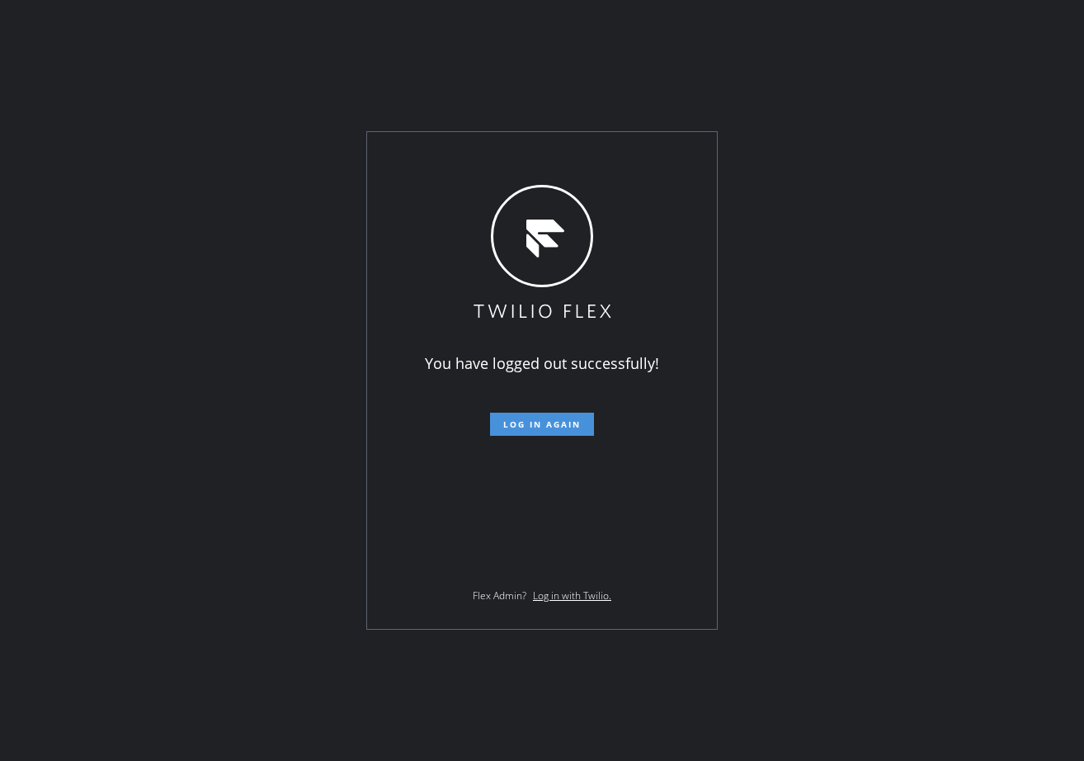
click at [541, 423] on span "Log in again" at bounding box center [542, 424] width 78 height 12
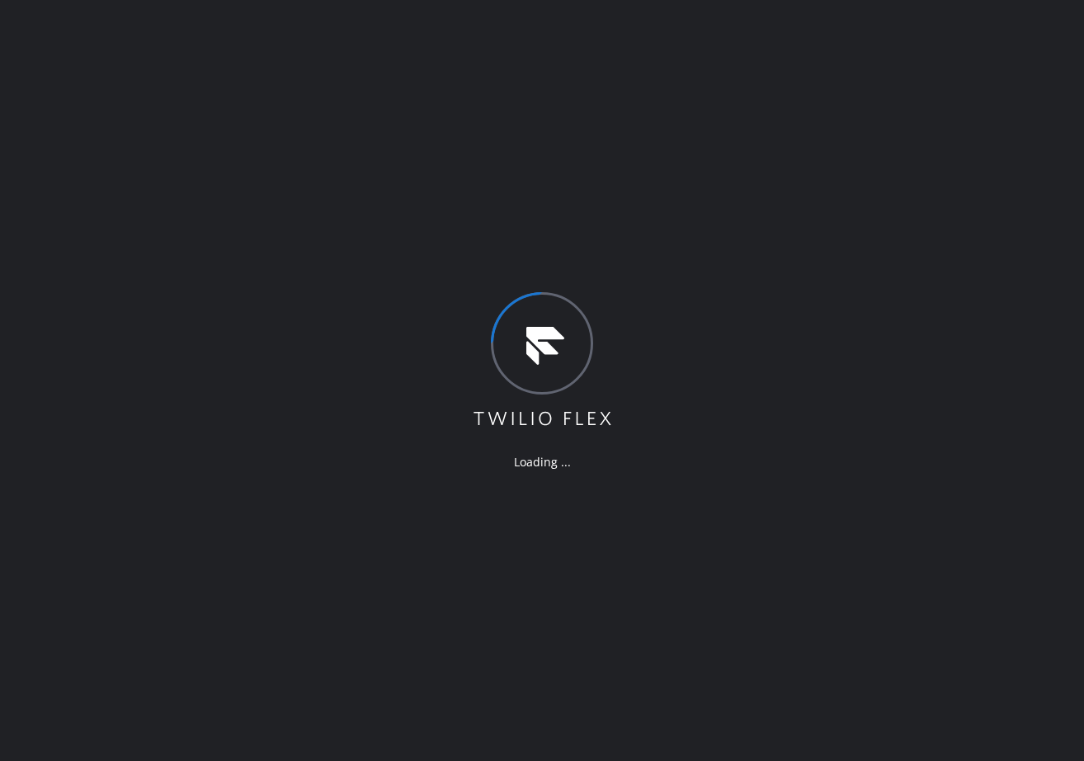
click at [143, 177] on div "Loading ..." at bounding box center [542, 380] width 1084 height 761
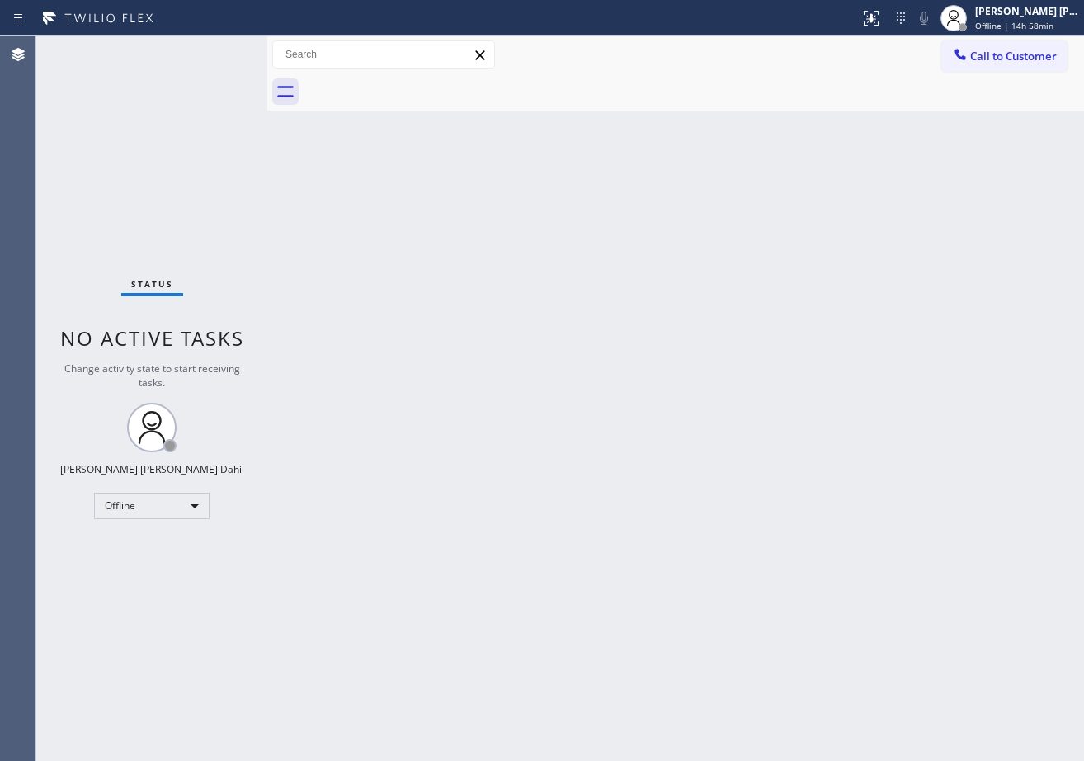
click at [466, 556] on div "Back to Dashboard Change Sender ID Customers Technicians Select a contact Outbo…" at bounding box center [675, 398] width 817 height 724
click at [744, 558] on div "Back to Dashboard Change Sender ID Customers Technicians Select a contact Outbo…" at bounding box center [675, 398] width 817 height 724
click at [1011, 25] on span "Offline | 14h 59min" at bounding box center [1014, 26] width 78 height 12
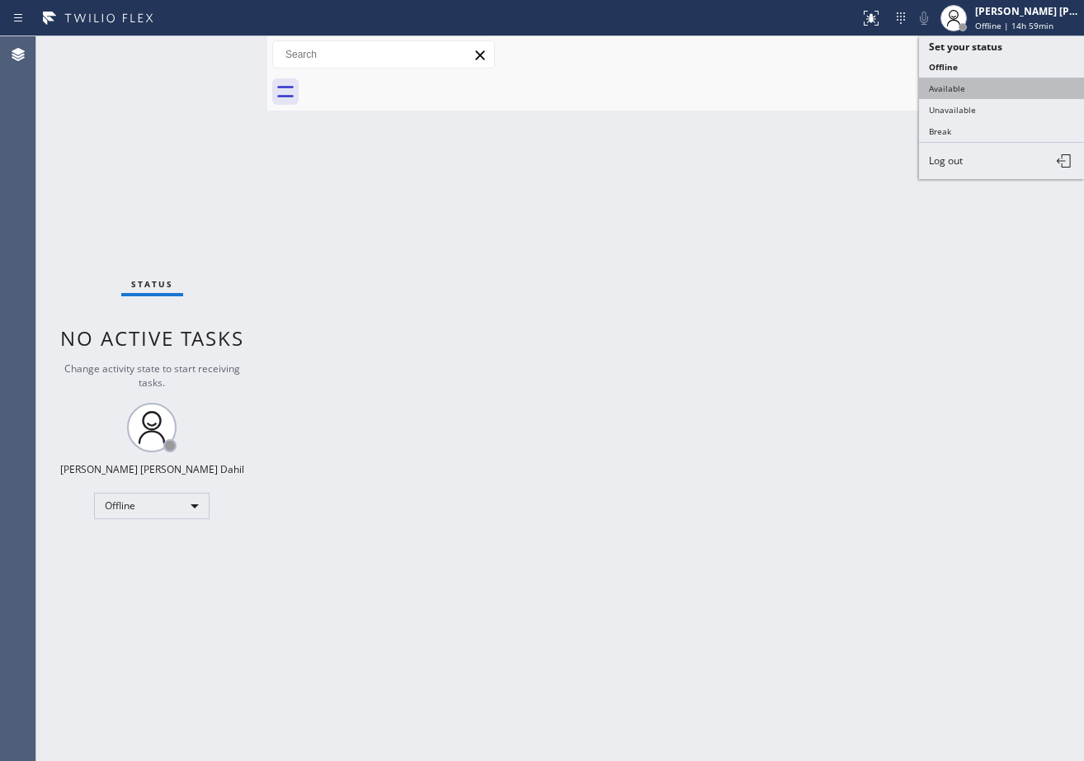
click at [991, 89] on button "Available" at bounding box center [1001, 88] width 165 height 21
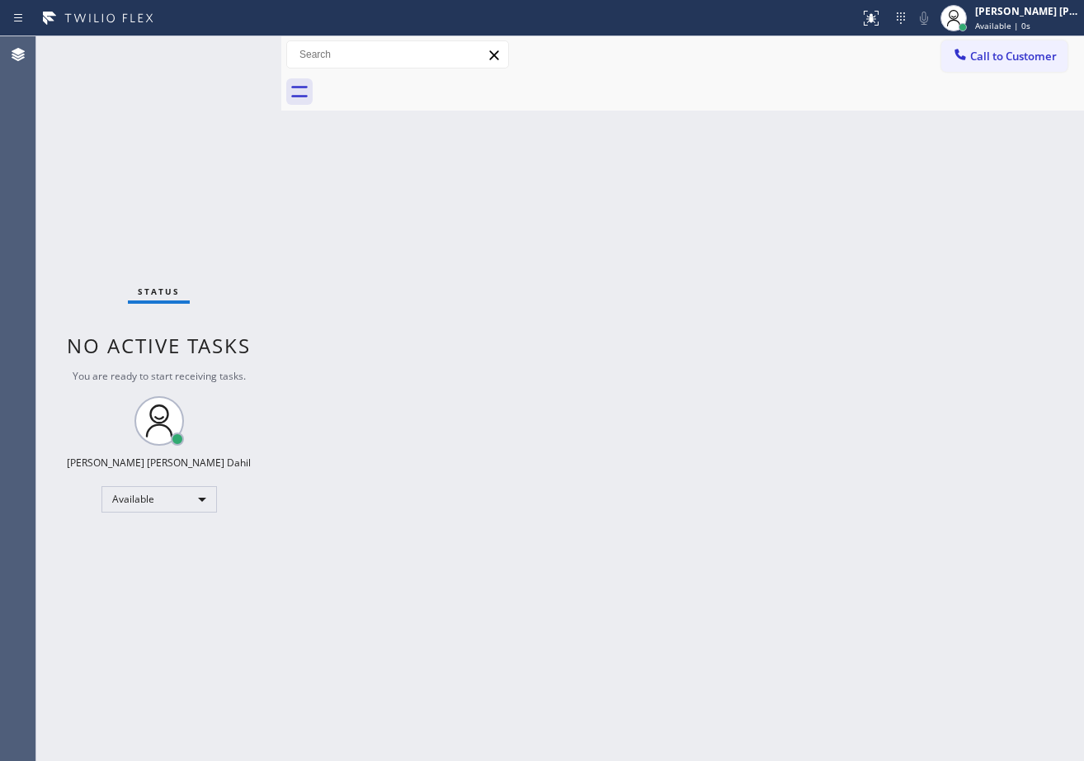
drag, startPoint x: 265, startPoint y: 49, endPoint x: 280, endPoint y: 53, distance: 16.2
click at [281, 51] on div at bounding box center [281, 398] width 0 height 724
click at [723, 572] on div "Back to Dashboard Change Sender ID Customers Technicians Select a contact Outbo…" at bounding box center [683, 398] width 801 height 724
click at [252, 79] on div "Status No active tasks You are ready to start receiving tasks. [PERSON_NAME] [P…" at bounding box center [159, 398] width 247 height 724
click at [236, 54] on div "Status No active tasks You are ready to start receiving tasks. [PERSON_NAME] [P…" at bounding box center [159, 398] width 247 height 724
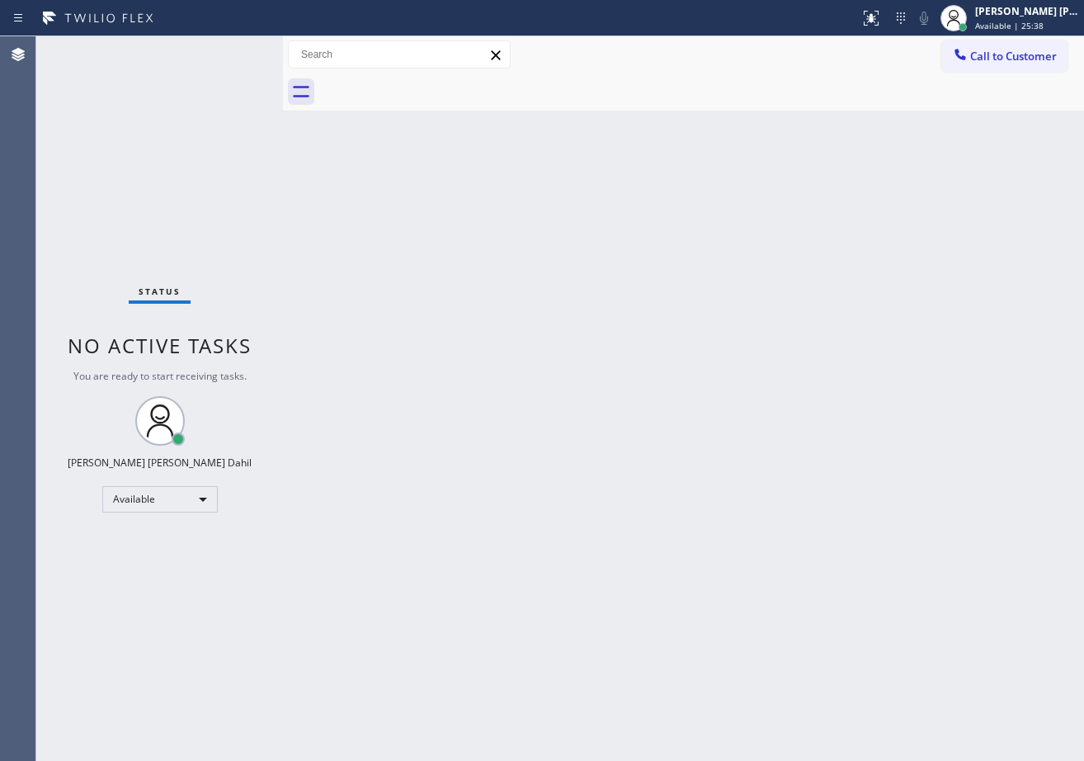
click at [224, 56] on div "Status No active tasks You are ready to start receiving tasks. [PERSON_NAME] [P…" at bounding box center [159, 398] width 247 height 724
click at [226, 49] on div "Status No active tasks You are ready to start receiving tasks. [PERSON_NAME] [P…" at bounding box center [159, 398] width 247 height 724
click at [233, 46] on div "Status No active tasks You are ready to start receiving tasks. [PERSON_NAME] [P…" at bounding box center [159, 398] width 247 height 724
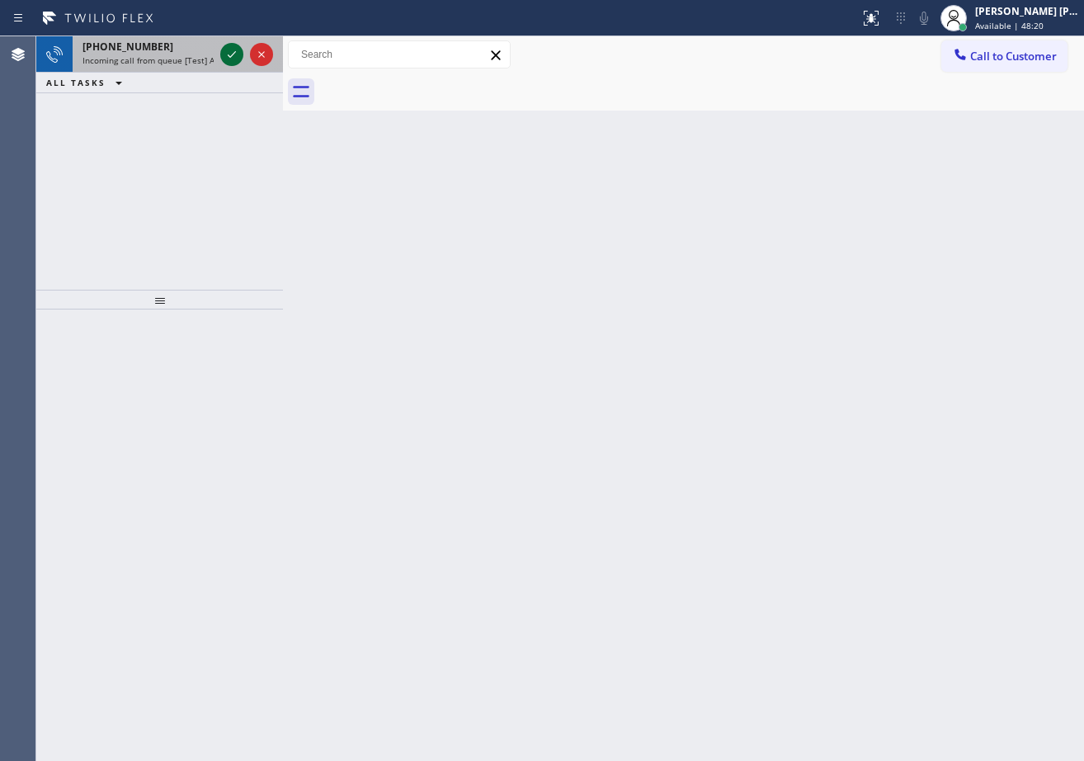
click at [233, 46] on icon at bounding box center [232, 55] width 20 height 20
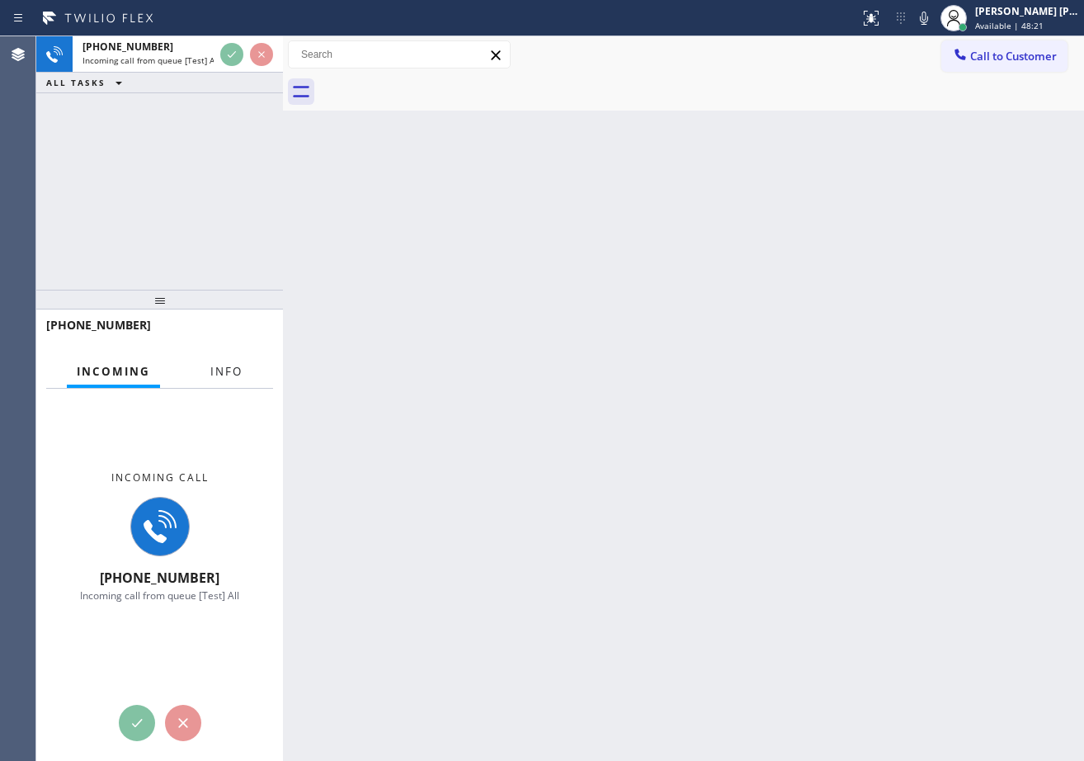
click at [235, 370] on span "Info" at bounding box center [226, 371] width 32 height 15
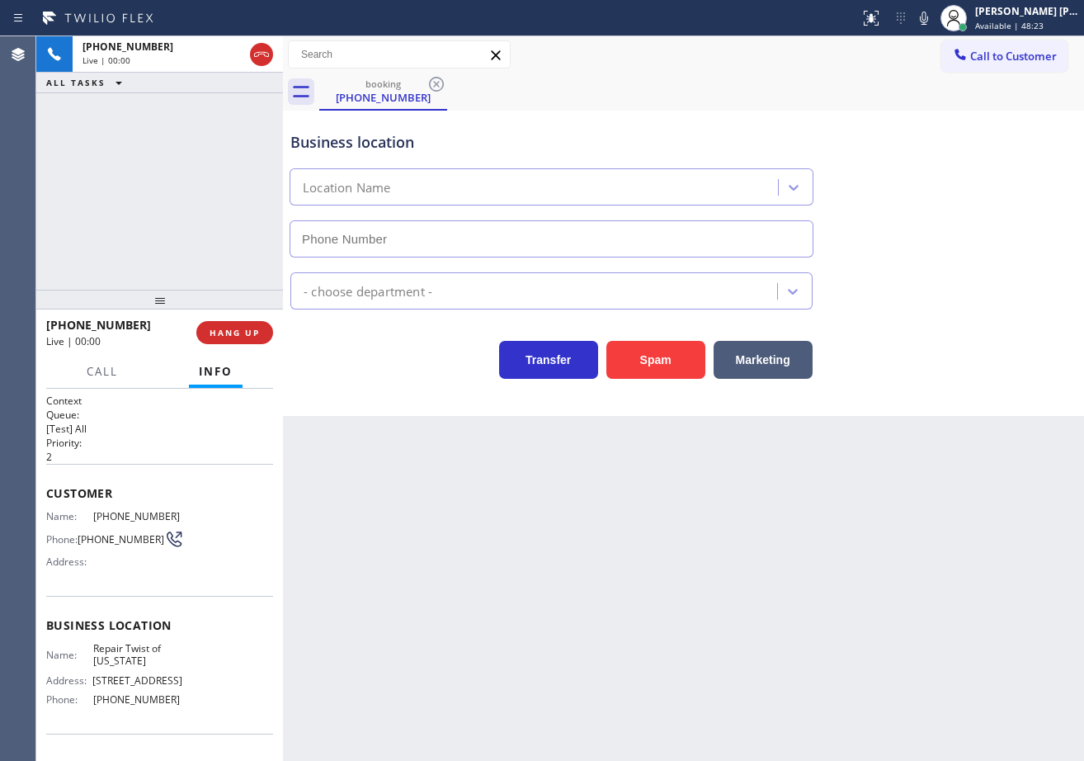
type input "[PHONE_NUMBER]"
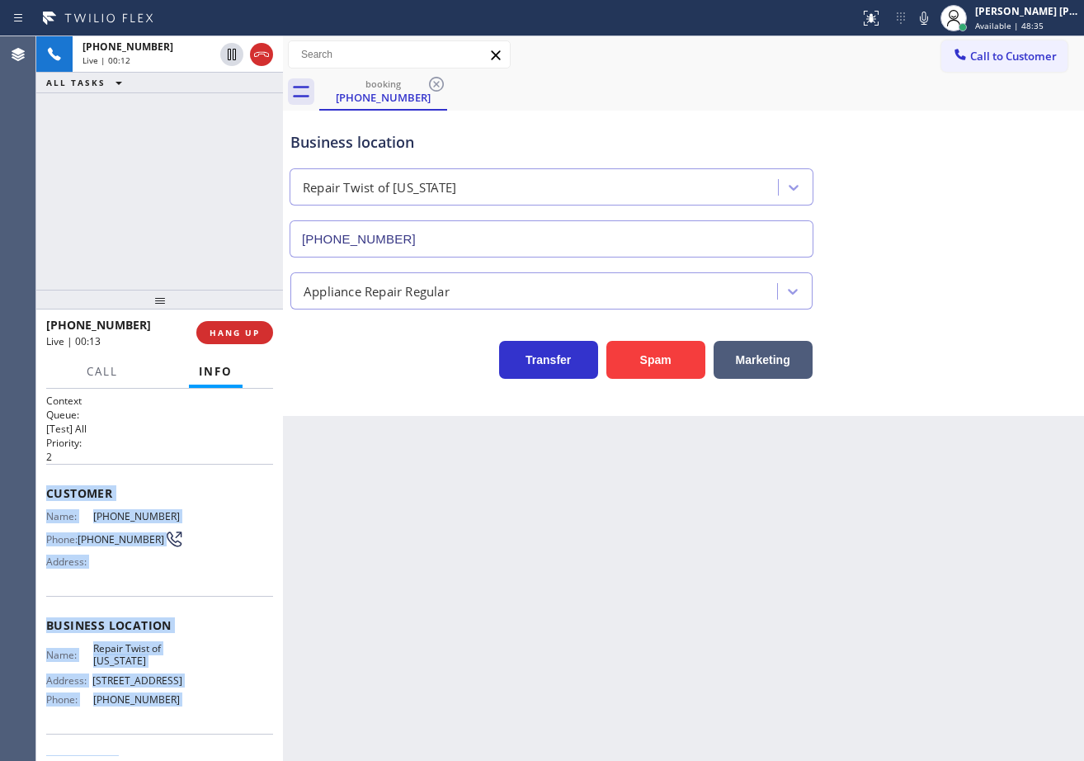
scroll to position [128, 0]
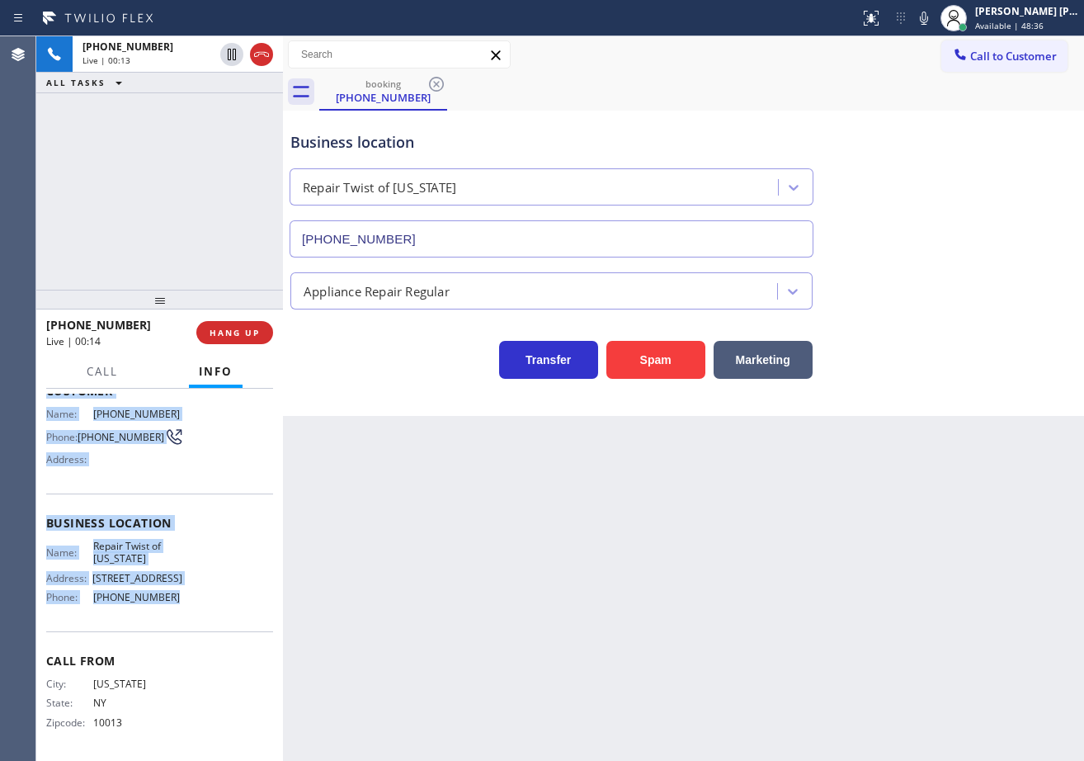
drag, startPoint x: 43, startPoint y: 487, endPoint x: 168, endPoint y: 610, distance: 176.2
click at [168, 610] on div "Context Queue: [Test] All Priority: 2 Customer Name: [PHONE_NUMBER] Phone: [PHO…" at bounding box center [159, 575] width 247 height 372
copy div "Customer Name: [PHONE_NUMBER] Phone: [PHONE_NUMBER] Address: Business location …"
click at [958, 246] on div "Business location Repair Twist of [US_STATE] [PHONE_NUMBER]" at bounding box center [683, 182] width 793 height 149
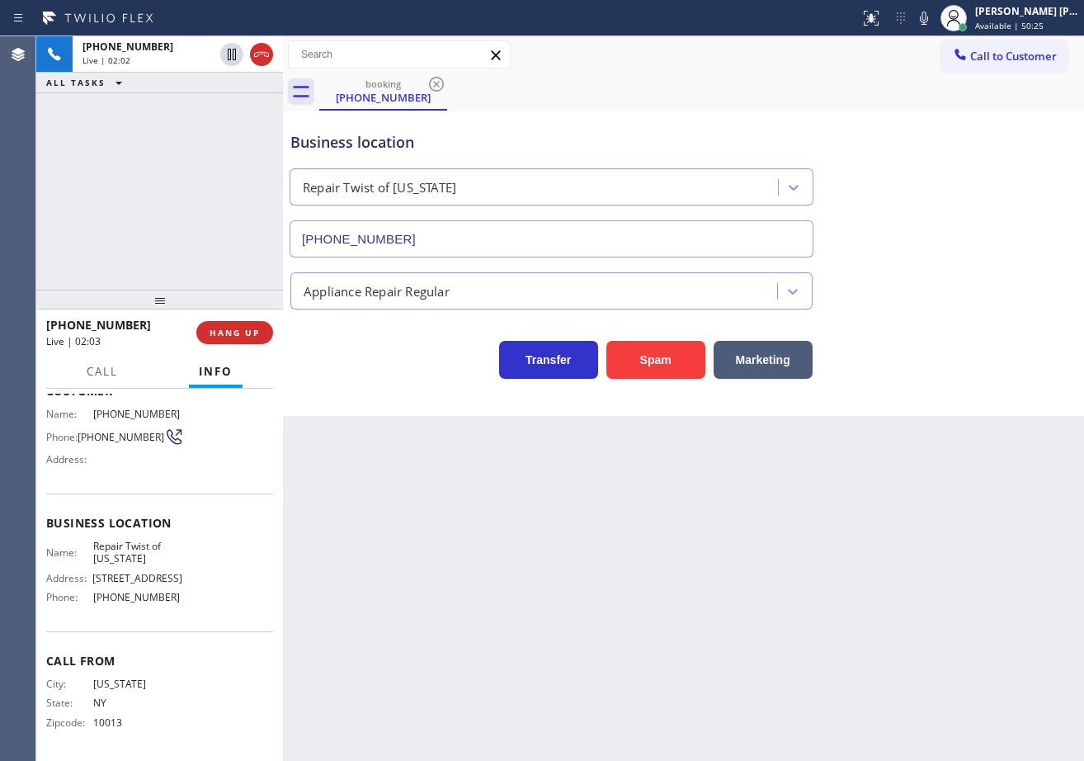
click at [958, 246] on div "Business location Repair Twist of [US_STATE] [PHONE_NUMBER]" at bounding box center [683, 182] width 793 height 149
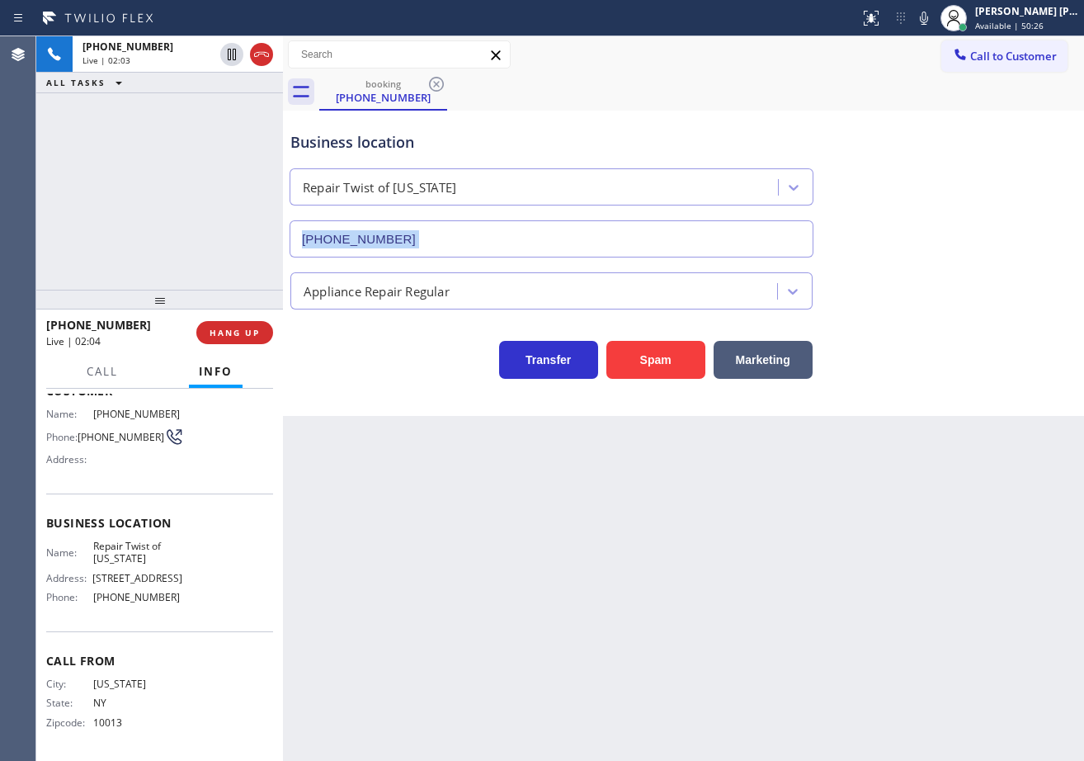
click at [958, 246] on div "Business location Repair Twist of [US_STATE] [PHONE_NUMBER]" at bounding box center [683, 182] width 793 height 149
drag, startPoint x: 946, startPoint y: 15, endPoint x: 976, endPoint y: 67, distance: 59.9
click at [934, 19] on icon at bounding box center [924, 18] width 20 height 20
click at [1015, 140] on div "Business location Repair Twist of [US_STATE] [PHONE_NUMBER]" at bounding box center [683, 182] width 793 height 149
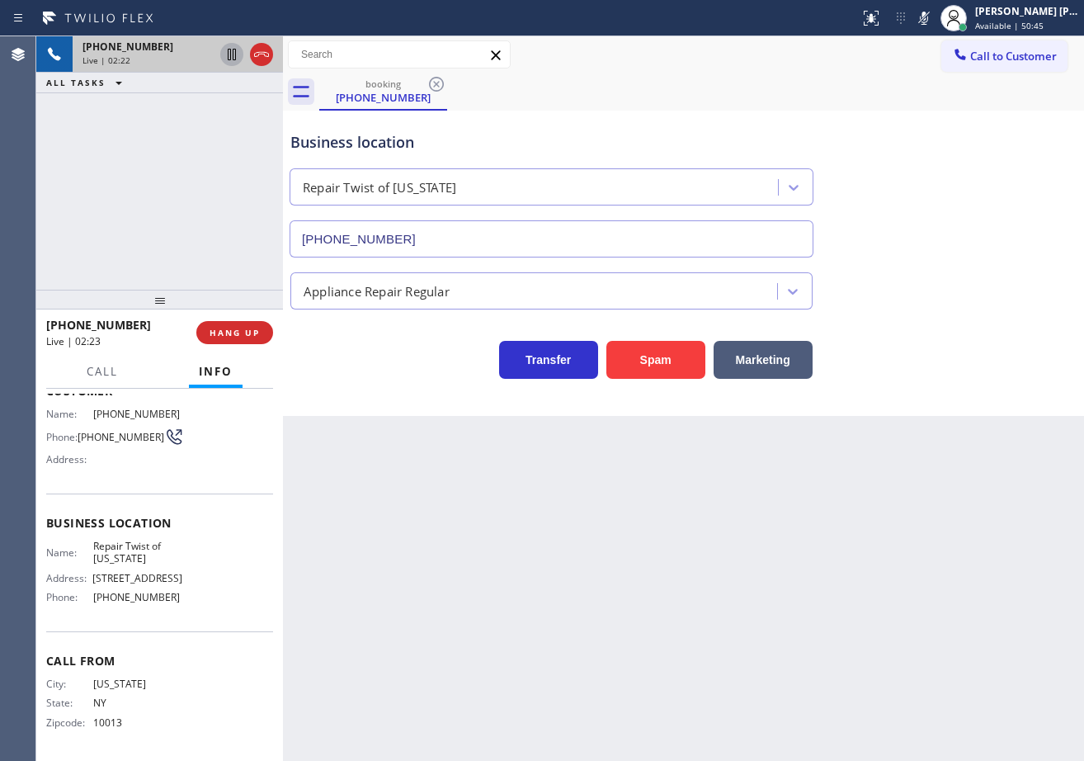
click at [227, 54] on icon at bounding box center [232, 55] width 20 height 20
drag, startPoint x: 229, startPoint y: 56, endPoint x: 797, endPoint y: 84, distance: 568.2
click at [229, 55] on icon at bounding box center [232, 55] width 20 height 20
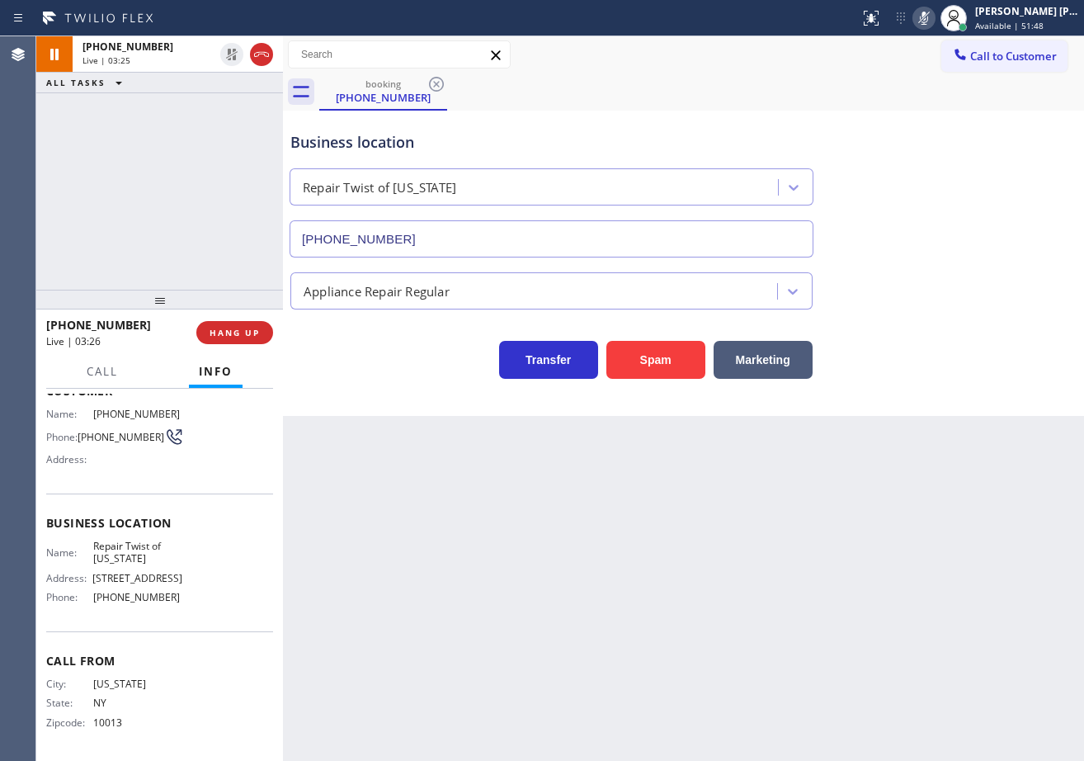
click at [934, 21] on icon at bounding box center [924, 18] width 20 height 20
drag, startPoint x: 959, startPoint y: 153, endPoint x: 900, endPoint y: 229, distance: 96.5
click at [959, 154] on div "Business location Repair Twist of [US_STATE] [PHONE_NUMBER]" at bounding box center [683, 182] width 793 height 149
click at [202, 231] on div "[PHONE_NUMBER] Live | 03:36 ALL TASKS ALL TASKS ACTIVE TASKS TASKS IN WRAP UP" at bounding box center [159, 162] width 247 height 253
drag, startPoint x: 969, startPoint y: 713, endPoint x: 1020, endPoint y: 665, distance: 69.4
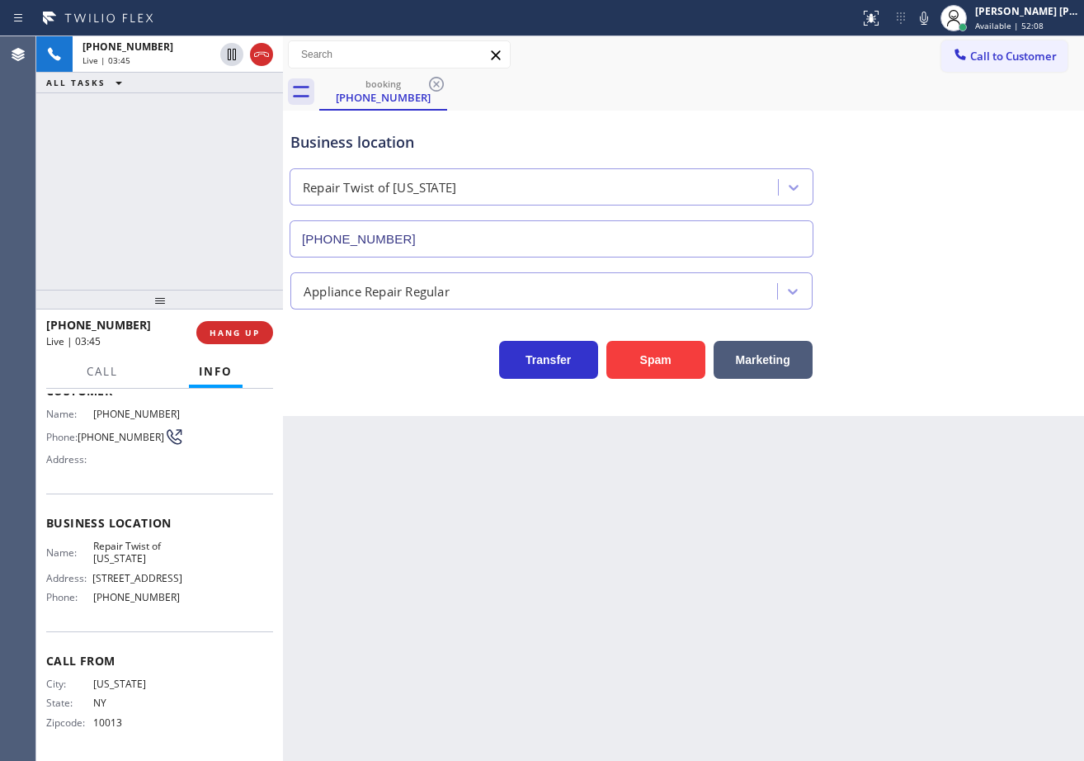
click at [969, 713] on div "Back to Dashboard Change Sender ID Customers Technicians Select a contact Outbo…" at bounding box center [683, 398] width 801 height 724
click at [1012, 381] on div "Business location Repair Twist of [US_STATE] [PHONE_NUMBER] Appliance Repair Re…" at bounding box center [683, 263] width 801 height 305
click at [855, 688] on div "Back to Dashboard Change Sender ID Customers Technicians Select a contact Outbo…" at bounding box center [683, 398] width 801 height 724
click at [692, 101] on div "booking [PHONE_NUMBER]" at bounding box center [701, 91] width 765 height 37
click at [687, 114] on div "Business location Repair Twist of [US_STATE] [PHONE_NUMBER]" at bounding box center [683, 182] width 793 height 149
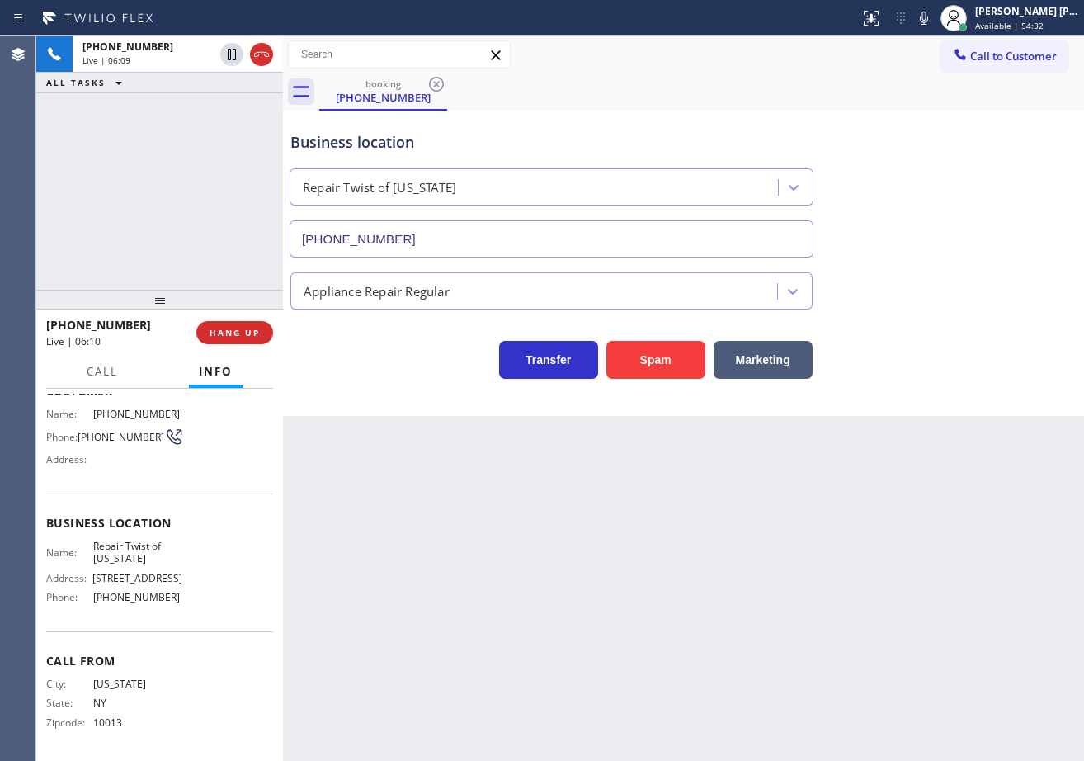
click at [687, 114] on div "Business location Repair Twist of [US_STATE] [PHONE_NUMBER]" at bounding box center [683, 182] width 793 height 149
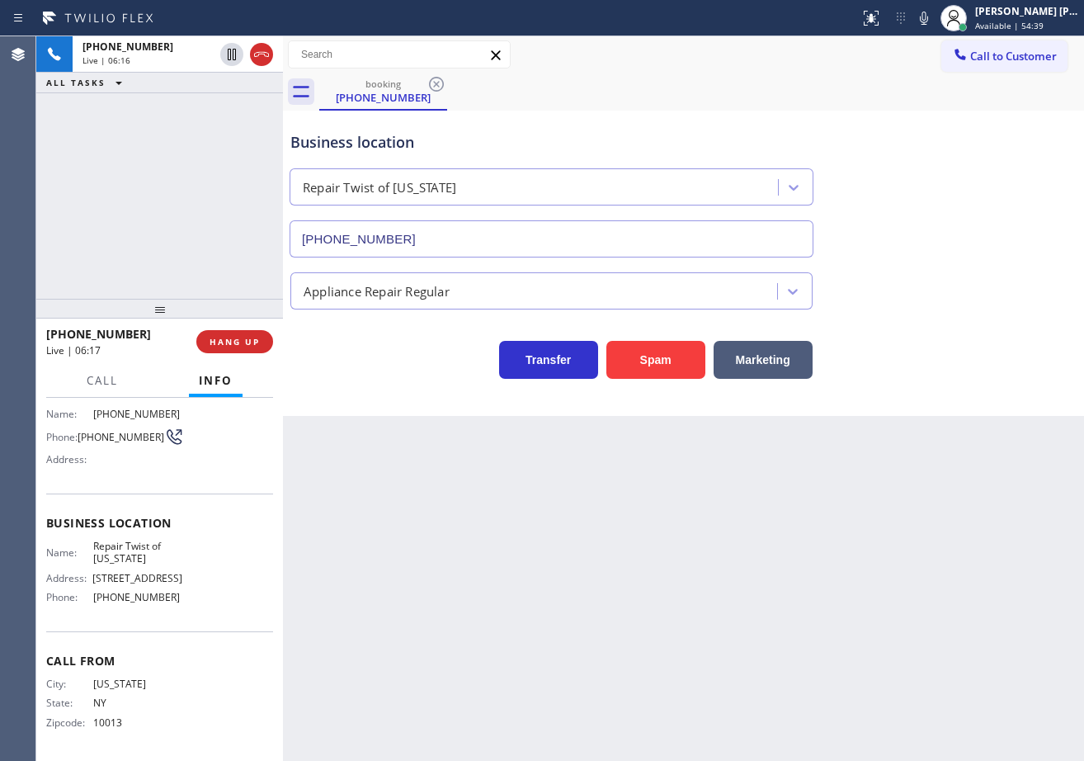
drag, startPoint x: 161, startPoint y: 303, endPoint x: 163, endPoint y: 312, distance: 9.2
click at [163, 312] on div at bounding box center [159, 309] width 247 height 20
drag, startPoint x: 160, startPoint y: 309, endPoint x: 168, endPoint y: 312, distance: 8.6
click at [168, 312] on div at bounding box center [159, 311] width 247 height 20
click at [895, 257] on div "Appliance Repair Regular" at bounding box center [683, 283] width 793 height 52
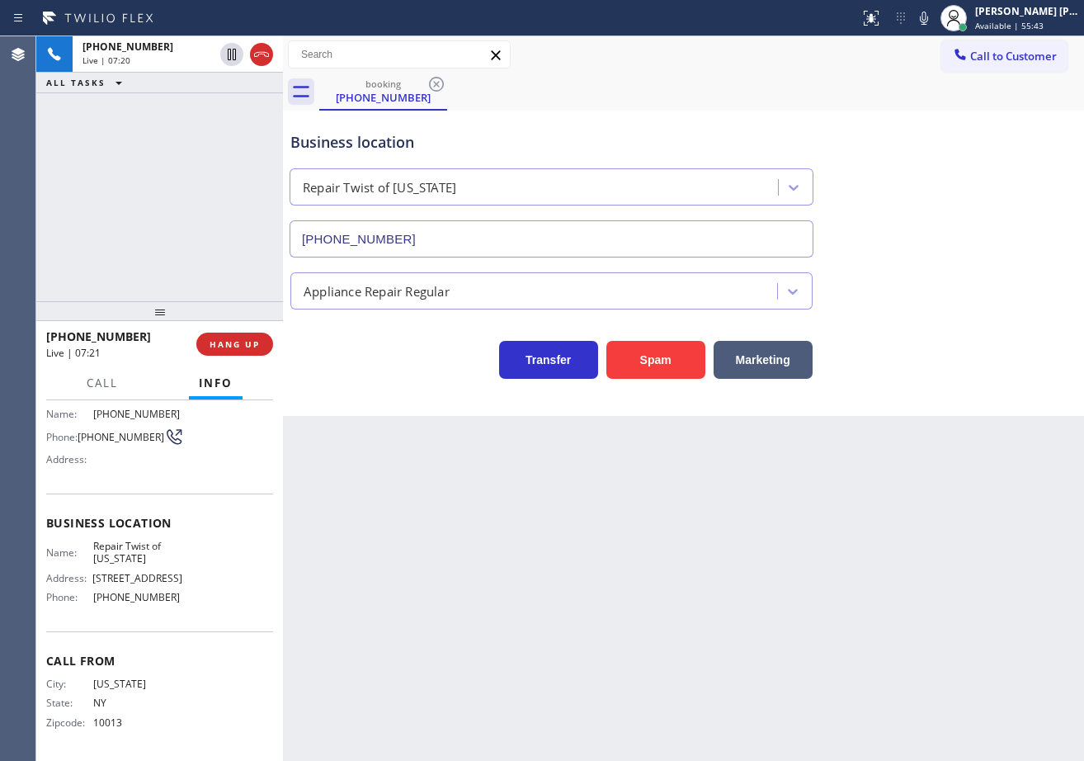
click at [895, 255] on div "Business location Repair Twist of [US_STATE] [PHONE_NUMBER]" at bounding box center [683, 182] width 793 height 149
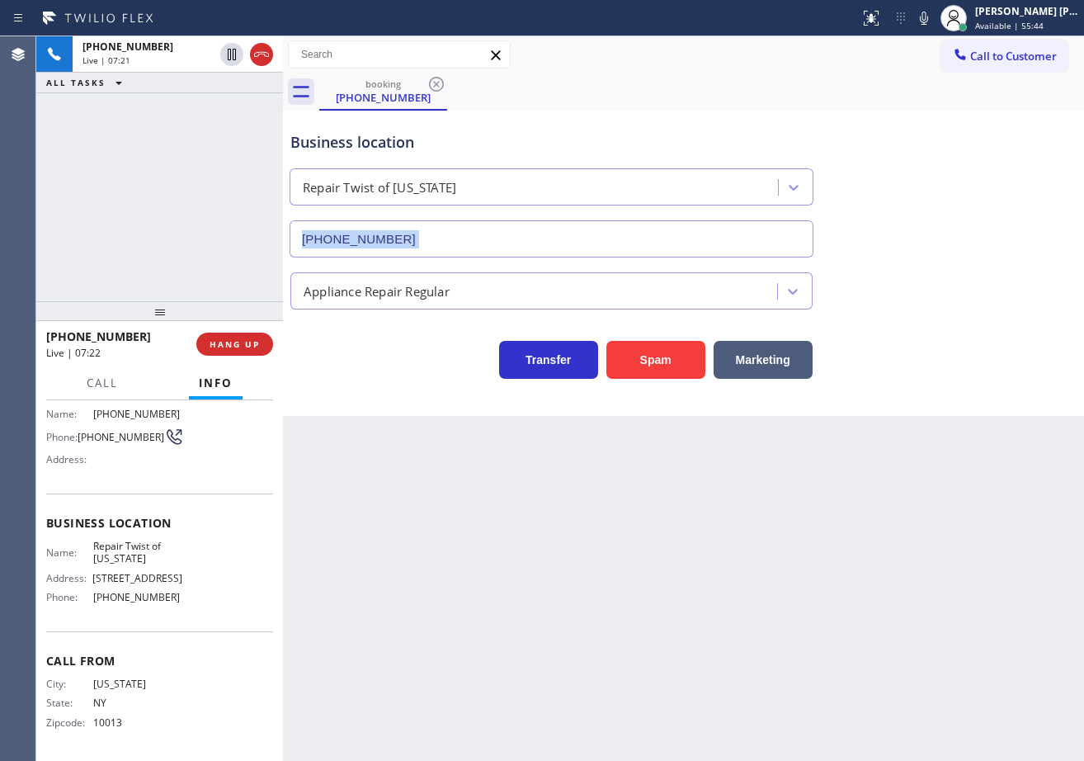
click at [895, 255] on div "Business location Repair Twist of [US_STATE] [PHONE_NUMBER]" at bounding box center [683, 182] width 793 height 149
drag, startPoint x: 939, startPoint y: 21, endPoint x: 939, endPoint y: 125, distance: 104.8
click at [928, 21] on icon at bounding box center [924, 18] width 8 height 13
drag, startPoint x: 937, startPoint y: 171, endPoint x: 915, endPoint y: 164, distance: 23.2
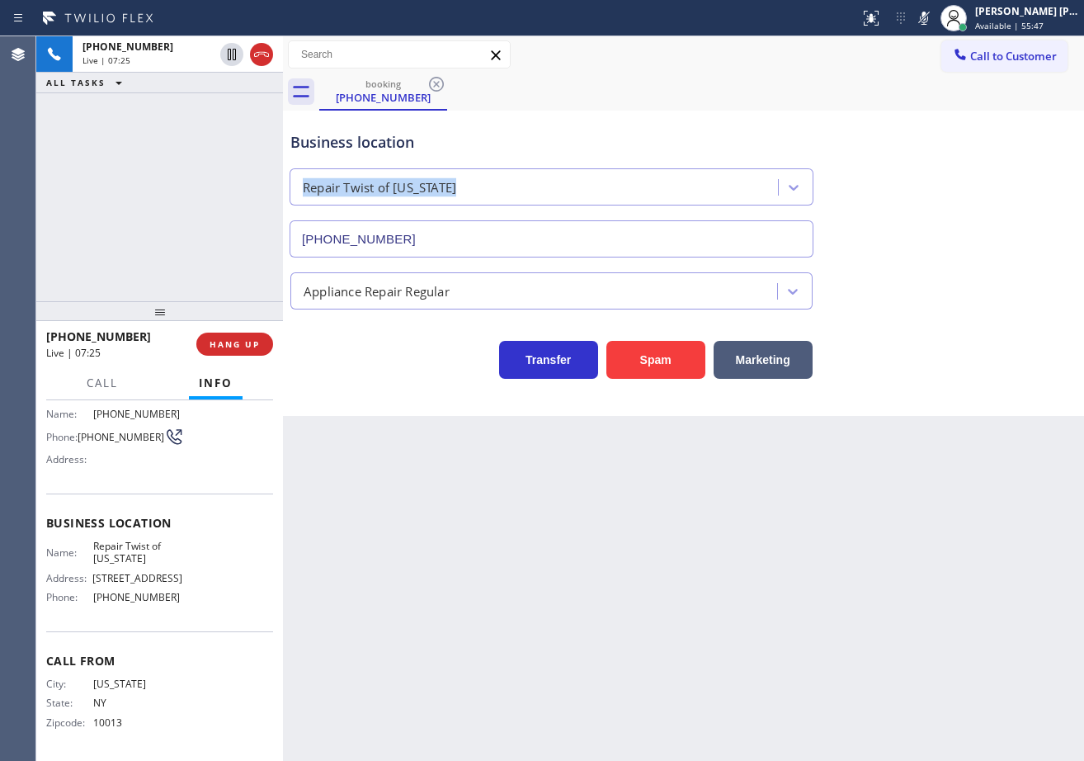
click at [935, 172] on div "Business location Repair Twist of [US_STATE] [PHONE_NUMBER]" at bounding box center [683, 182] width 793 height 149
click at [234, 59] on icon at bounding box center [232, 55] width 8 height 12
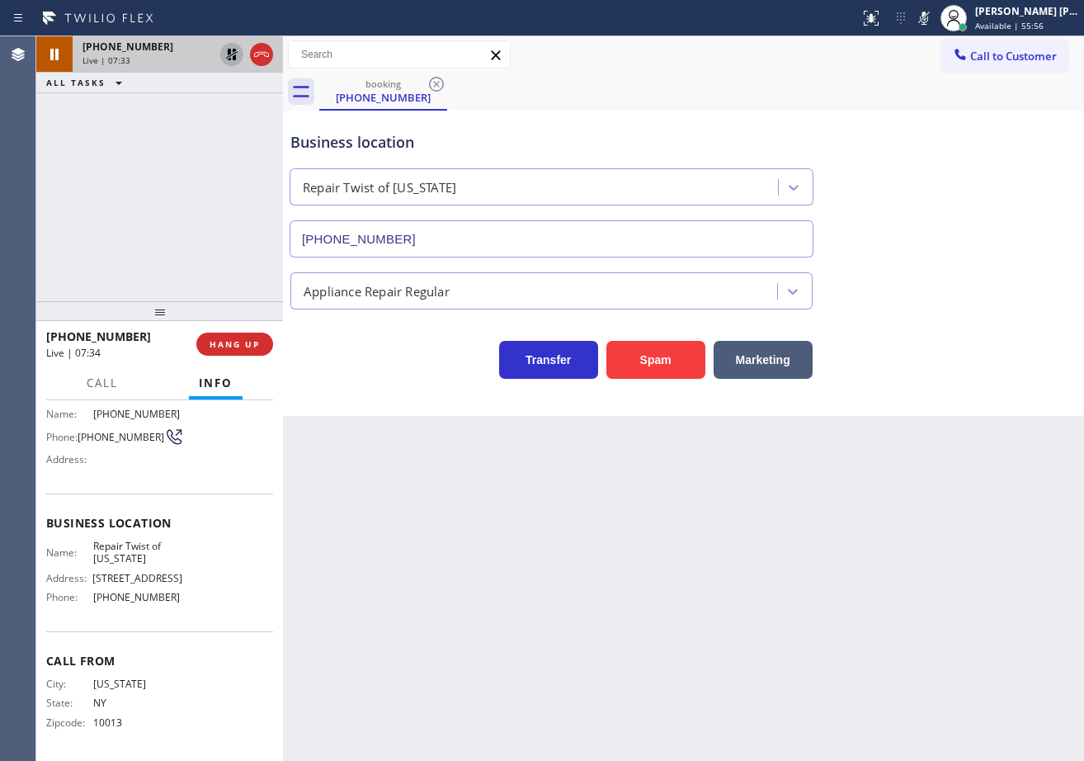
drag, startPoint x: 754, startPoint y: 83, endPoint x: 1072, endPoint y: 335, distance: 405.2
click at [754, 83] on div "booking [PHONE_NUMBER]" at bounding box center [701, 91] width 765 height 37
click at [229, 53] on icon at bounding box center [232, 55] width 12 height 12
drag, startPoint x: 944, startPoint y: 18, endPoint x: 943, endPoint y: 31, distance: 12.4
click at [928, 18] on icon at bounding box center [924, 18] width 8 height 13
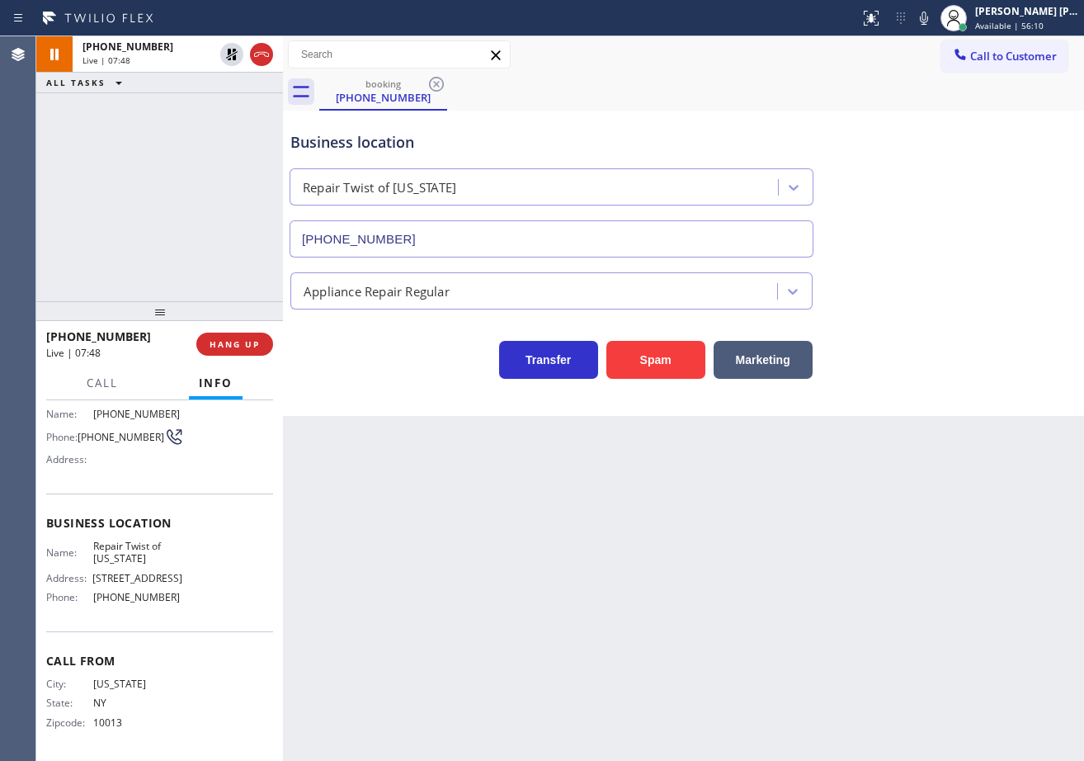
click at [940, 238] on div "Business location Repair Twist of [US_STATE] [PHONE_NUMBER]" at bounding box center [683, 182] width 793 height 149
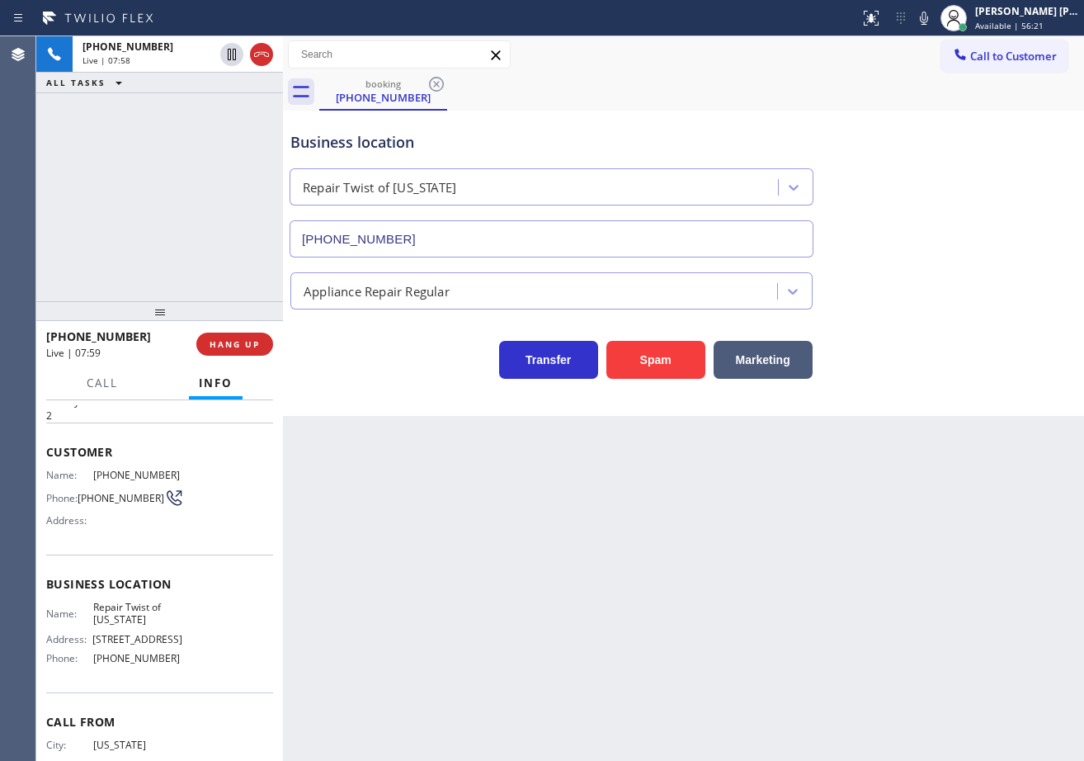
scroll to position [82, 0]
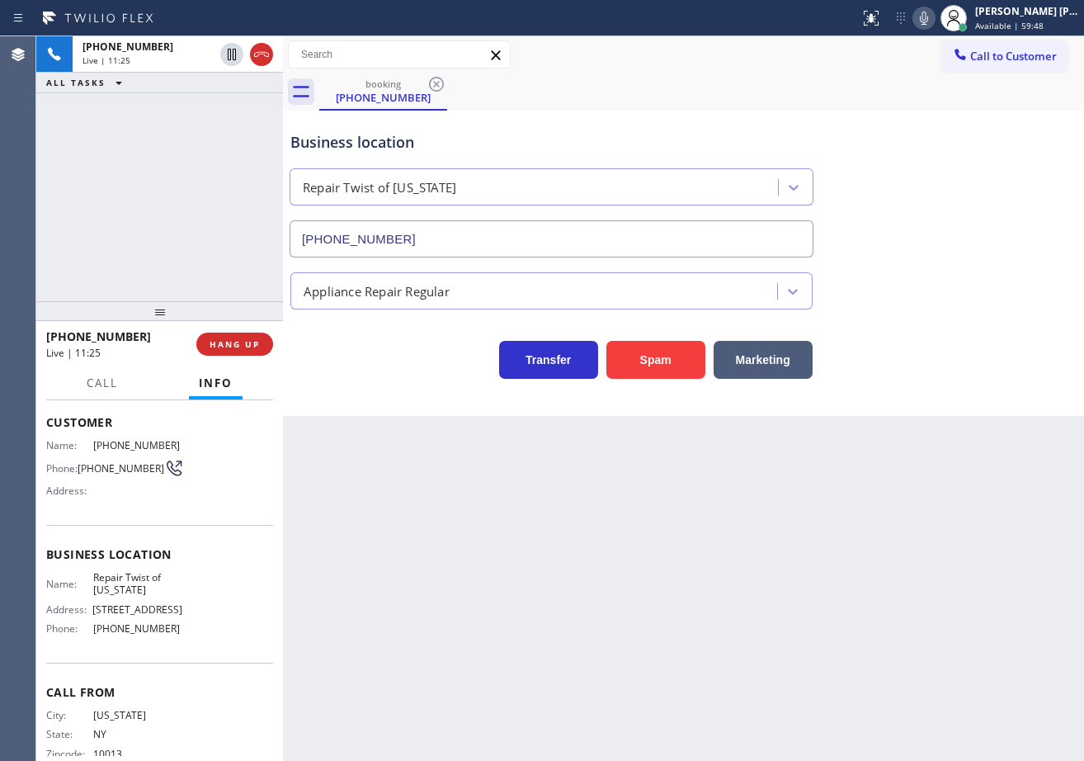
click at [928, 20] on icon at bounding box center [924, 18] width 8 height 13
click at [934, 22] on icon at bounding box center [924, 18] width 20 height 20
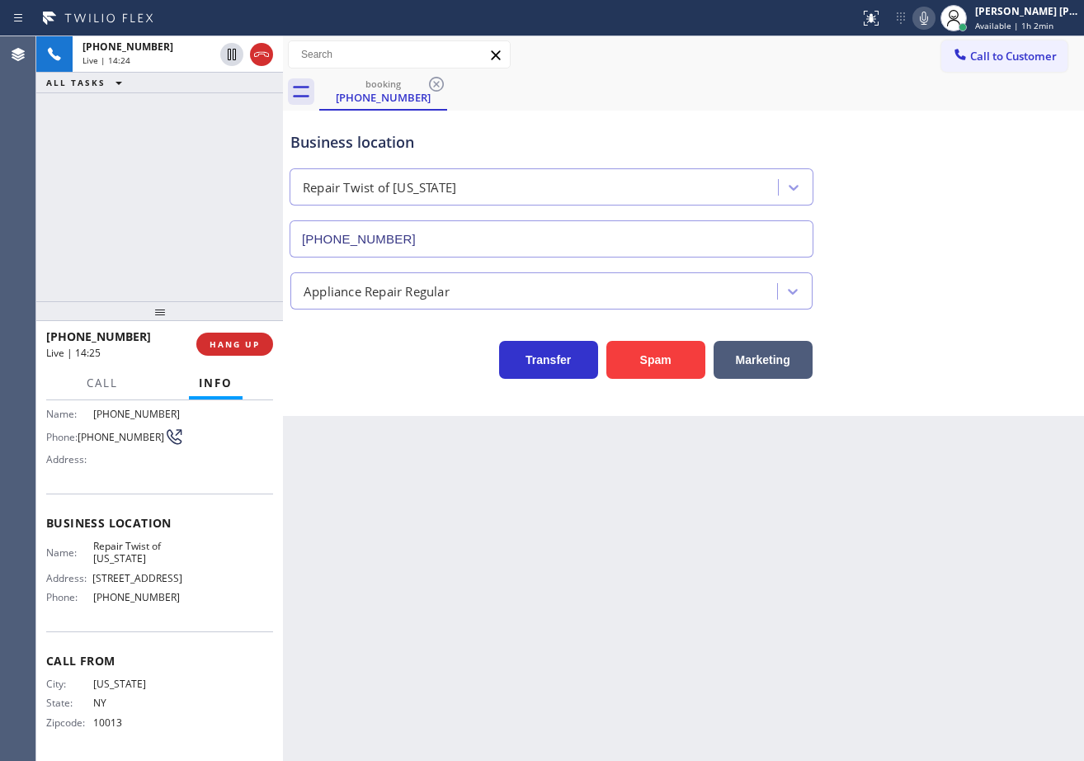
scroll to position [57, 0]
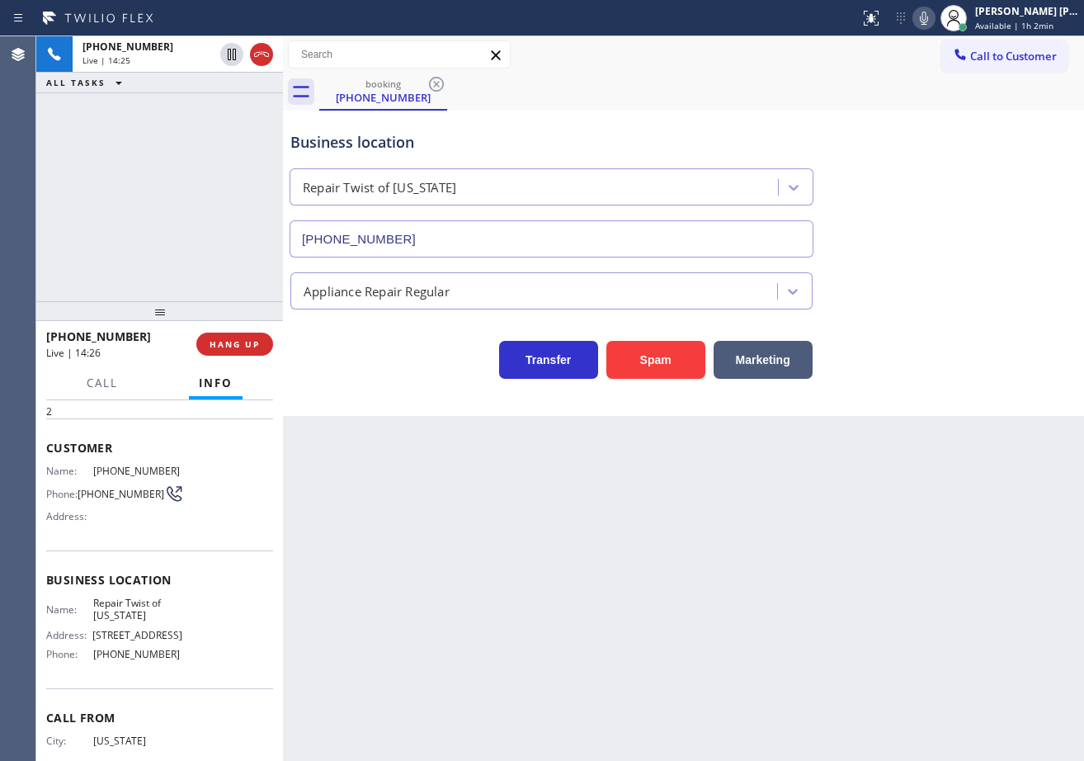
click at [191, 287] on div "[PHONE_NUMBER] Live | 14:25 ALL TASKS ALL TASKS ACTIVE TASKS TASKS IN WRAP UP" at bounding box center [159, 168] width 247 height 265
click at [191, 280] on div "[PHONE_NUMBER] Live | 14:26 ALL TASKS ALL TASKS ACTIVE TASKS TASKS IN WRAP UP" at bounding box center [159, 168] width 247 height 265
click at [193, 280] on div "[PHONE_NUMBER] Live | 14:26 ALL TASKS ALL TASKS ACTIVE TASKS TASKS IN WRAP UP" at bounding box center [159, 168] width 247 height 265
click at [238, 345] on span "HANG UP" at bounding box center [235, 344] width 50 height 12
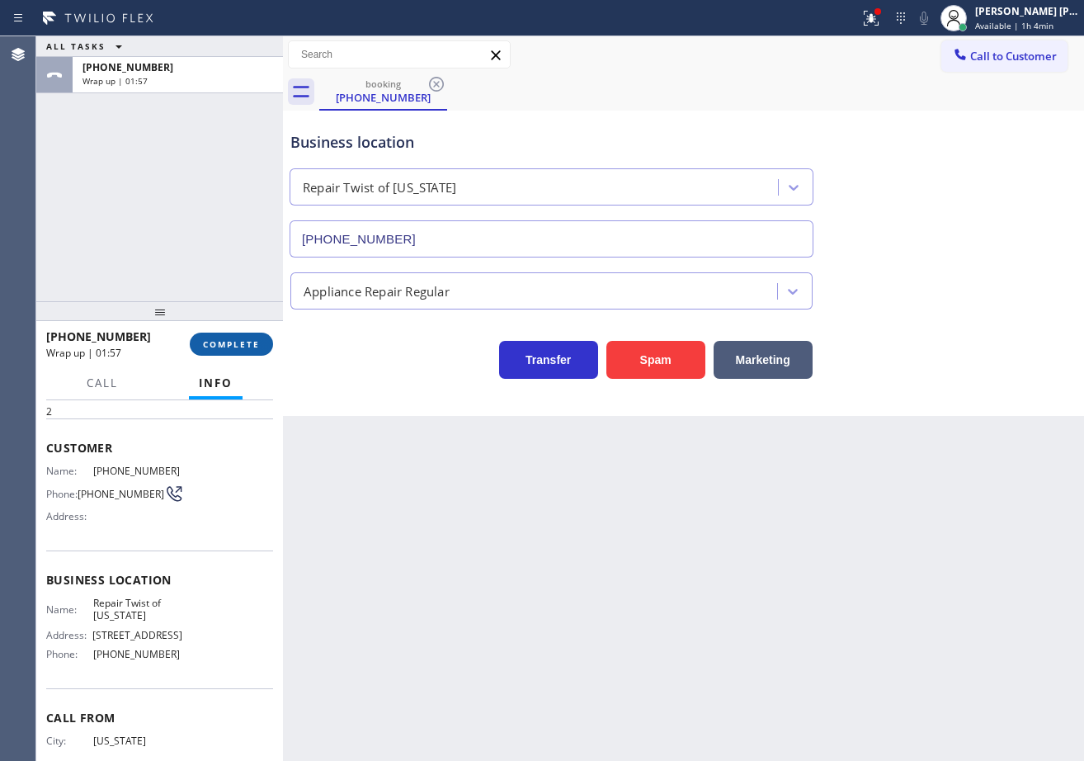
click at [219, 348] on span "COMPLETE" at bounding box center [231, 344] width 57 height 12
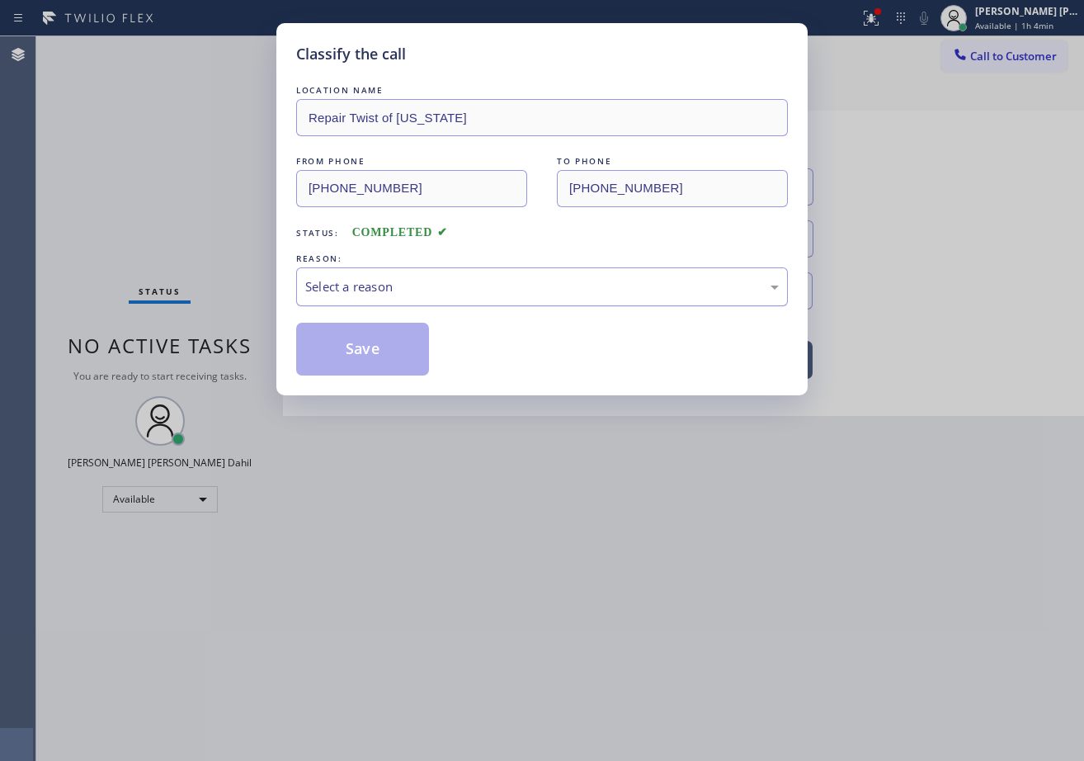
click at [376, 285] on div "Select a reason" at bounding box center [541, 286] width 473 height 19
click at [367, 342] on button "Save" at bounding box center [362, 349] width 133 height 53
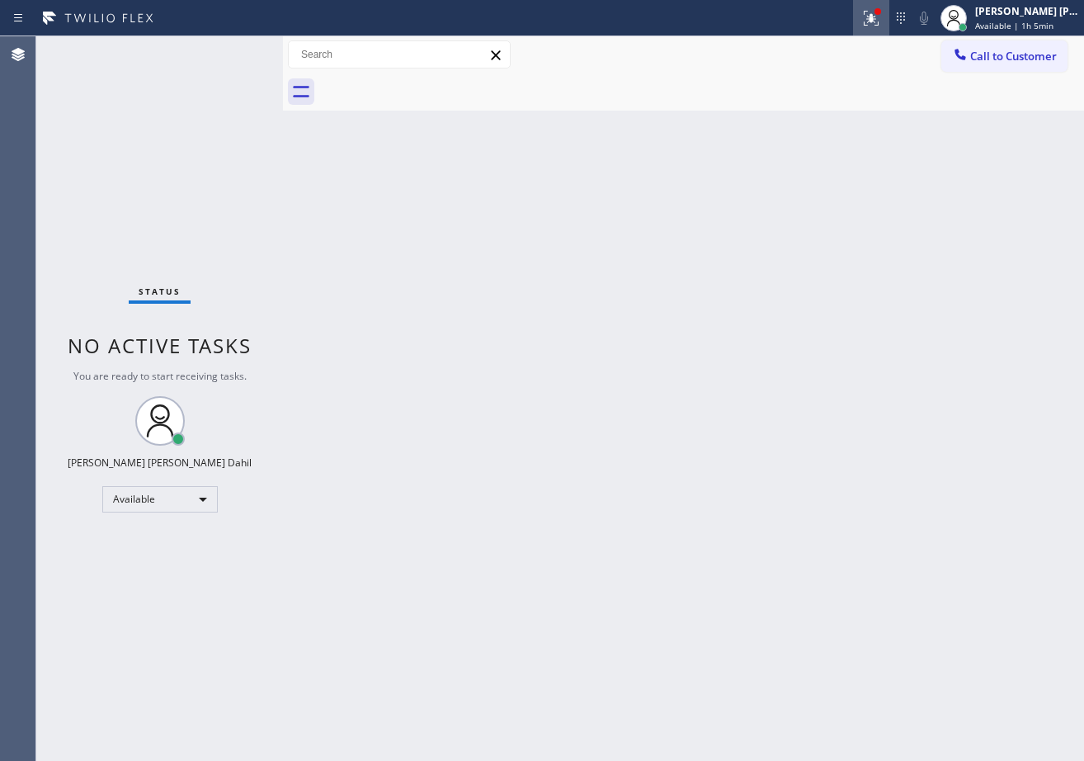
drag, startPoint x: 898, startPoint y: 23, endPoint x: 893, endPoint y: 33, distance: 11.1
click at [881, 23] on icon at bounding box center [871, 18] width 20 height 20
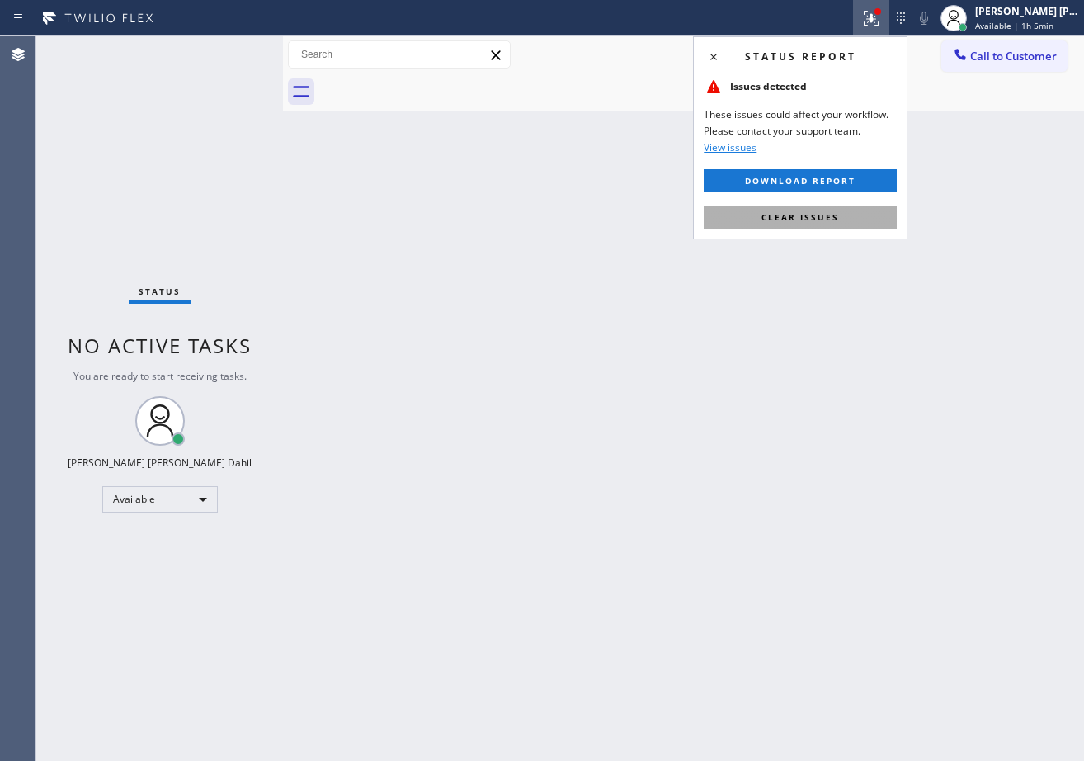
click at [852, 210] on button "Clear issues" at bounding box center [800, 216] width 193 height 23
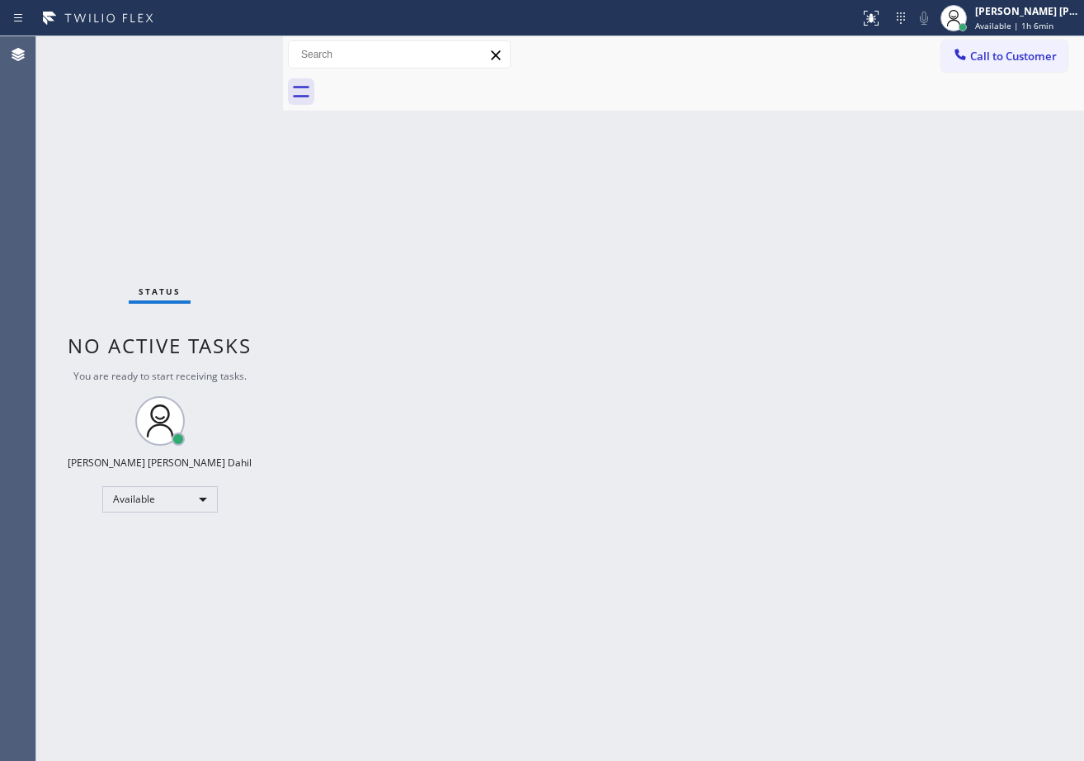
click at [220, 53] on div "Status No active tasks You are ready to start receiving tasks. [PERSON_NAME] [P…" at bounding box center [159, 398] width 247 height 724
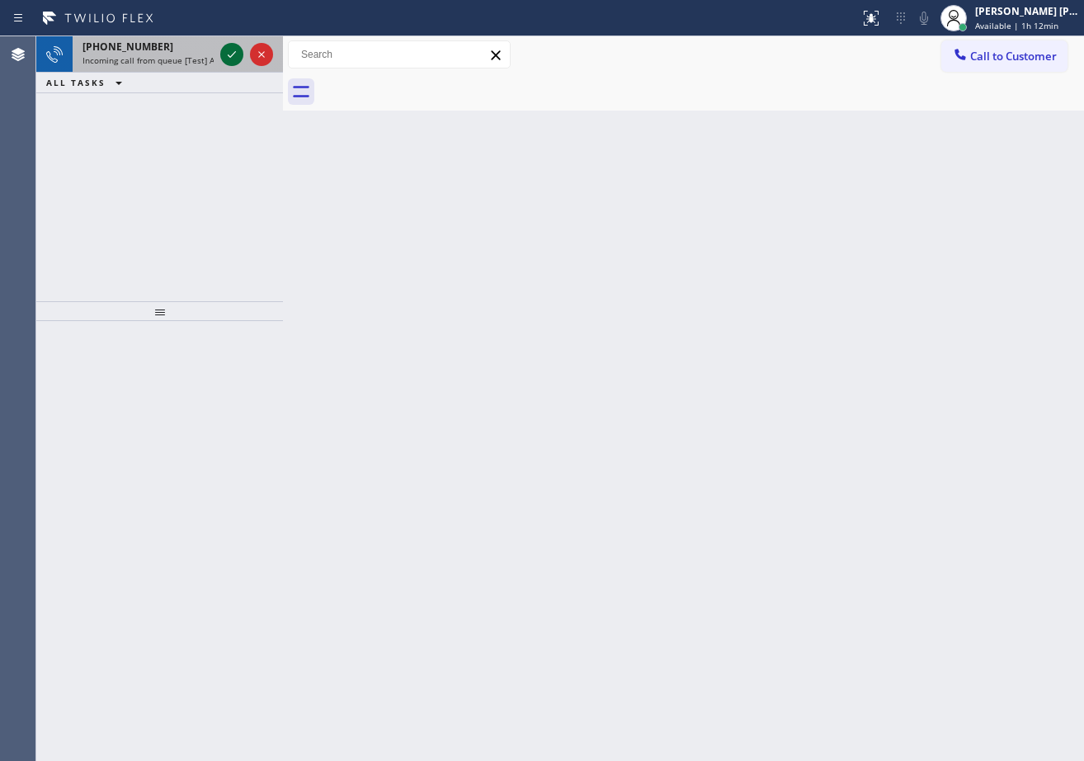
click at [226, 52] on icon at bounding box center [232, 55] width 20 height 20
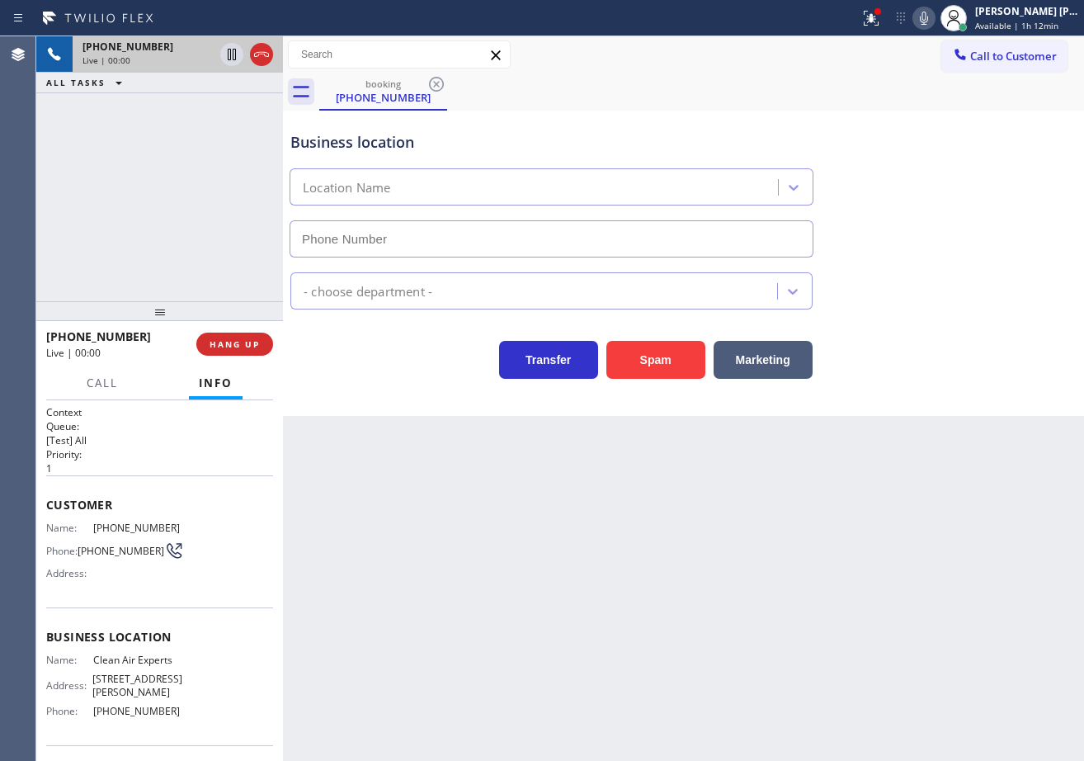
type input "[PHONE_NUMBER]"
click at [237, 348] on span "HANG UP" at bounding box center [235, 344] width 50 height 12
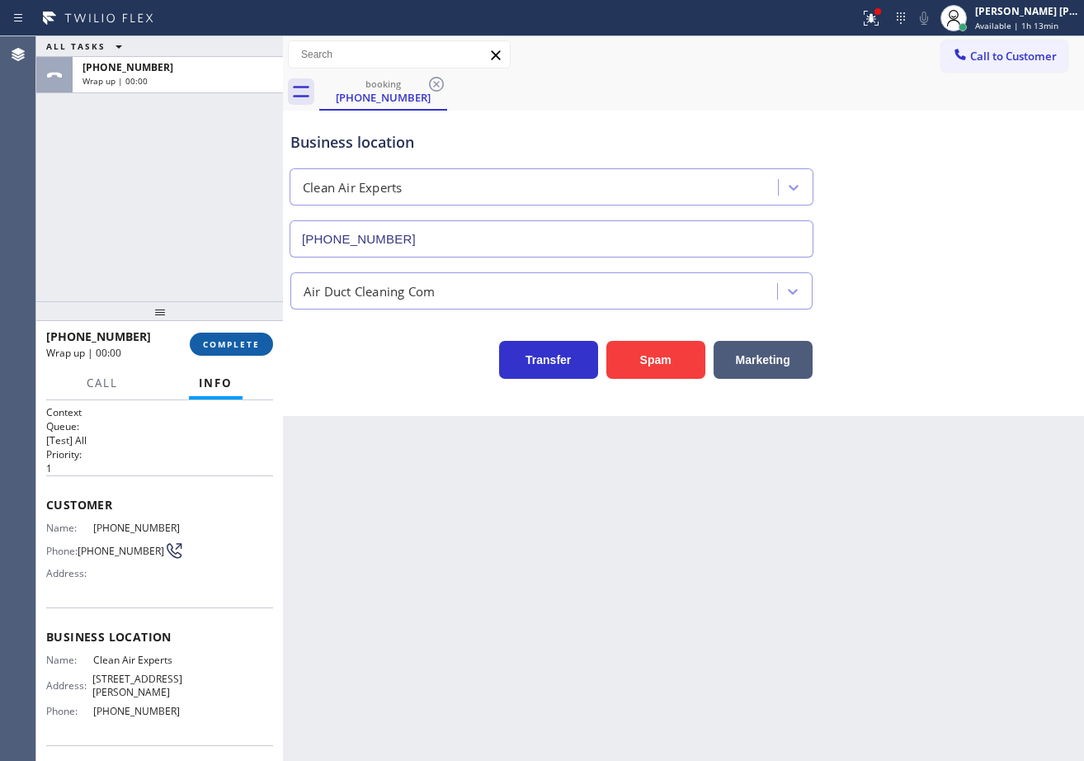
click at [237, 348] on span "COMPLETE" at bounding box center [231, 344] width 57 height 12
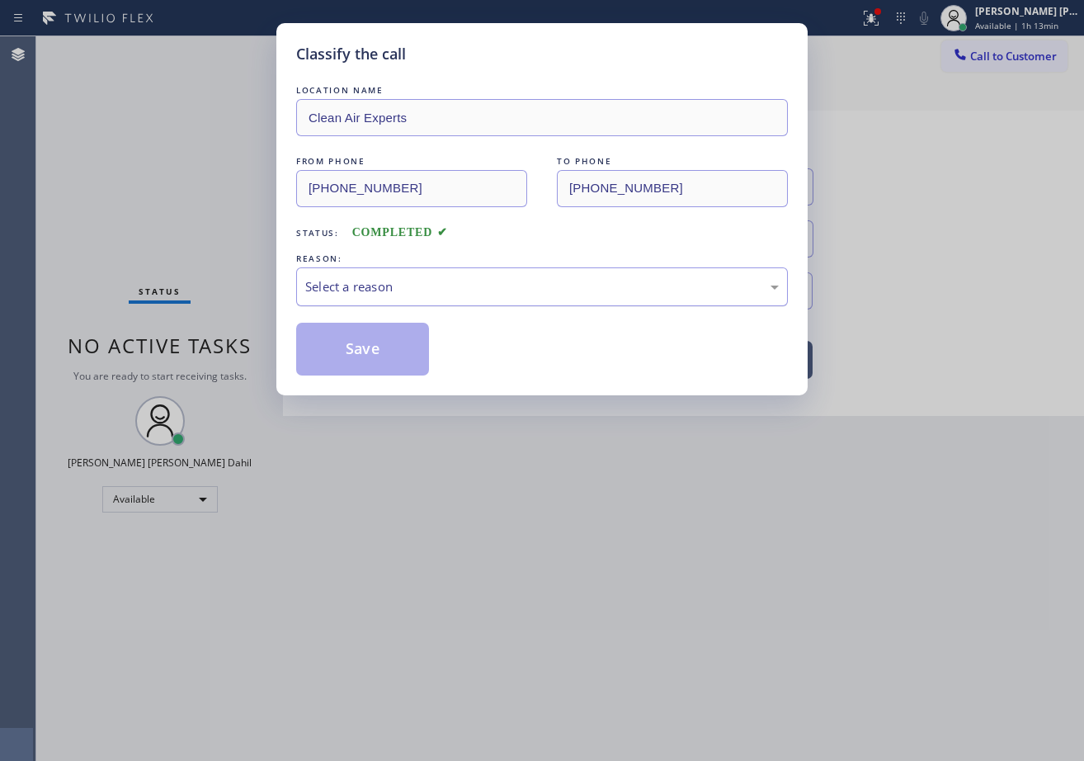
click at [375, 291] on div "Select a reason" at bounding box center [541, 286] width 473 height 19
click at [357, 355] on button "Save" at bounding box center [362, 349] width 133 height 53
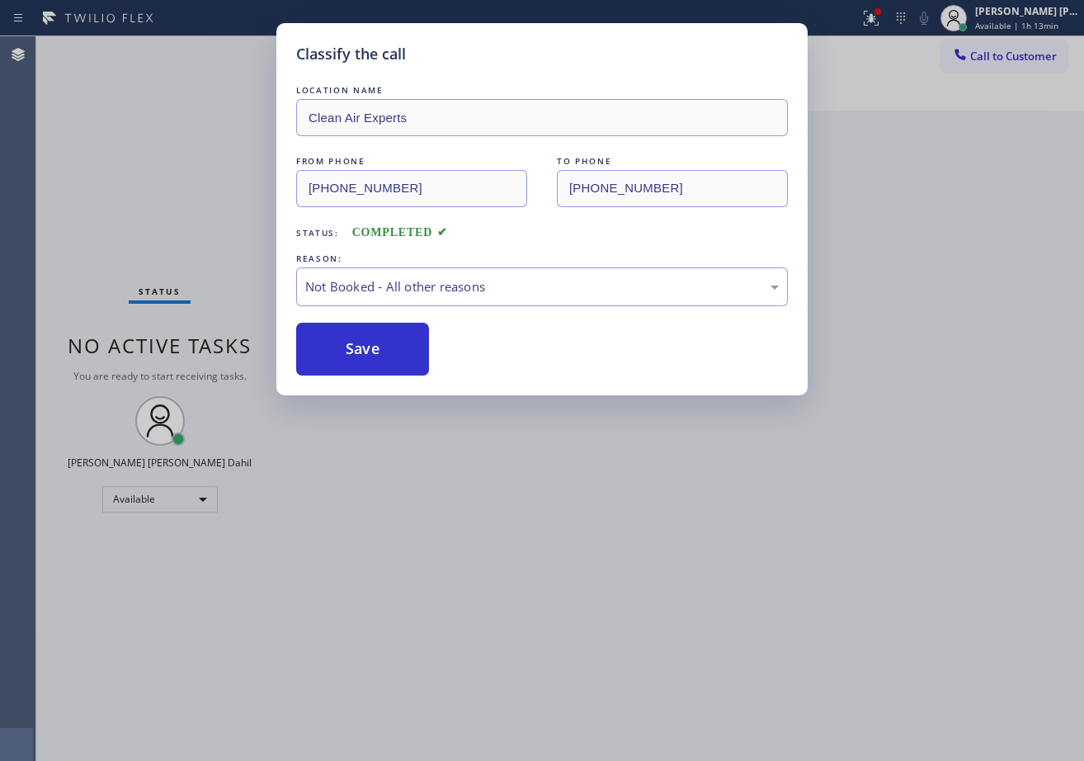
click at [357, 355] on button "Save" at bounding box center [362, 349] width 133 height 53
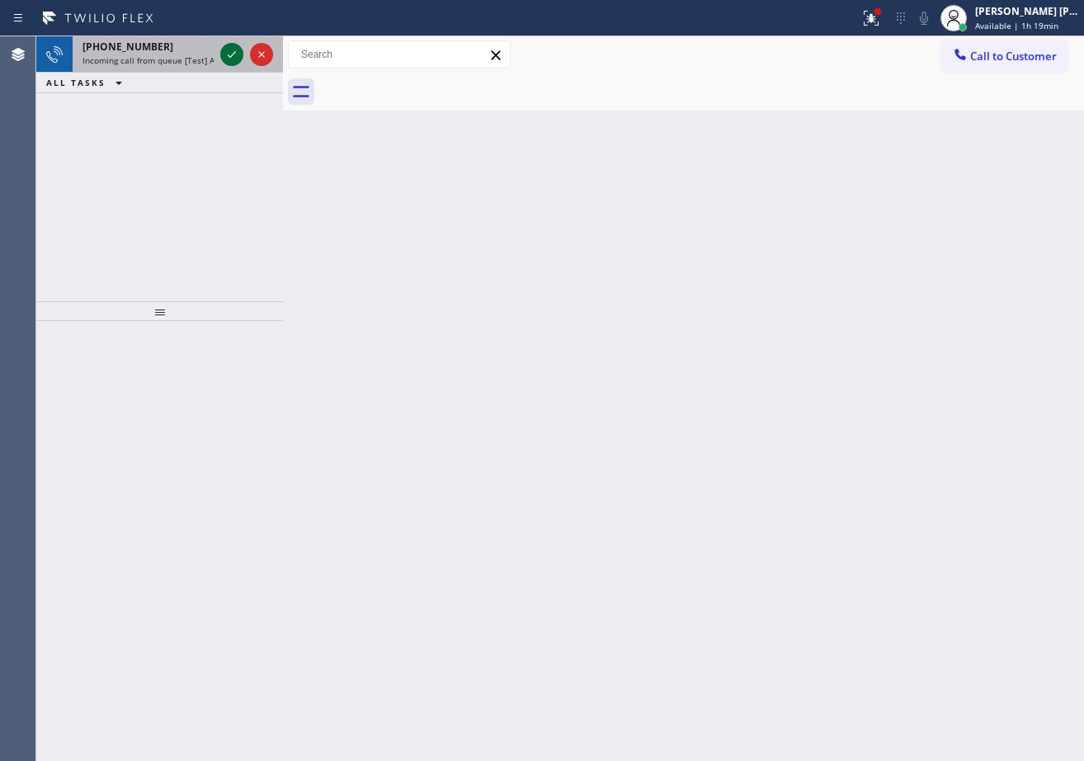
click at [224, 53] on icon at bounding box center [232, 55] width 20 height 20
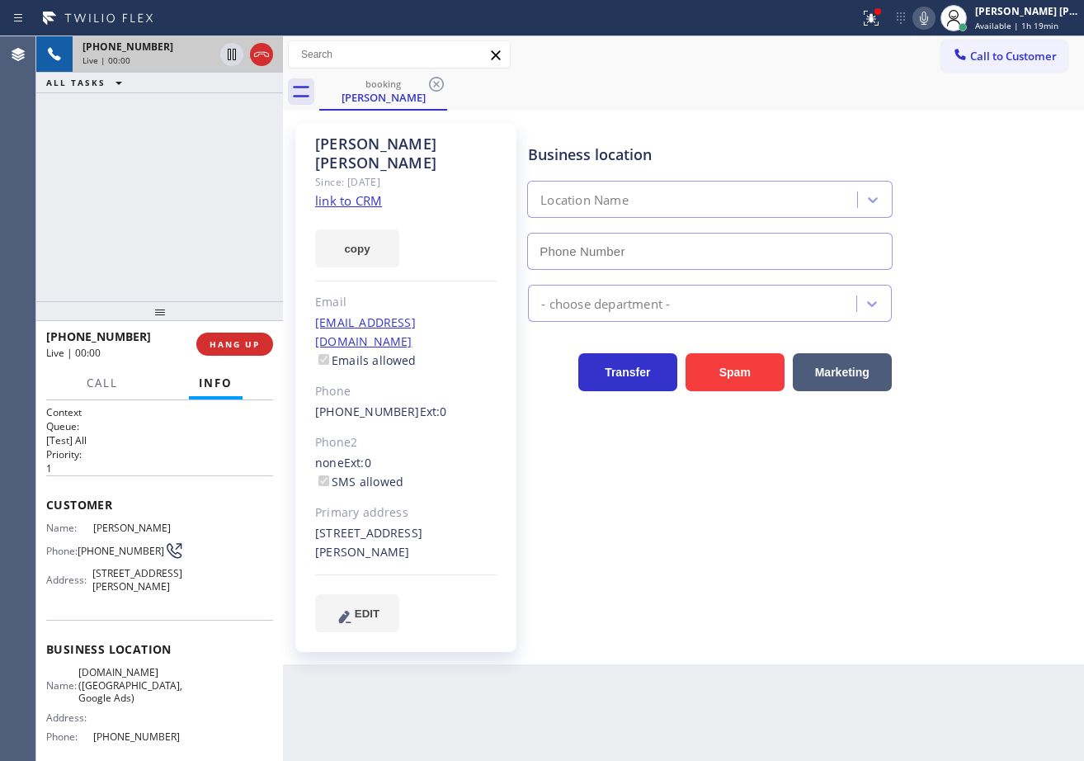
type input "[PHONE_NUMBER]"
click at [881, 26] on icon at bounding box center [871, 18] width 20 height 20
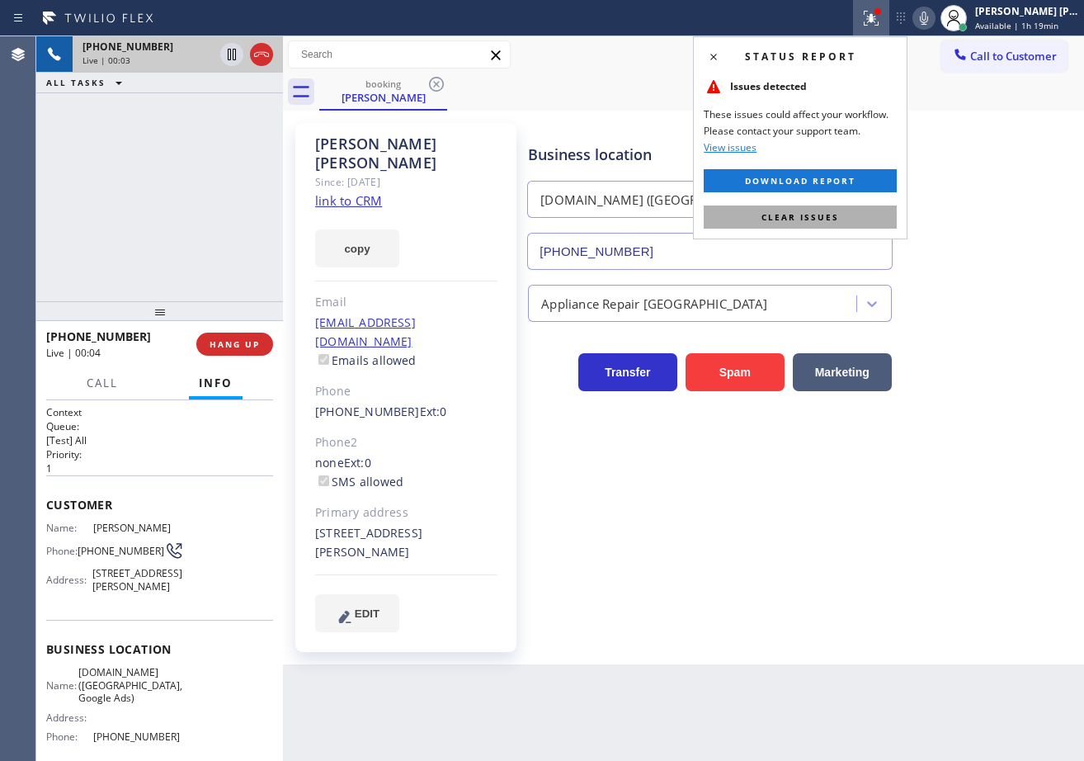
click at [839, 212] on button "Clear issues" at bounding box center [800, 216] width 193 height 23
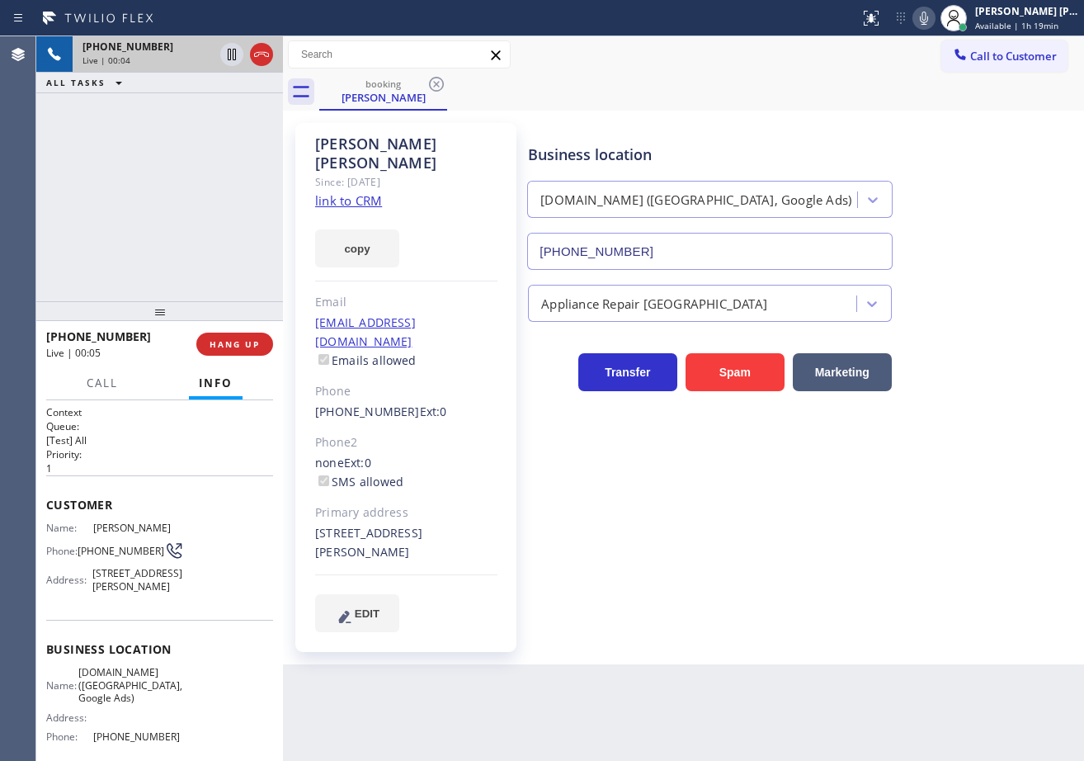
click at [368, 192] on link "link to CRM" at bounding box center [348, 200] width 67 height 16
click at [215, 237] on div "[PHONE_NUMBER] Live | 00:41 ALL TASKS ALL TASKS ACTIVE TASKS TASKS IN WRAP UP" at bounding box center [159, 168] width 247 height 265
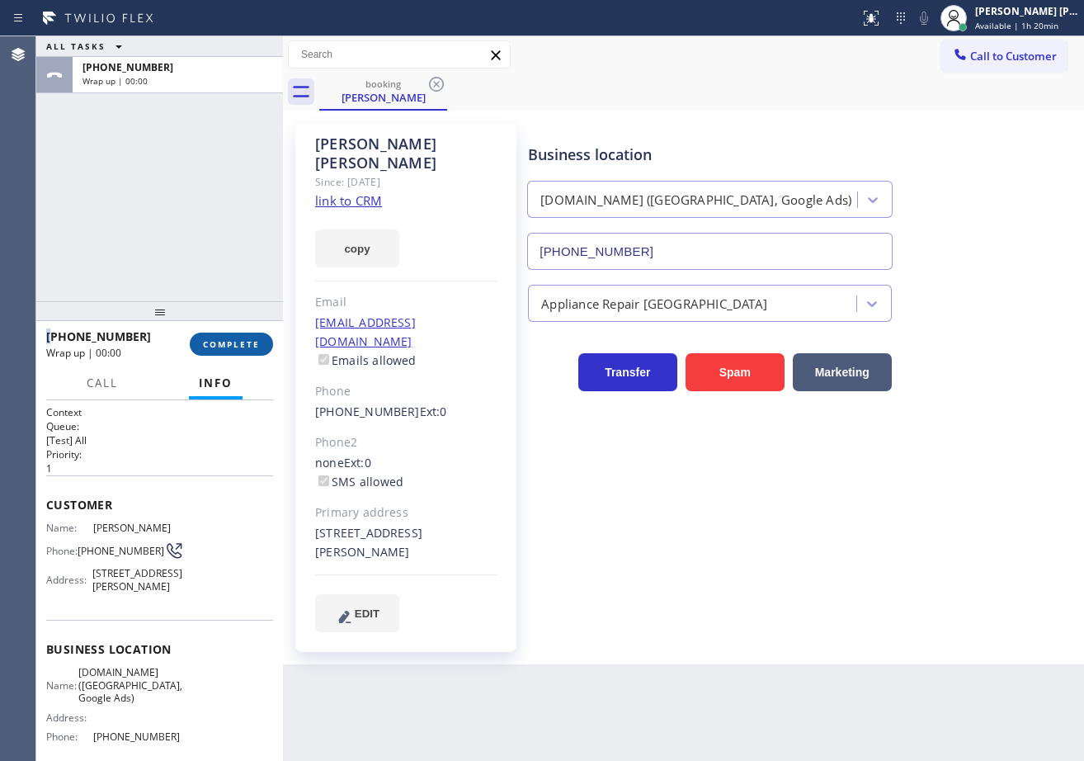
click at [238, 337] on button "COMPLETE" at bounding box center [231, 343] width 83 height 23
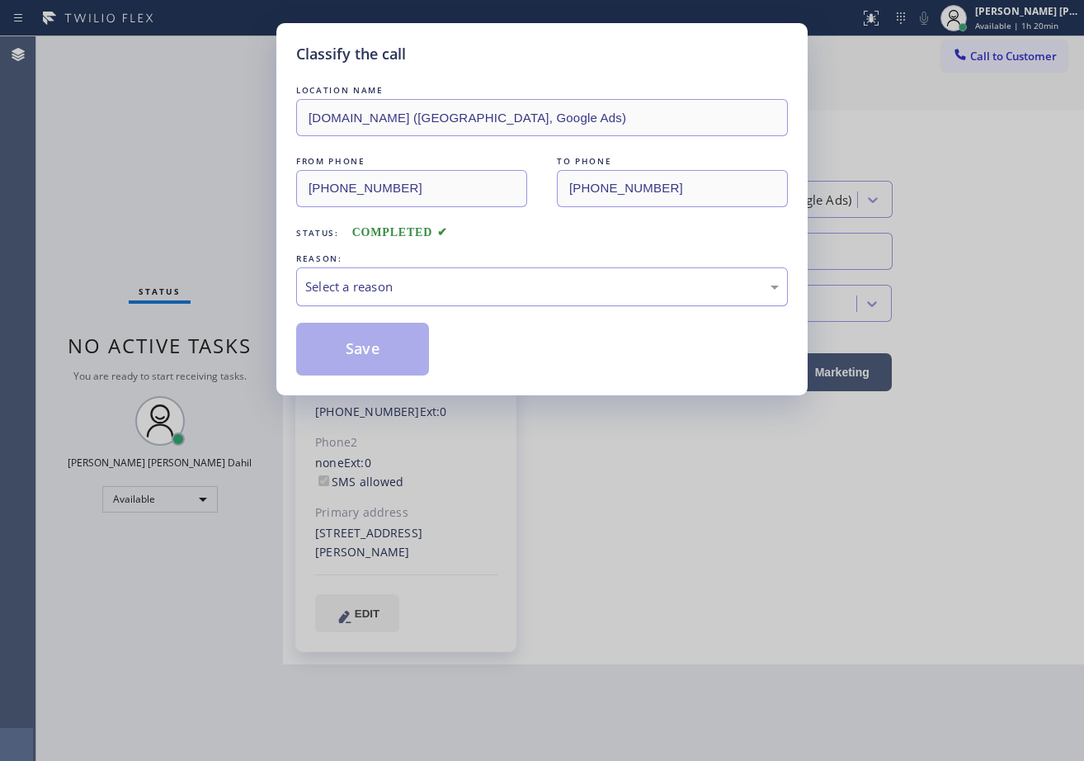
click at [332, 294] on div "Select a reason" at bounding box center [541, 286] width 473 height 19
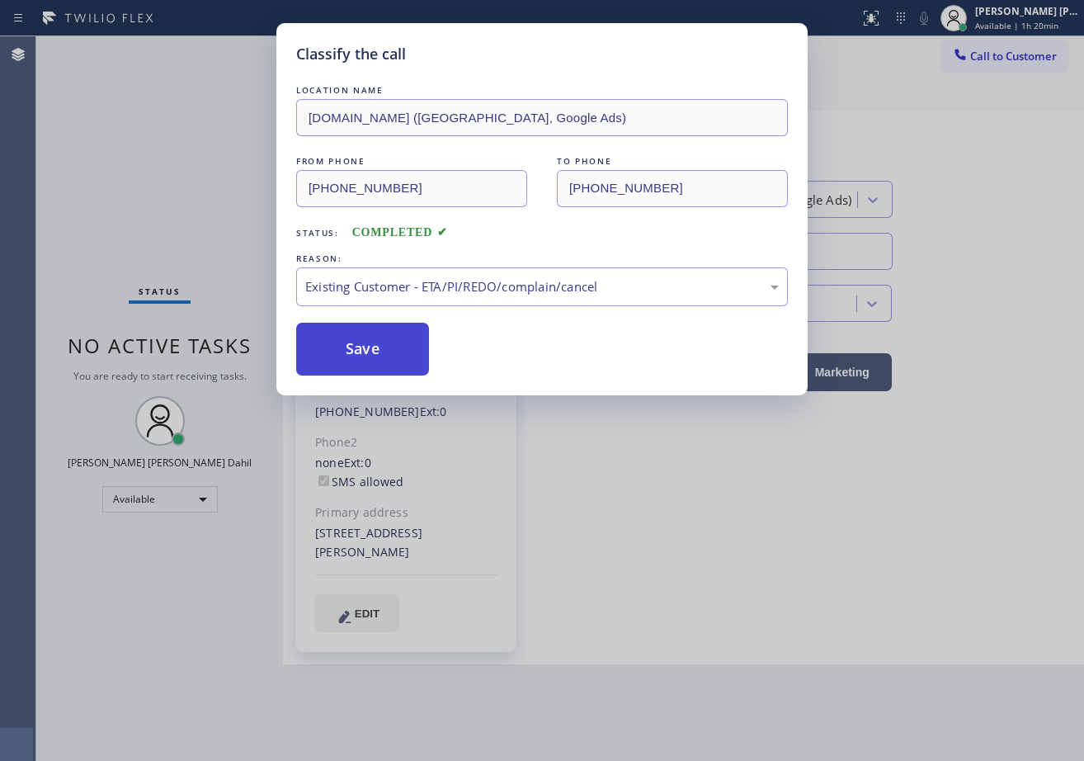
click at [338, 339] on button "Save" at bounding box center [362, 349] width 133 height 53
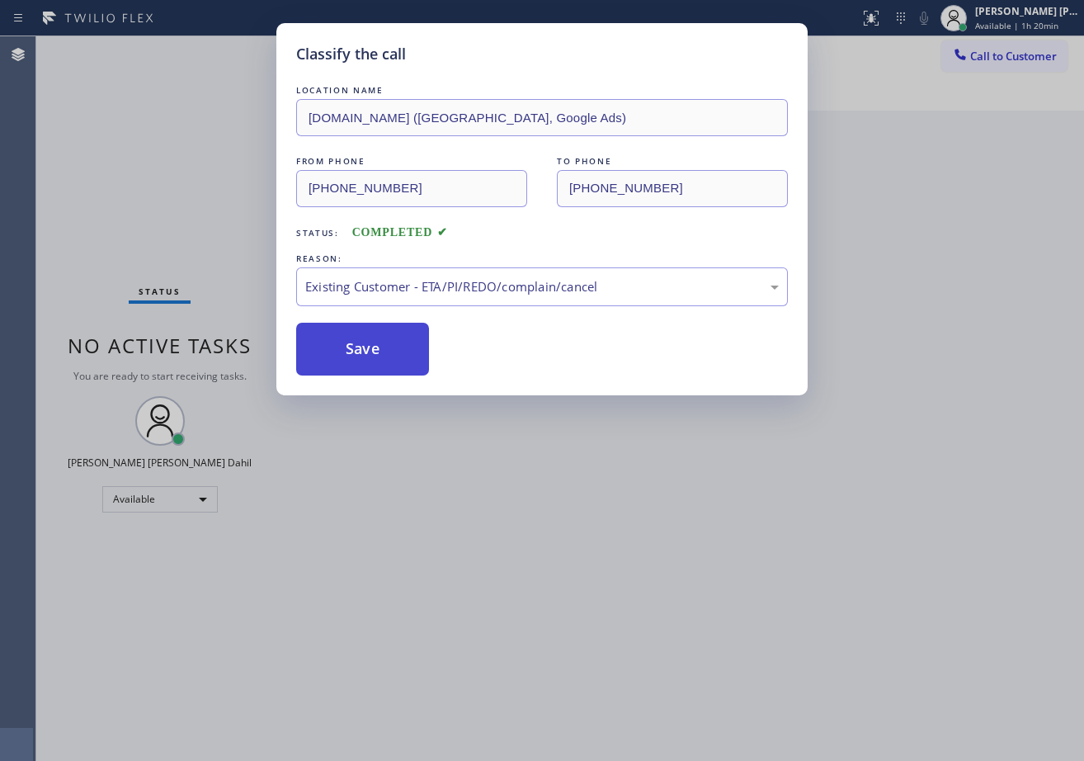
click at [337, 339] on button "Save" at bounding box center [362, 349] width 133 height 53
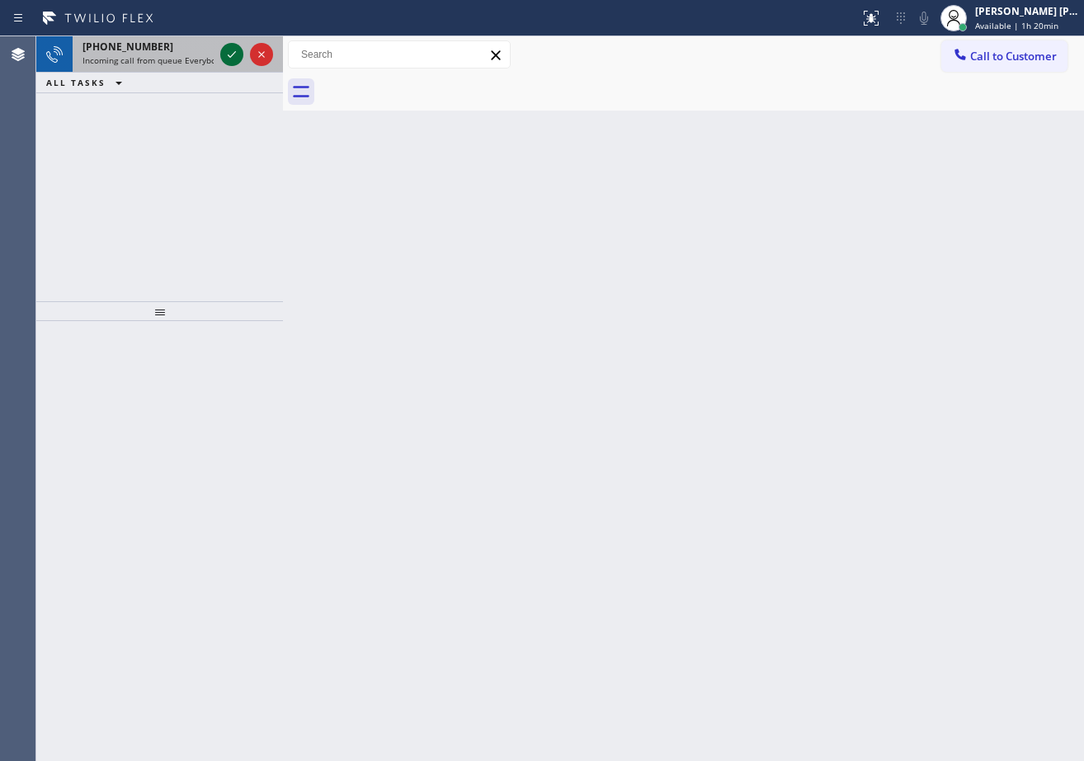
click at [224, 51] on icon at bounding box center [232, 55] width 20 height 20
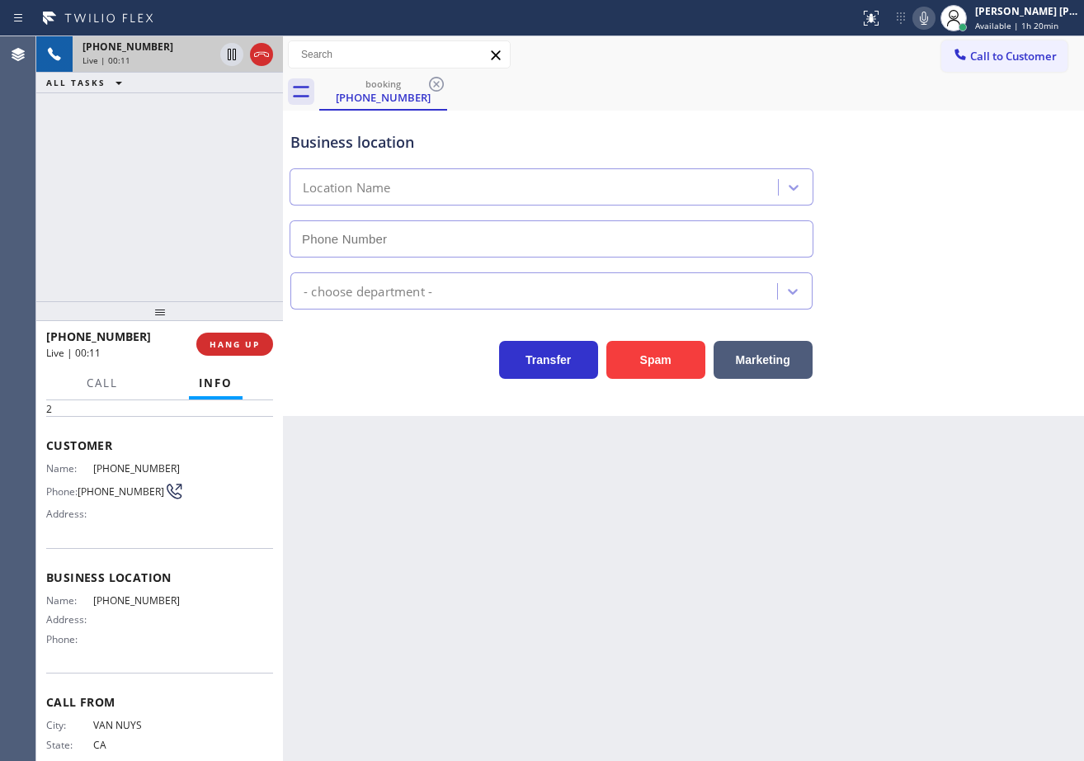
scroll to position [101, 0]
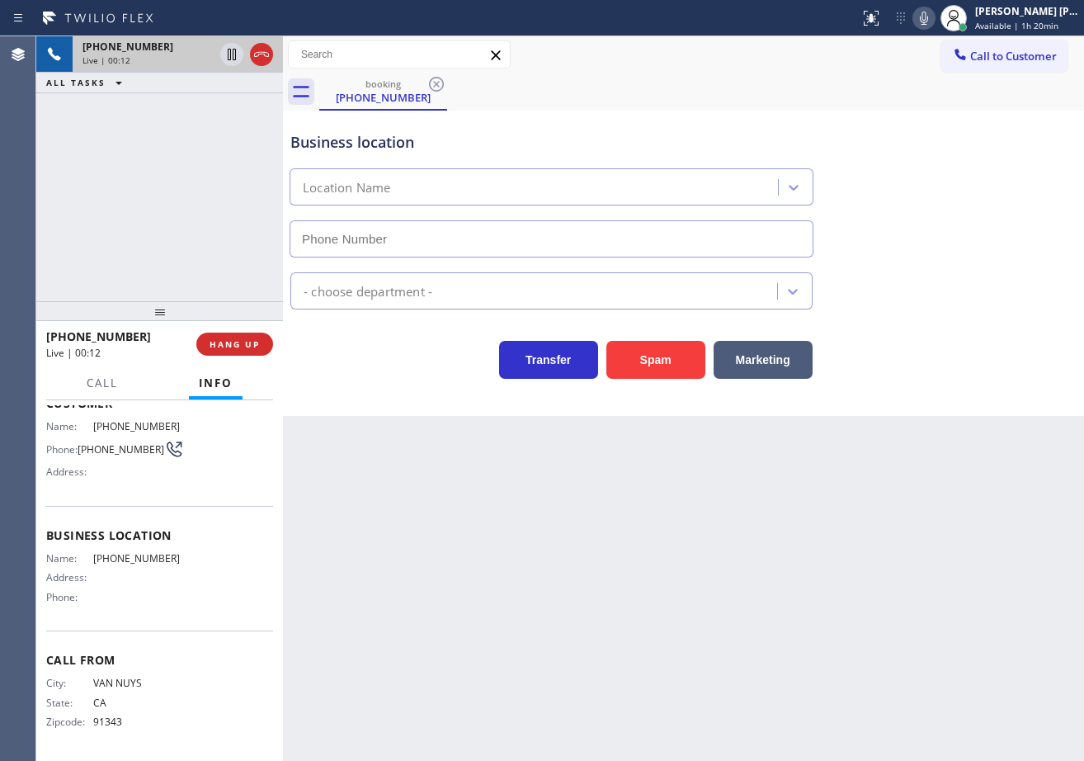
click at [203, 232] on div "[PHONE_NUMBER] Live | 00:12 ALL TASKS ALL TASKS ACTIVE TASKS TASKS IN WRAP UP" at bounding box center [159, 168] width 247 height 265
click at [206, 234] on div "[PHONE_NUMBER] Live | 00:12 ALL TASKS ALL TASKS ACTIVE TASKS TASKS IN WRAP UP" at bounding box center [159, 168] width 247 height 265
click at [237, 342] on span "HANG UP" at bounding box center [235, 344] width 50 height 12
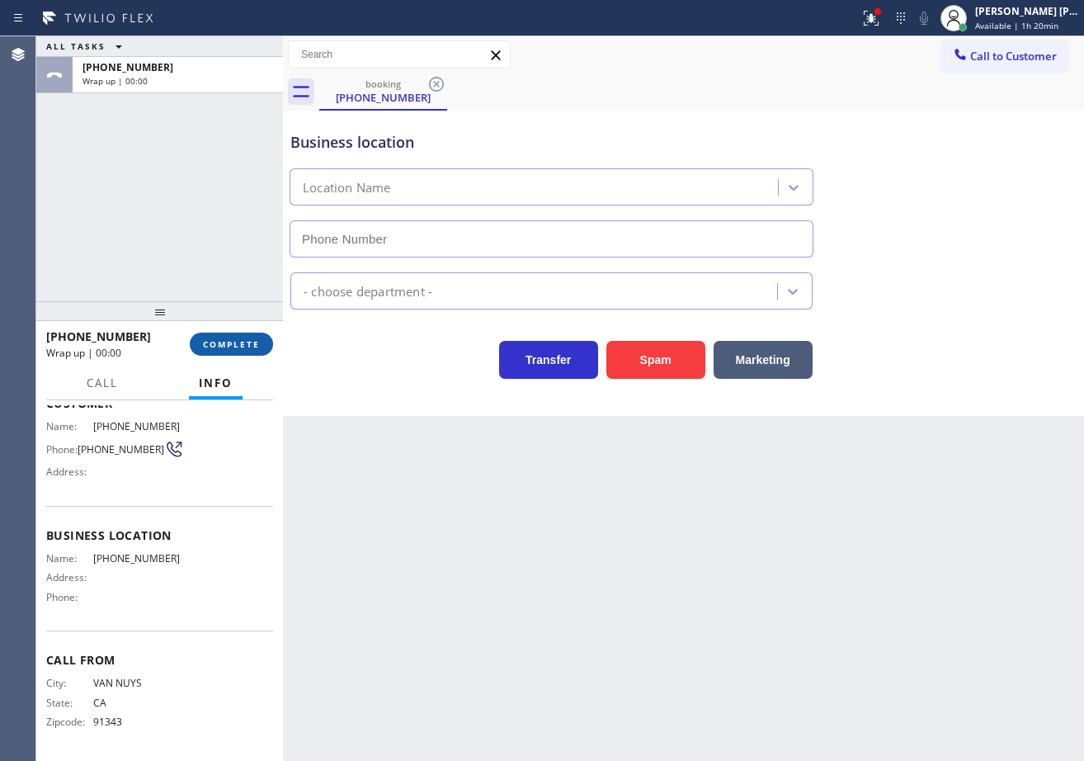
click at [237, 342] on span "COMPLETE" at bounding box center [231, 344] width 57 height 12
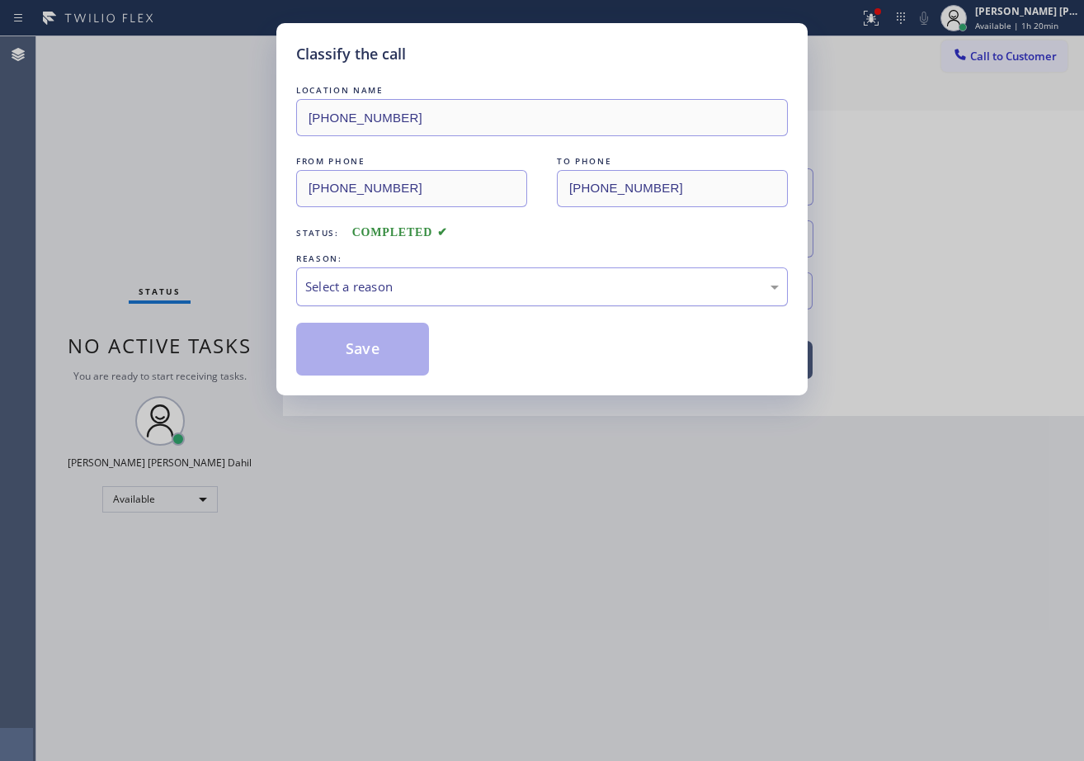
click at [323, 291] on div "Select a reason" at bounding box center [541, 286] width 473 height 19
click at [346, 346] on button "Save" at bounding box center [362, 349] width 133 height 53
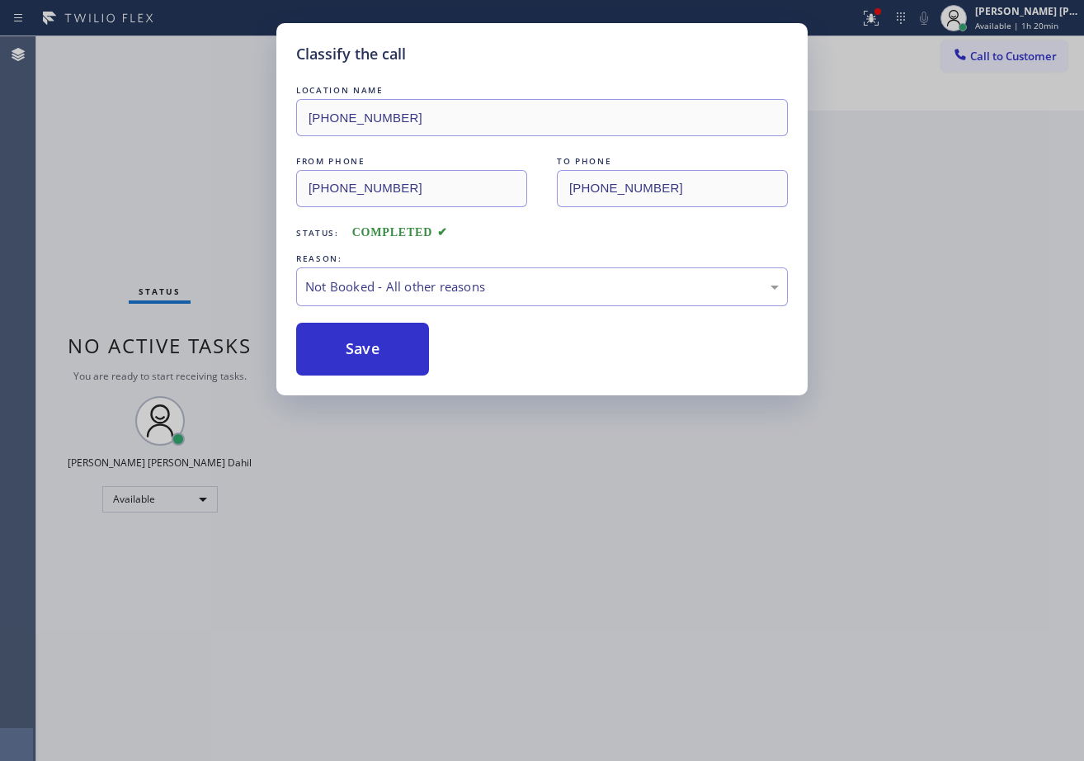
click at [346, 346] on button "Save" at bounding box center [362, 349] width 133 height 53
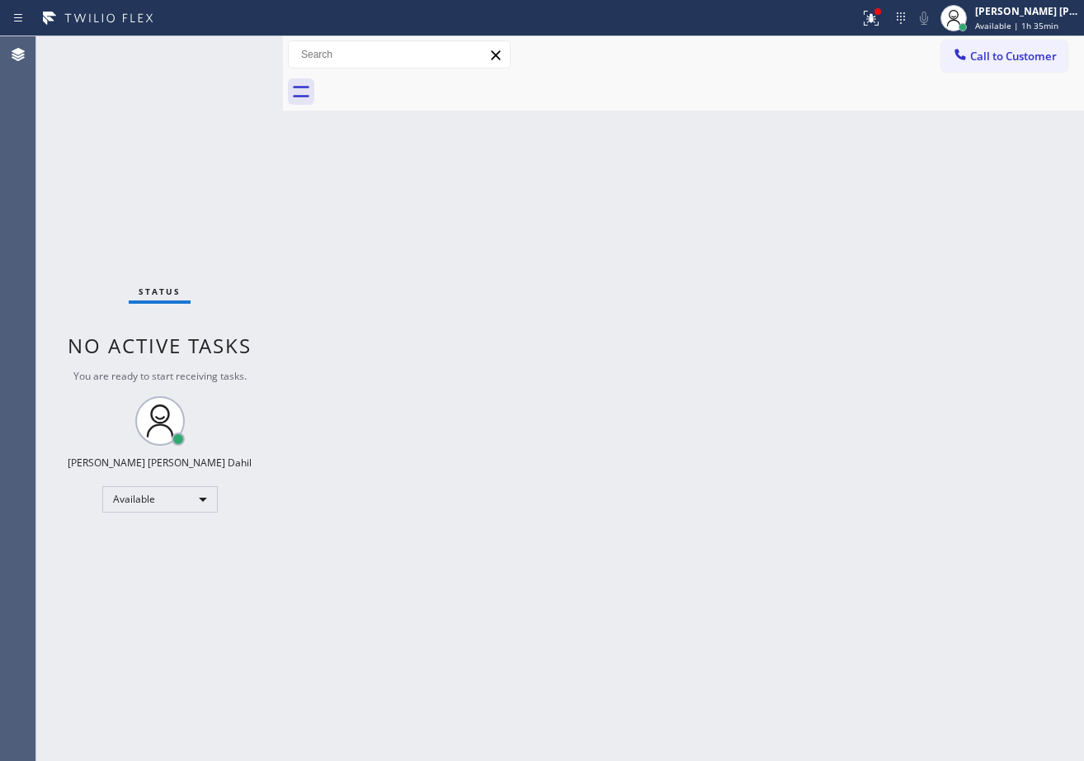
click at [232, 60] on div "Status No active tasks You are ready to start receiving tasks. [PERSON_NAME] [P…" at bounding box center [159, 398] width 247 height 724
click at [232, 57] on div "Status No active tasks You are ready to start receiving tasks. [PERSON_NAME] [P…" at bounding box center [159, 398] width 247 height 724
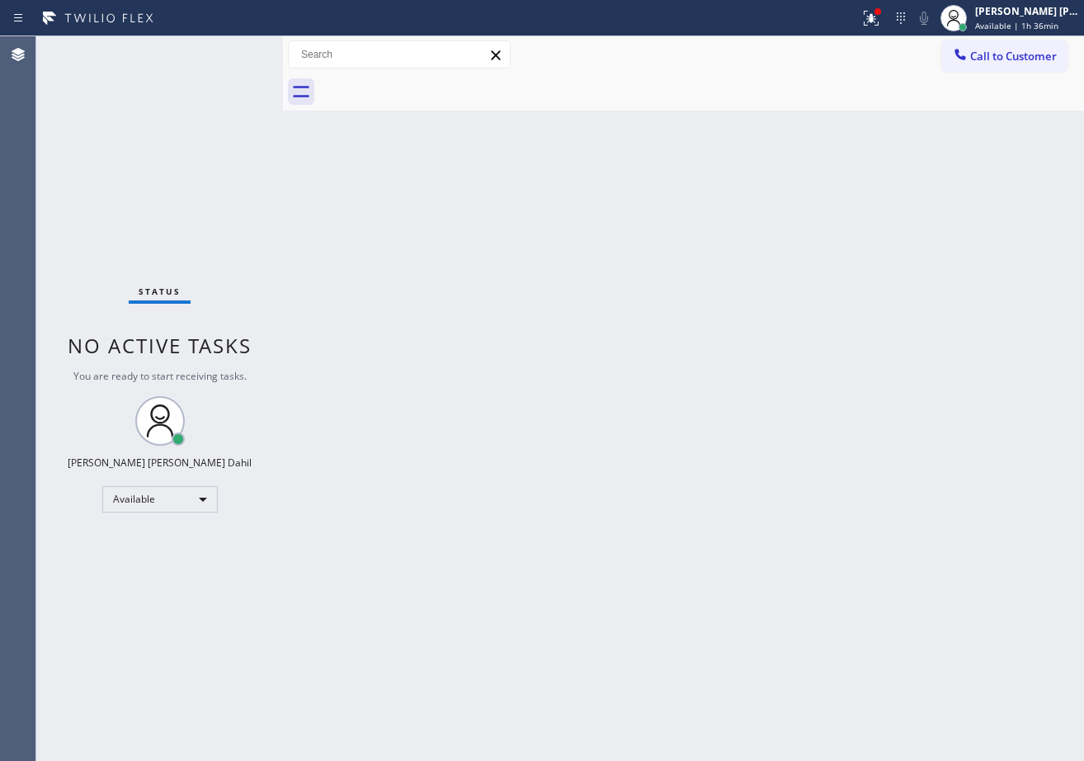
click at [232, 56] on div "Status No active tasks You are ready to start receiving tasks. [PERSON_NAME] [P…" at bounding box center [159, 398] width 247 height 724
click at [875, 521] on div "Back to Dashboard Change Sender ID Customers Technicians Select a contact Outbo…" at bounding box center [683, 398] width 801 height 724
drag, startPoint x: 555, startPoint y: 429, endPoint x: 461, endPoint y: 370, distance: 111.2
click at [554, 423] on div "Back to Dashboard Change Sender ID Customers Technicians Select a contact Outbo…" at bounding box center [683, 398] width 801 height 724
click at [237, 50] on div "Status No active tasks You are ready to start receiving tasks. [PERSON_NAME] [P…" at bounding box center [159, 398] width 247 height 724
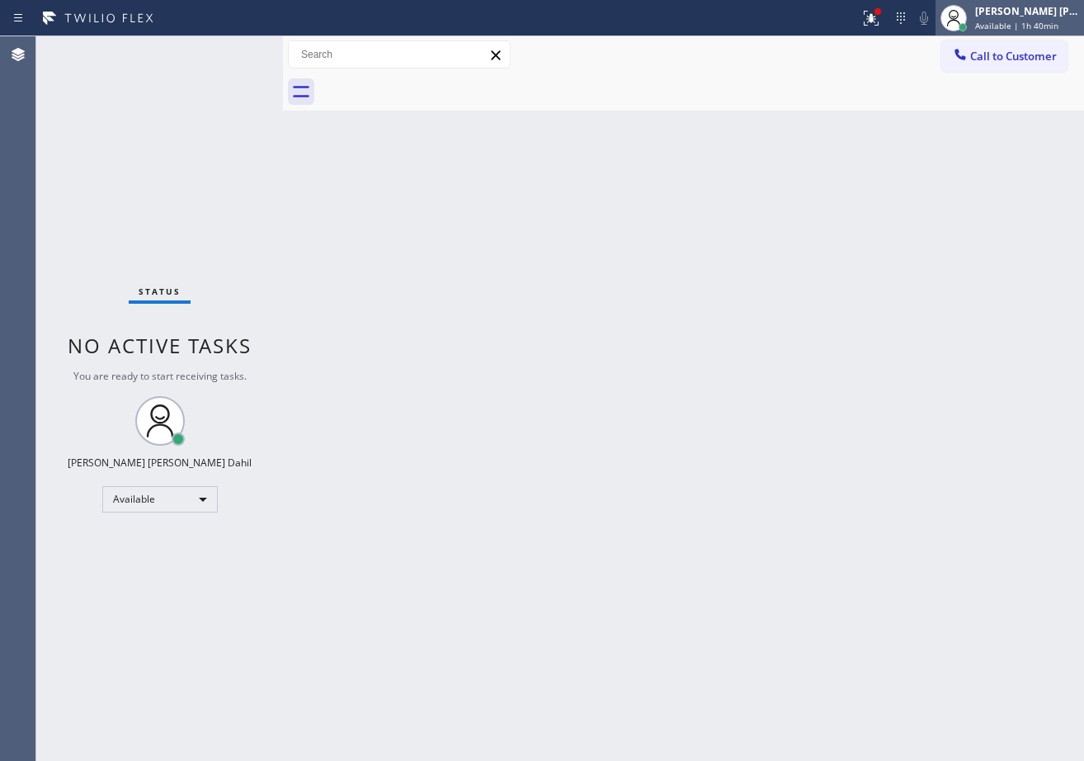
click at [992, 19] on div "[PERSON_NAME] [PERSON_NAME] Dahil Available | 1h 40min" at bounding box center [1028, 17] width 112 height 29
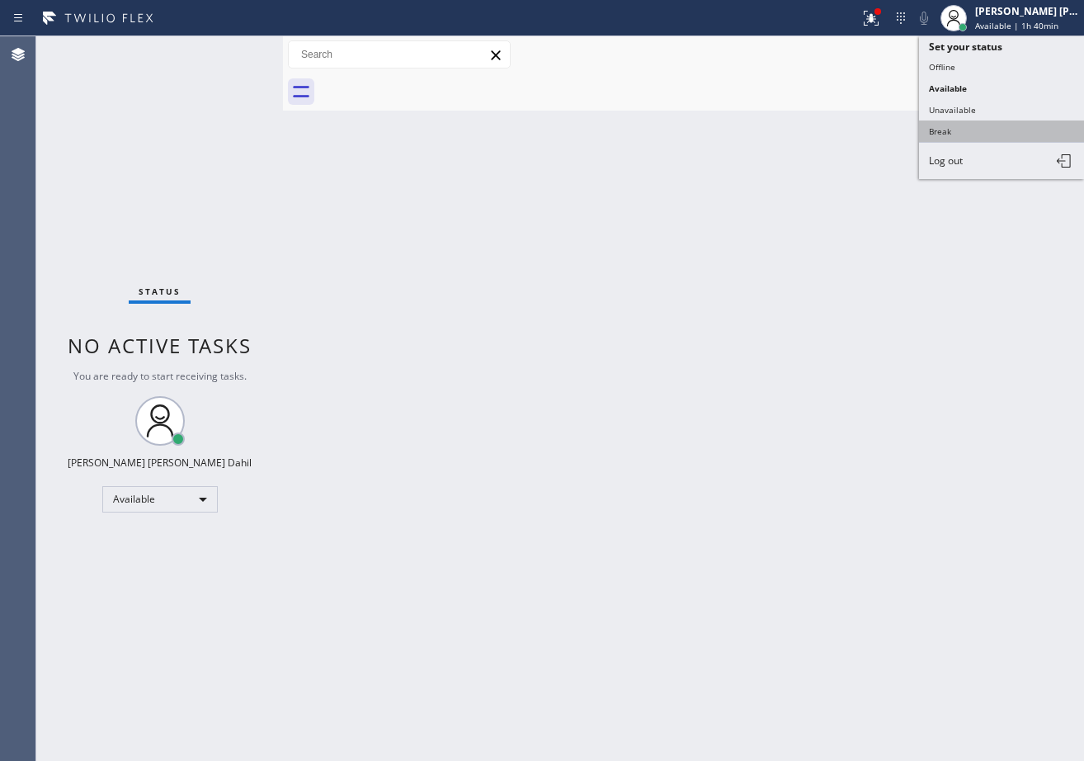
click at [955, 132] on button "Break" at bounding box center [1001, 130] width 165 height 21
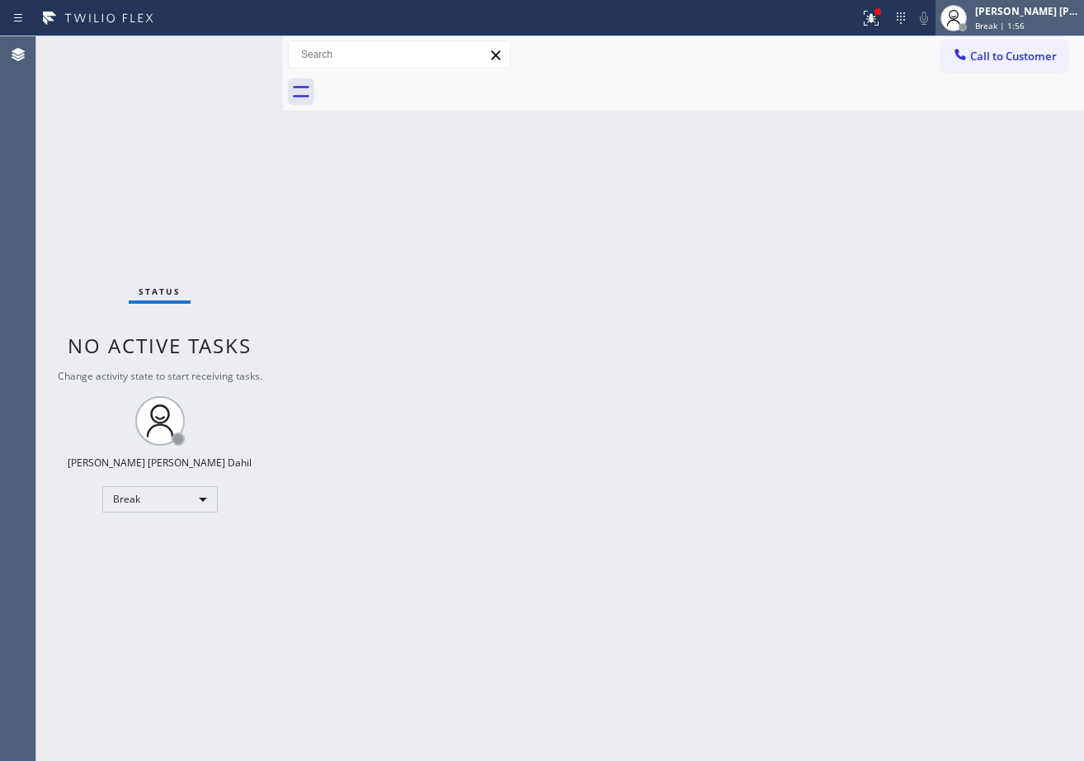
click at [999, 13] on div "[PERSON_NAME] [PERSON_NAME] Dahil" at bounding box center [1027, 11] width 104 height 14
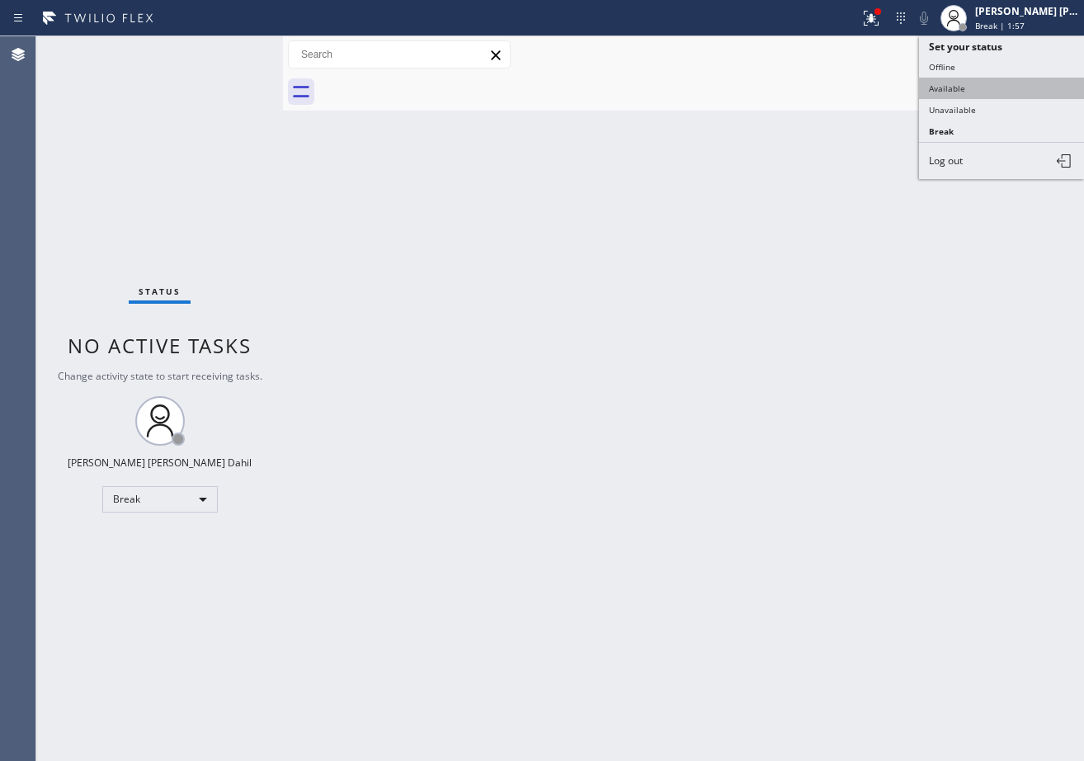
click at [945, 79] on button "Available" at bounding box center [1001, 88] width 165 height 21
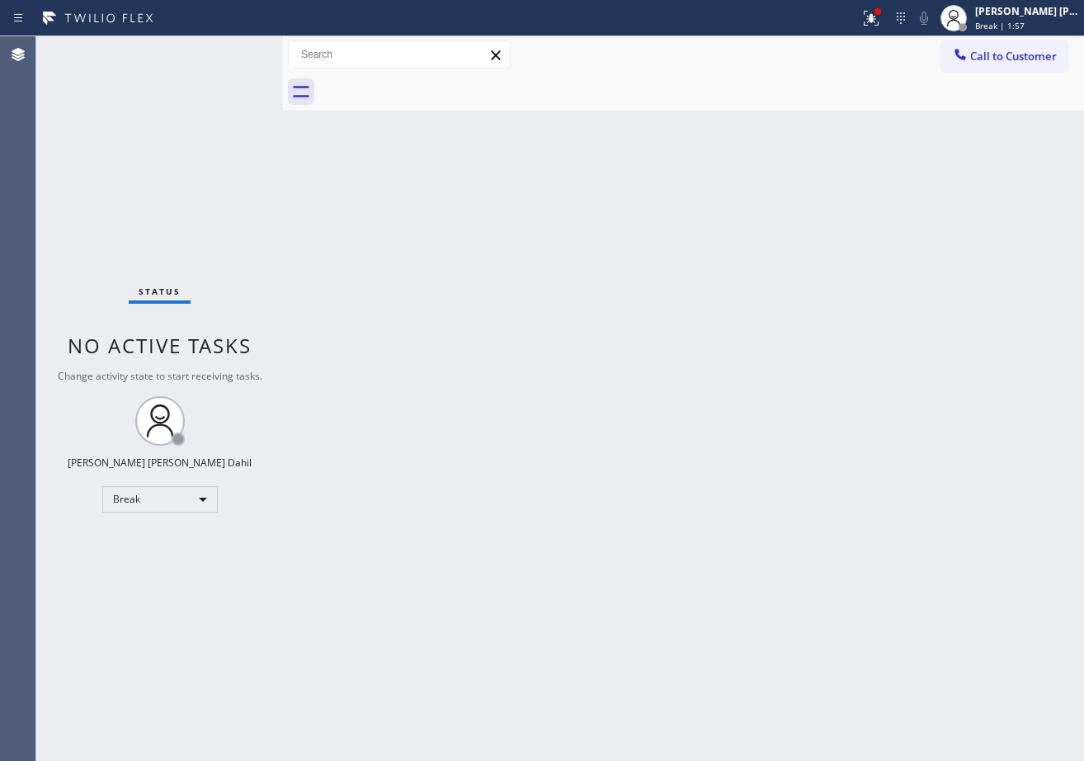
drag, startPoint x: 786, startPoint y: 191, endPoint x: 731, endPoint y: 229, distance: 67.5
click at [773, 195] on div "Back to Dashboard Change Sender ID Customers Technicians Select a contact Outbo…" at bounding box center [683, 398] width 801 height 724
click at [615, 296] on div "Back to Dashboard Change Sender ID Customers Technicians Select a contact Outbo…" at bounding box center [683, 398] width 801 height 724
click at [616, 296] on div "Back to Dashboard Change Sender ID Customers Technicians Select a contact Outbo…" at bounding box center [683, 398] width 801 height 724
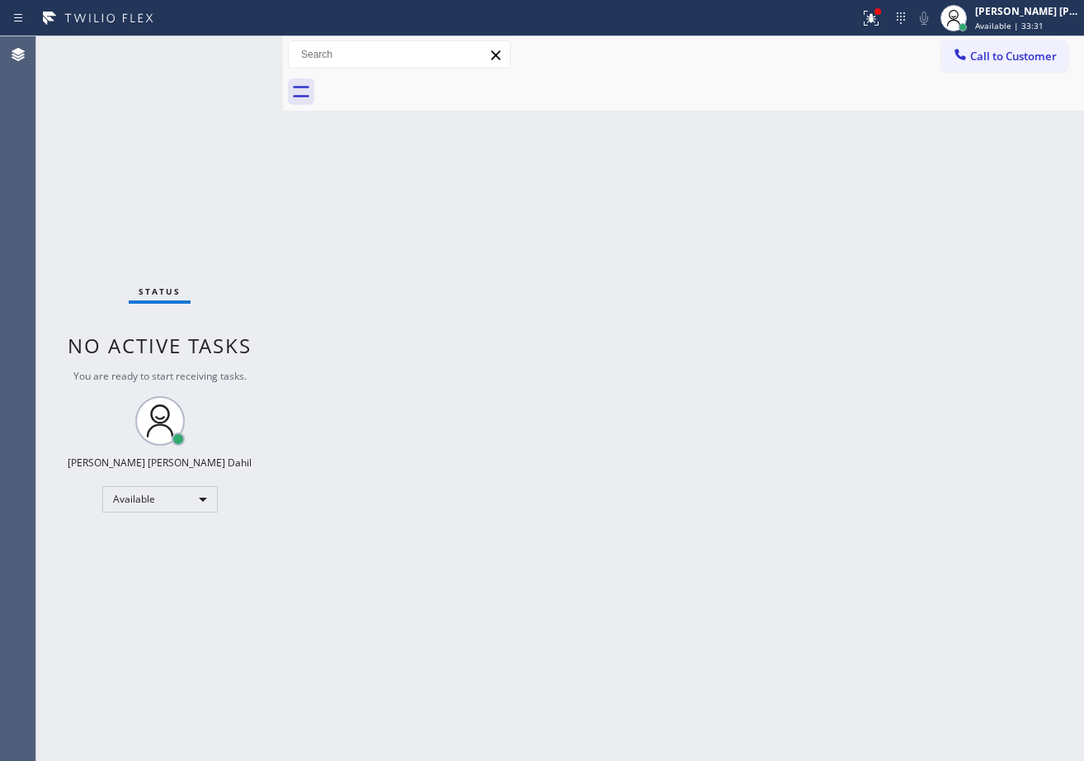
drag, startPoint x: 1004, startPoint y: 20, endPoint x: 992, endPoint y: 39, distance: 22.7
click at [1004, 19] on div "[PERSON_NAME] [PERSON_NAME] Dahil Available | 33:31" at bounding box center [1028, 17] width 112 height 29
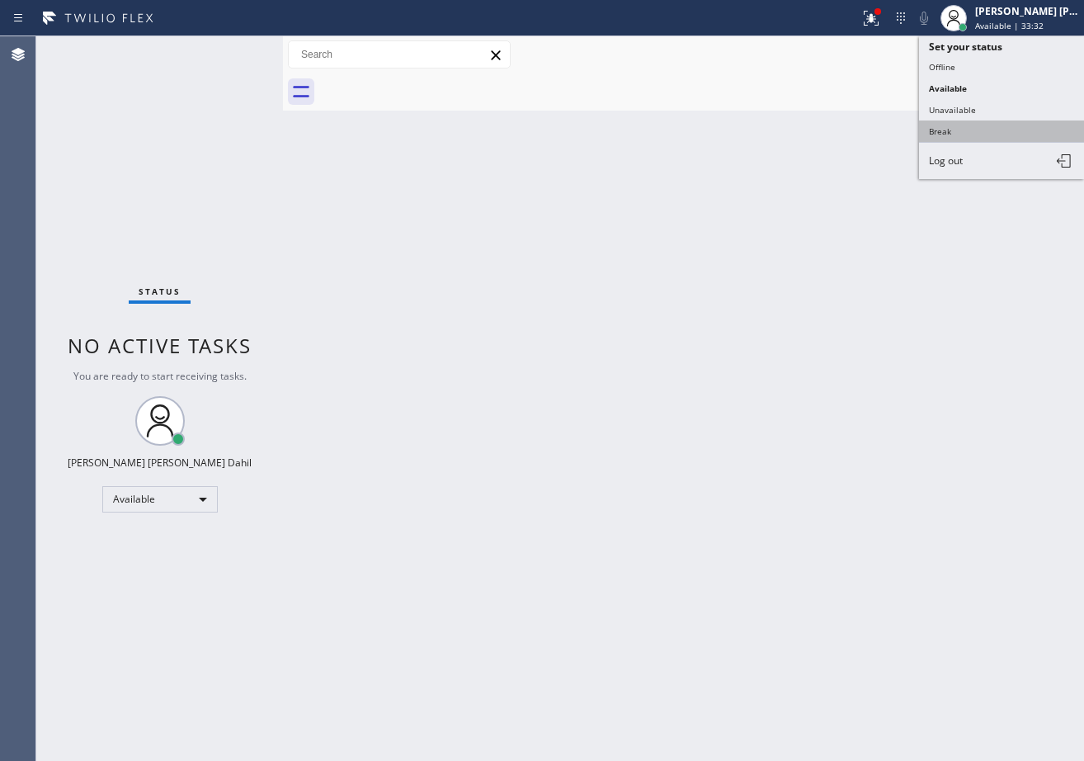
click at [926, 134] on button "Break" at bounding box center [1001, 130] width 165 height 21
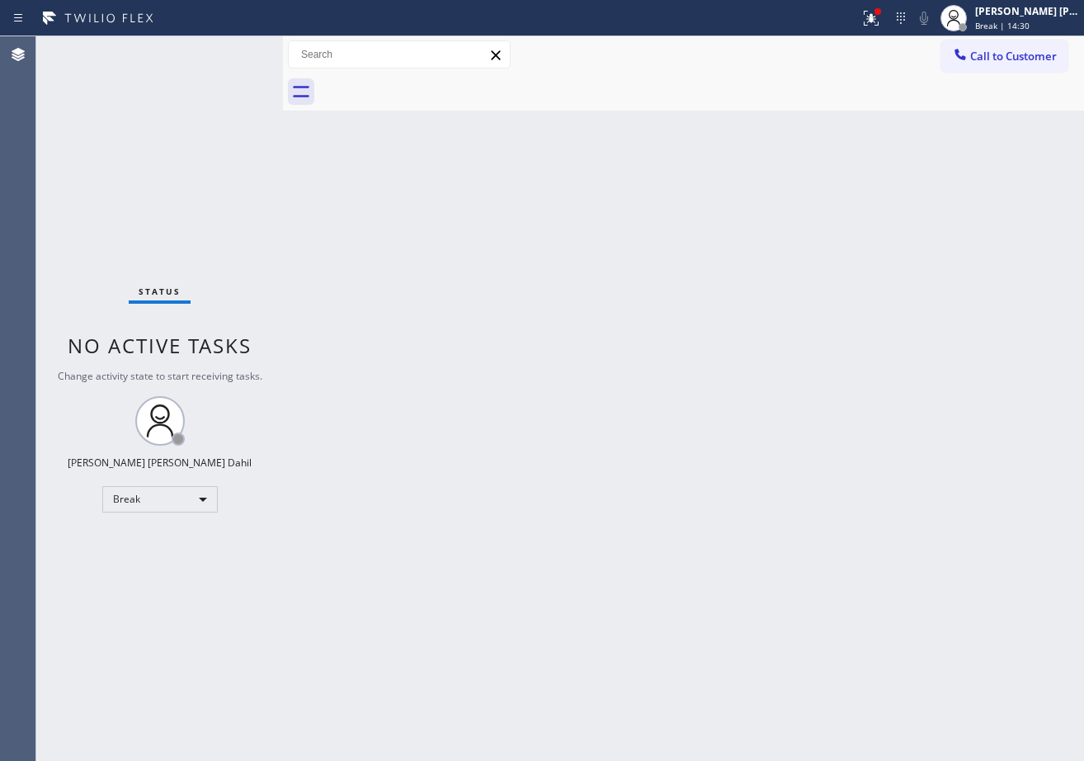
drag, startPoint x: 986, startPoint y: 20, endPoint x: 982, endPoint y: 57, distance: 37.3
click at [972, 20] on div at bounding box center [953, 18] width 36 height 36
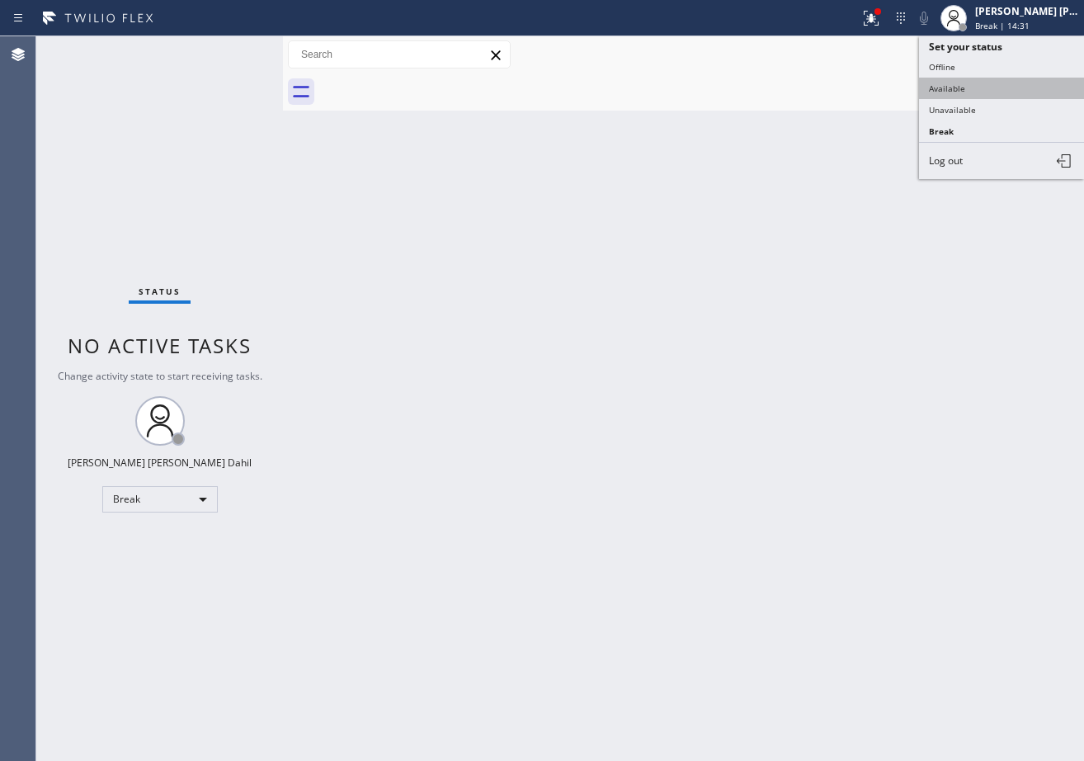
click at [967, 86] on button "Available" at bounding box center [1001, 88] width 165 height 21
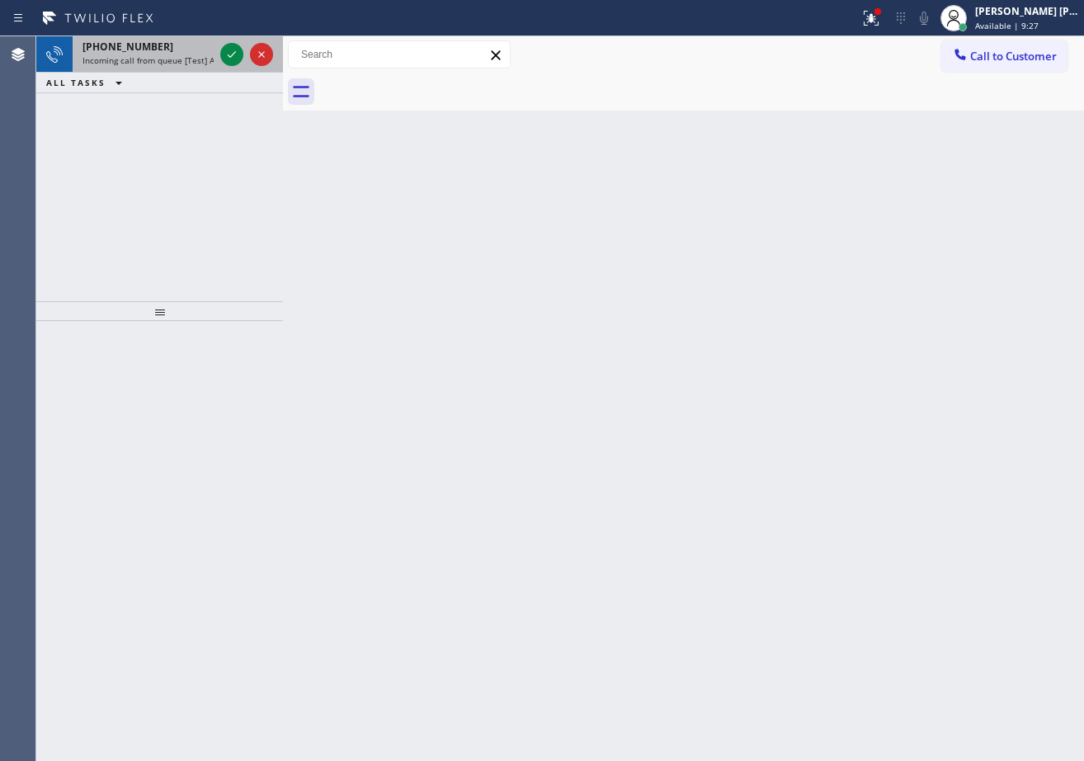
click at [200, 47] on div "[PHONE_NUMBER]" at bounding box center [147, 47] width 131 height 14
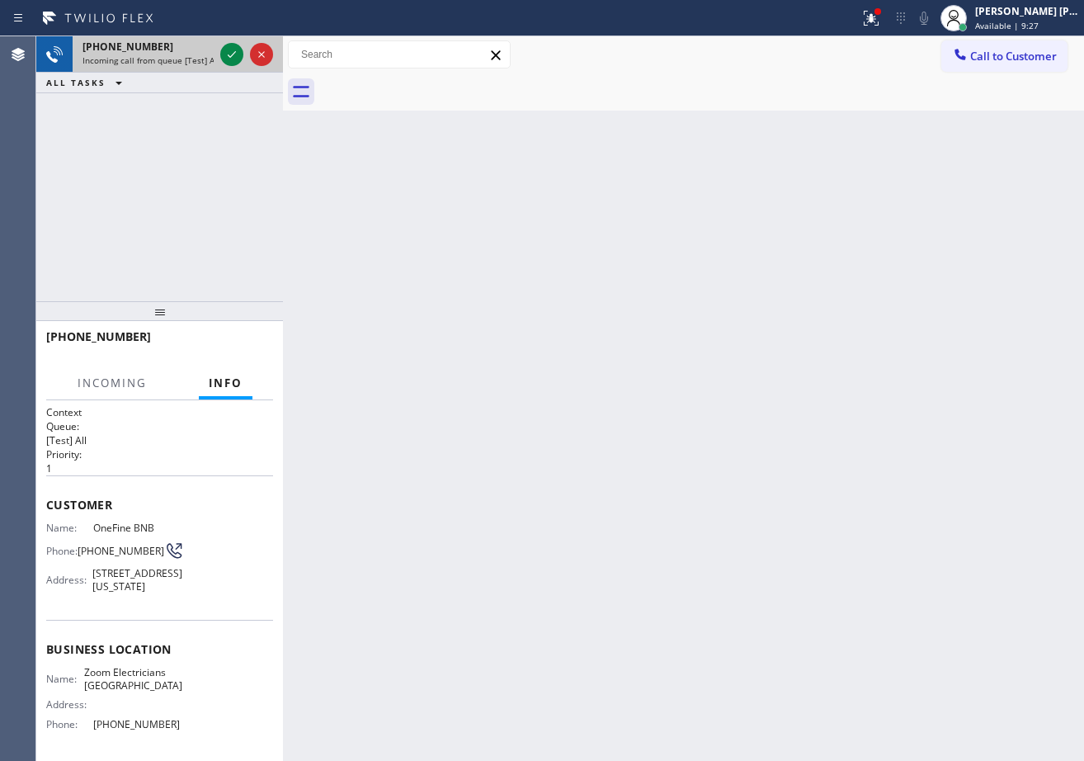
click at [200, 47] on div "[PHONE_NUMBER]" at bounding box center [147, 47] width 131 height 14
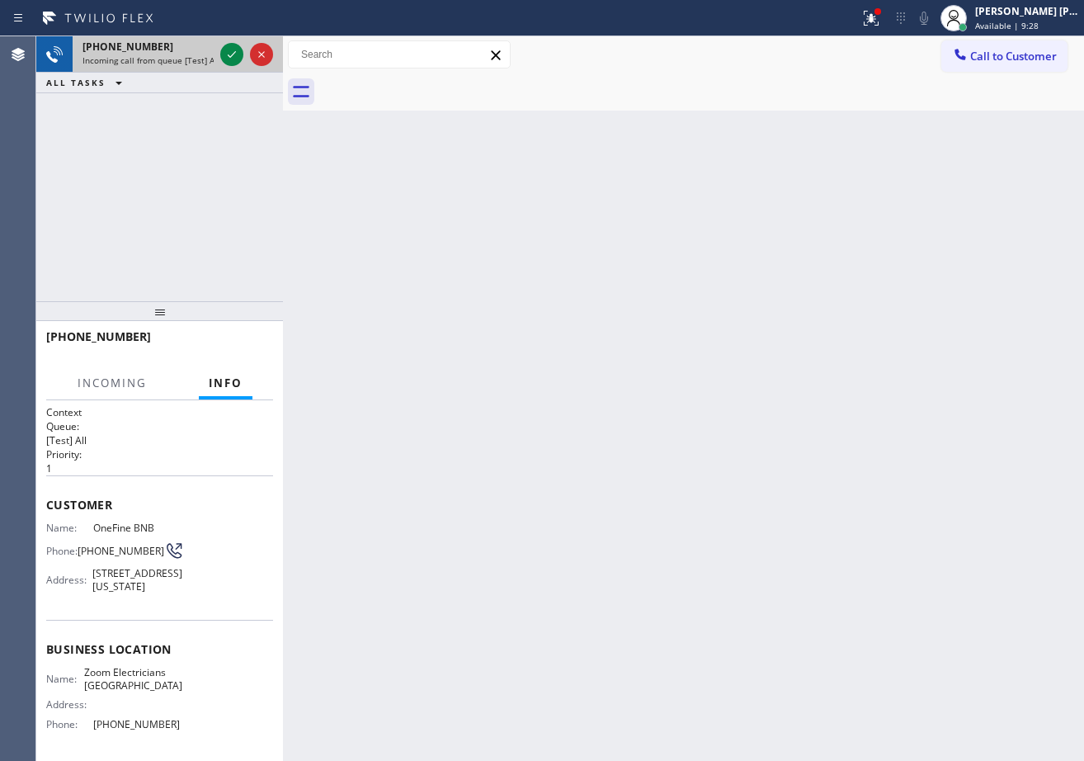
click at [200, 47] on div "[PHONE_NUMBER]" at bounding box center [147, 47] width 131 height 14
click at [228, 45] on icon at bounding box center [232, 55] width 20 height 20
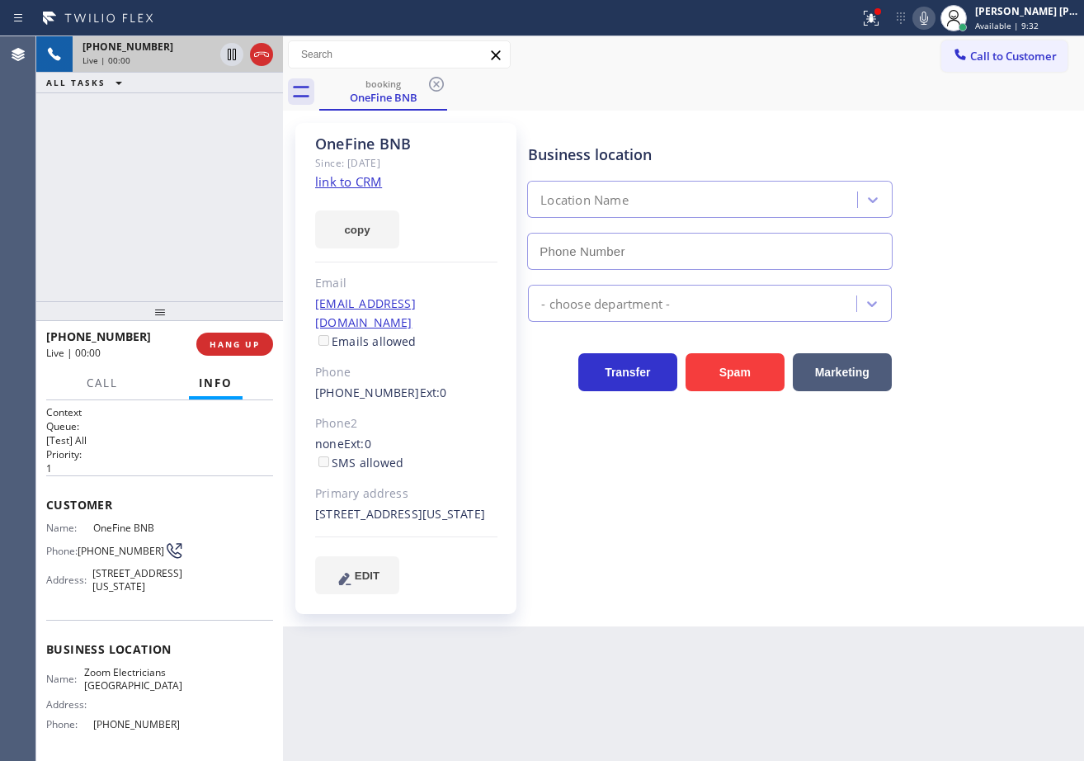
type input "[PHONE_NUMBER]"
click at [361, 179] on link "link to CRM" at bounding box center [348, 181] width 67 height 16
click at [104, 219] on div "[PHONE_NUMBER] Live | 02:26 ALL TASKS ALL TASKS ACTIVE TASKS TASKS IN WRAP UP" at bounding box center [159, 168] width 247 height 265
click at [104, 219] on div "[PHONE_NUMBER] Live | 02:27 ALL TASKS ALL TASKS ACTIVE TASKS TASKS IN WRAP UP" at bounding box center [159, 168] width 247 height 265
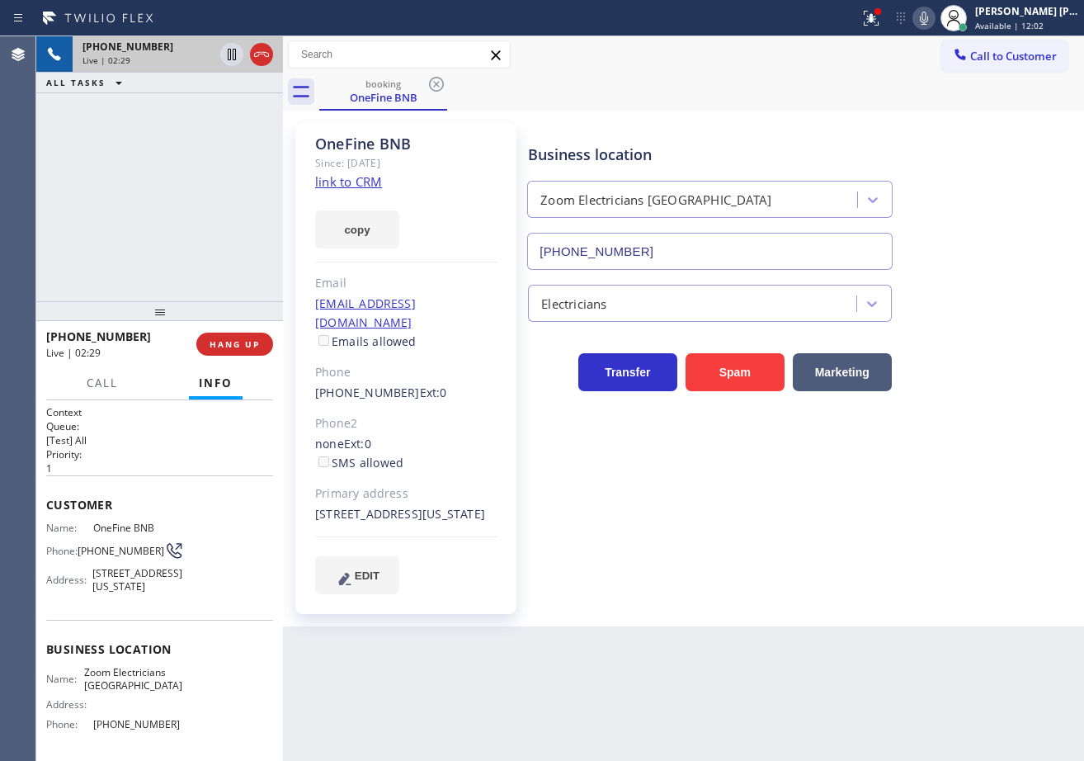
click at [147, 247] on div "[PHONE_NUMBER] Live | 02:29 ALL TASKS ALL TASKS ACTIVE TASKS TASKS IN WRAP UP" at bounding box center [159, 168] width 247 height 265
click at [147, 247] on div "[PHONE_NUMBER] Live | 02:30 ALL TASKS ALL TASKS ACTIVE TASKS TASKS IN WRAP UP" at bounding box center [159, 168] width 247 height 265
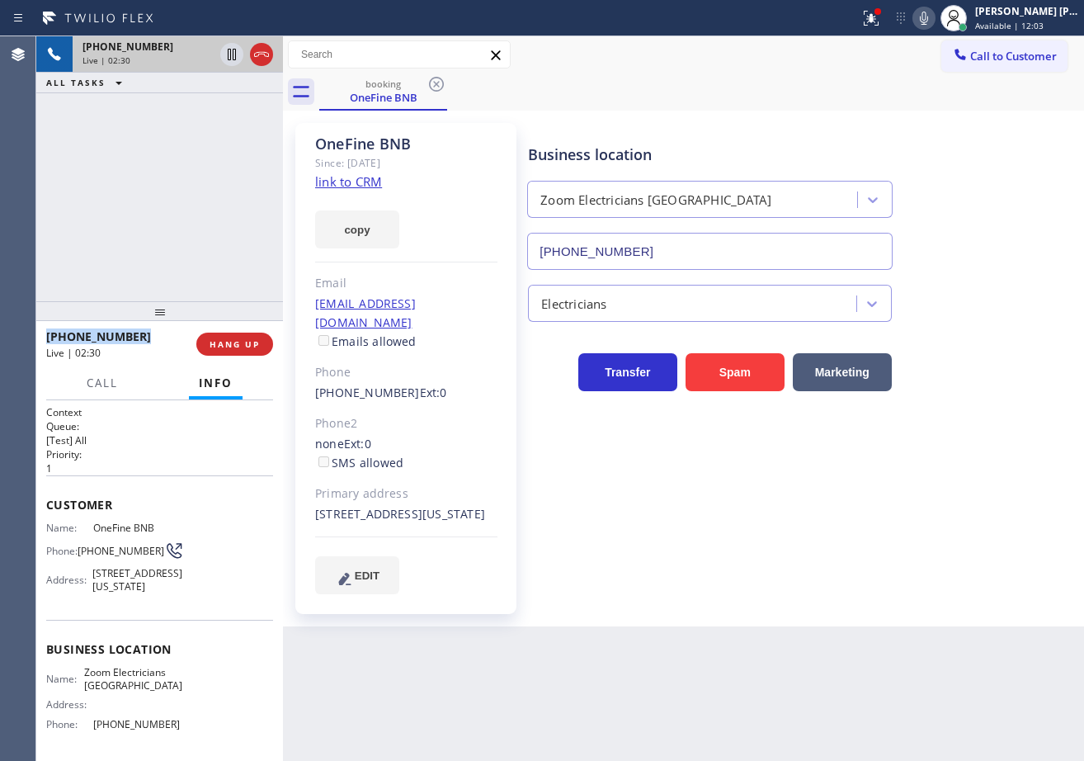
click at [147, 247] on div "[PHONE_NUMBER] Live | 02:30 ALL TASKS ALL TASKS ACTIVE TASKS TASKS IN WRAP UP" at bounding box center [159, 168] width 247 height 265
drag, startPoint x: 229, startPoint y: 57, endPoint x: 208, endPoint y: 120, distance: 66.3
click at [230, 60] on icon at bounding box center [232, 55] width 20 height 20
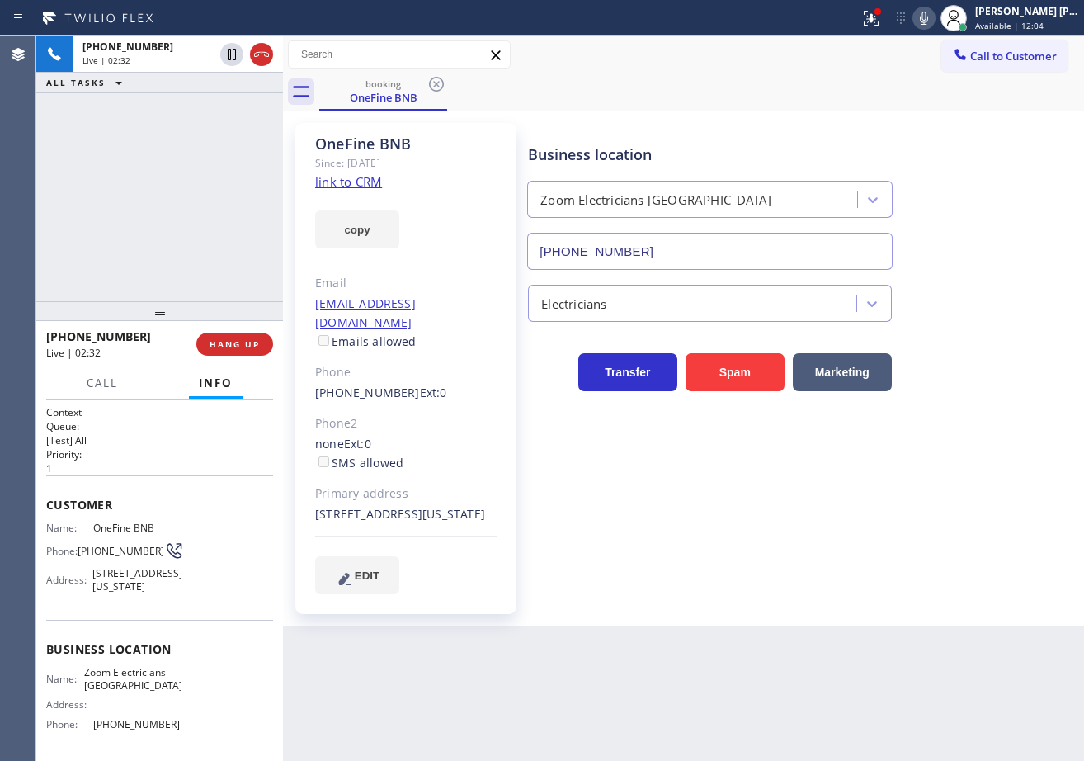
click at [205, 129] on div "[PHONE_NUMBER] Live | 02:32 ALL TASKS ALL TASKS ACTIVE TASKS TASKS IN WRAP UP" at bounding box center [159, 168] width 247 height 265
drag, startPoint x: 943, startPoint y: 21, endPoint x: 921, endPoint y: 69, distance: 53.2
click at [934, 21] on icon at bounding box center [924, 18] width 20 height 20
click at [913, 87] on div "booking OneFine BNB" at bounding box center [701, 91] width 765 height 37
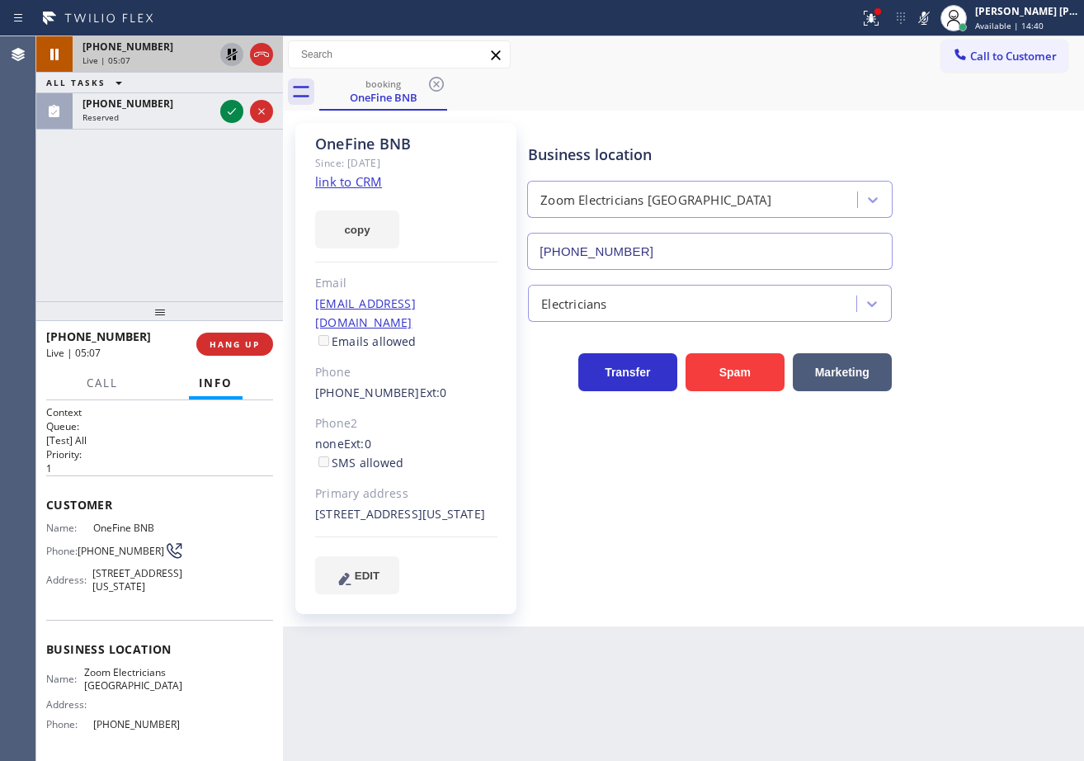
drag, startPoint x: 230, startPoint y: 55, endPoint x: 201, endPoint y: 198, distance: 145.6
click at [231, 56] on icon at bounding box center [232, 55] width 20 height 20
drag, startPoint x: 201, startPoint y: 198, endPoint x: 648, endPoint y: 199, distance: 447.1
click at [215, 199] on div "[PHONE_NUMBER] Live | 05:08 ALL TASKS ALL TASKS ACTIVE TASKS TASKS IN WRAP UP […" at bounding box center [159, 168] width 247 height 265
click at [934, 22] on icon at bounding box center [924, 18] width 20 height 20
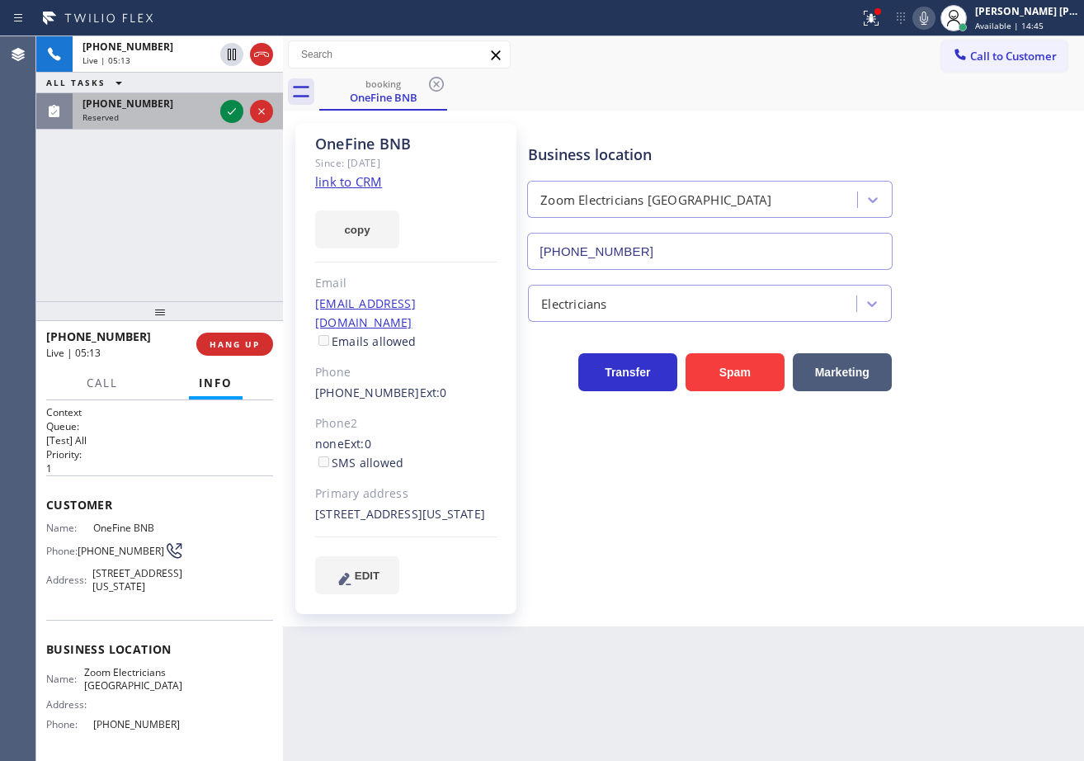
click at [172, 115] on div "Reserved" at bounding box center [147, 117] width 131 height 12
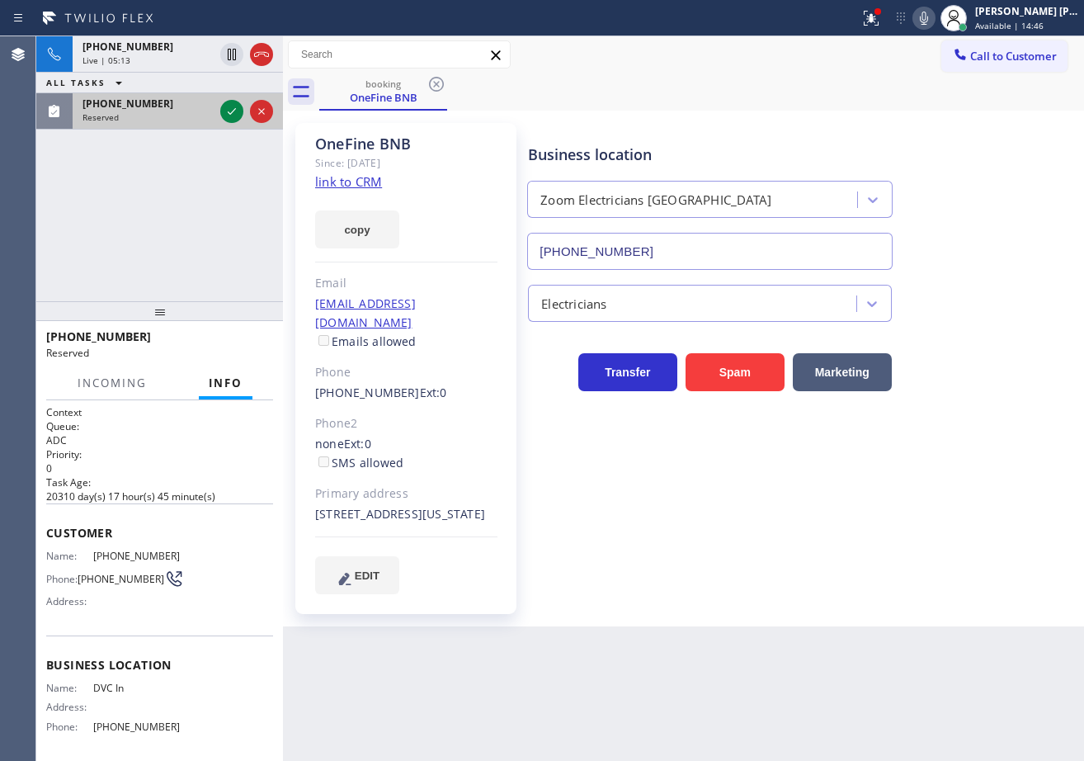
click at [172, 115] on div "Reserved" at bounding box center [147, 117] width 131 height 12
drag, startPoint x: 172, startPoint y: 115, endPoint x: 200, endPoint y: 511, distance: 396.9
click at [173, 131] on div "[PHONE_NUMBER] Live | 05:13 ALL TASKS ALL TASKS ACTIVE TASKS TASKS IN WRAP UP […" at bounding box center [159, 168] width 247 height 265
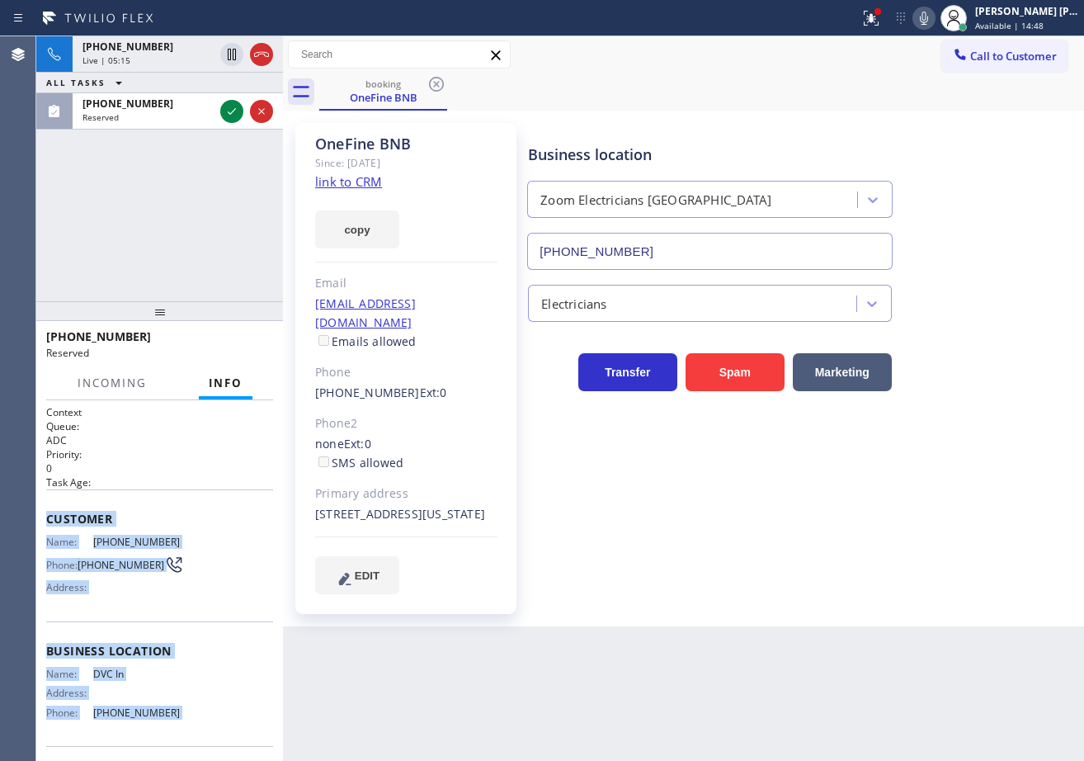
scroll to position [115, 0]
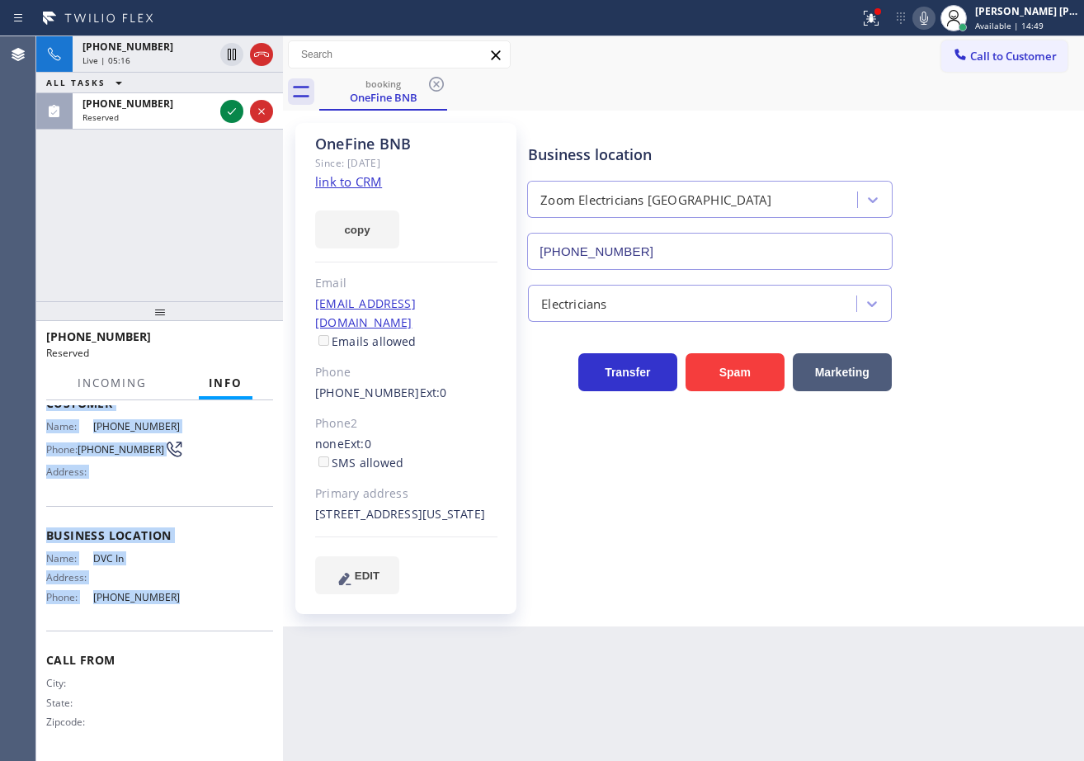
drag, startPoint x: 43, startPoint y: 511, endPoint x: 224, endPoint y: 601, distance: 201.8
click at [224, 605] on div "Context Queue: ADC Priority: 0 Task Age: Customer Name: [PHONE_NUMBER] Phone: […" at bounding box center [159, 580] width 247 height 360
copy div "Customer Name: [PHONE_NUMBER] Phone: [PHONE_NUMBER] Address: Business location …"
click at [233, 111] on icon at bounding box center [232, 111] width 8 height 7
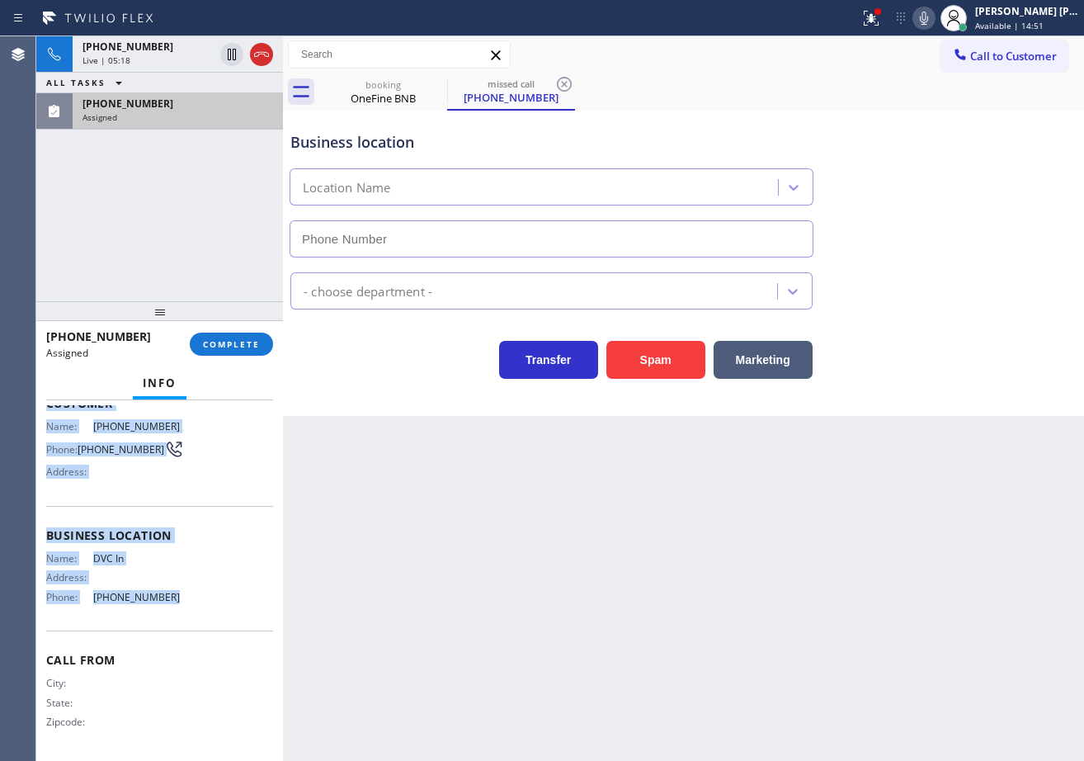
type input "[PHONE_NUMBER]"
drag, startPoint x: 239, startPoint y: 346, endPoint x: 360, endPoint y: 328, distance: 122.6
click at [238, 346] on span "COMPLETE" at bounding box center [231, 344] width 57 height 12
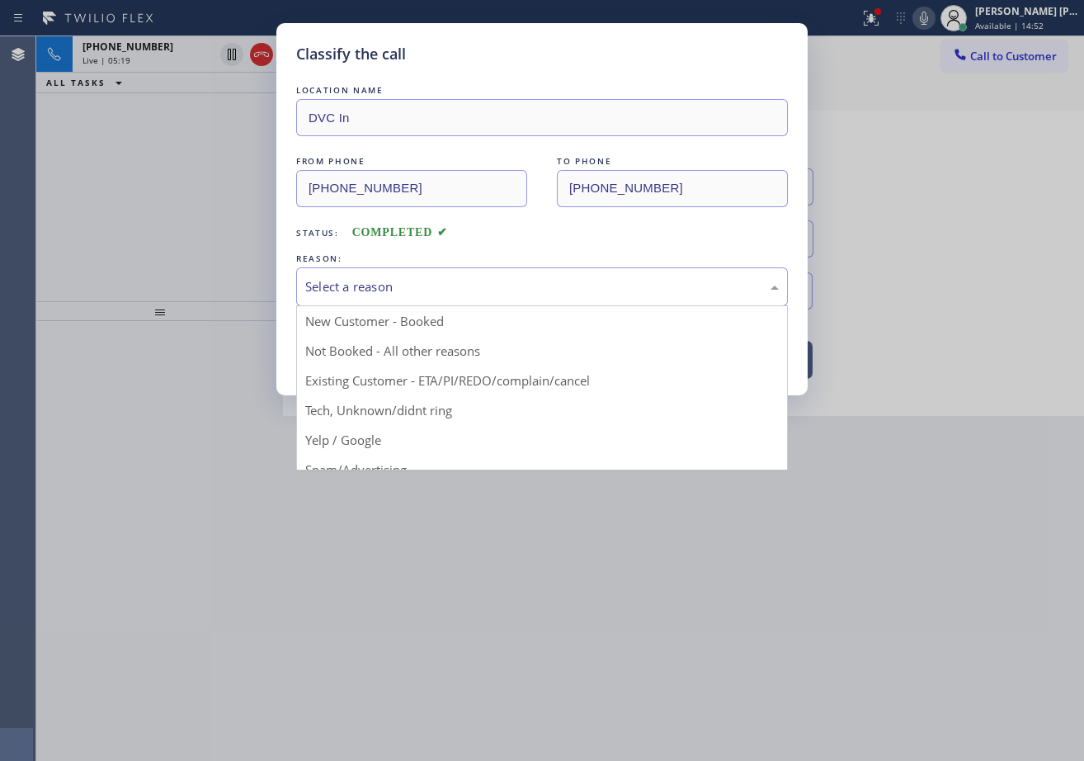
click at [393, 290] on div "Select a reason" at bounding box center [541, 286] width 473 height 19
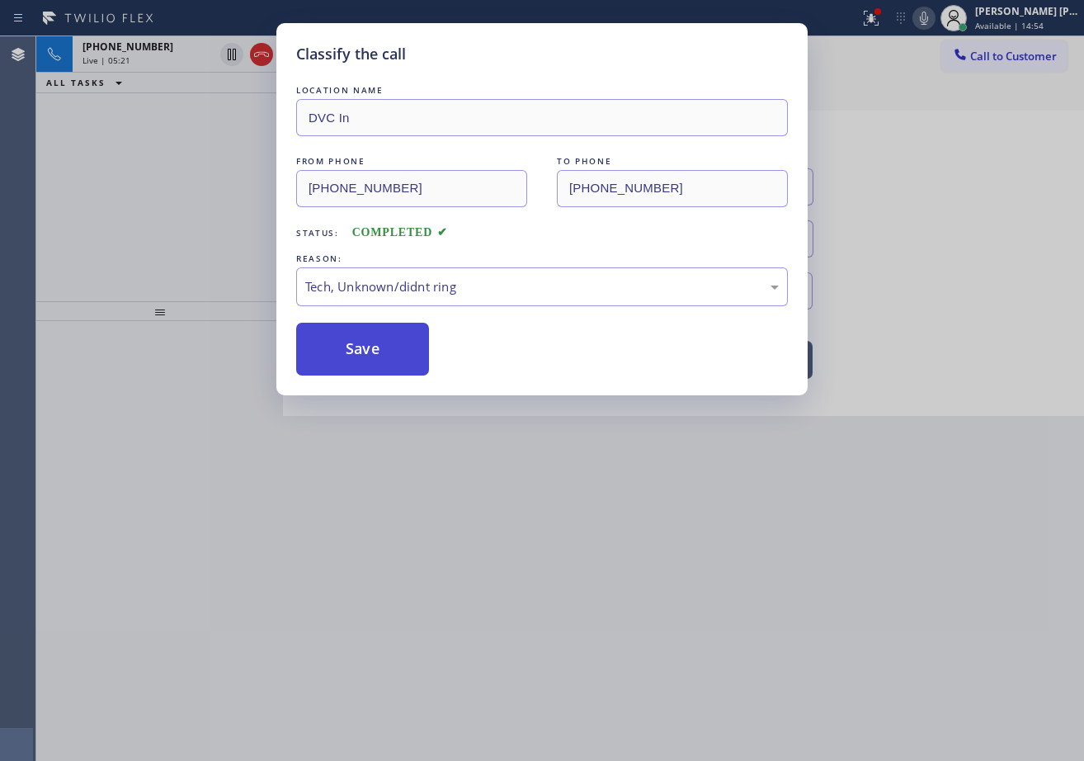
click at [357, 342] on button "Save" at bounding box center [362, 349] width 133 height 53
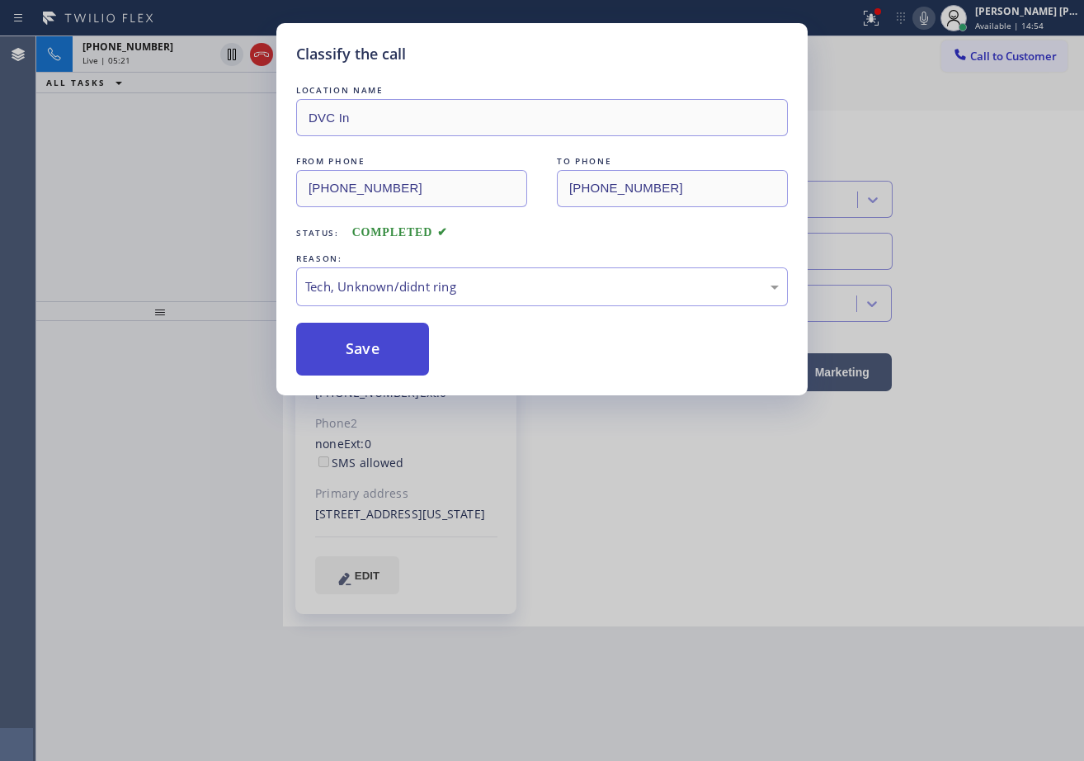
click at [357, 342] on button "Save" at bounding box center [362, 349] width 133 height 53
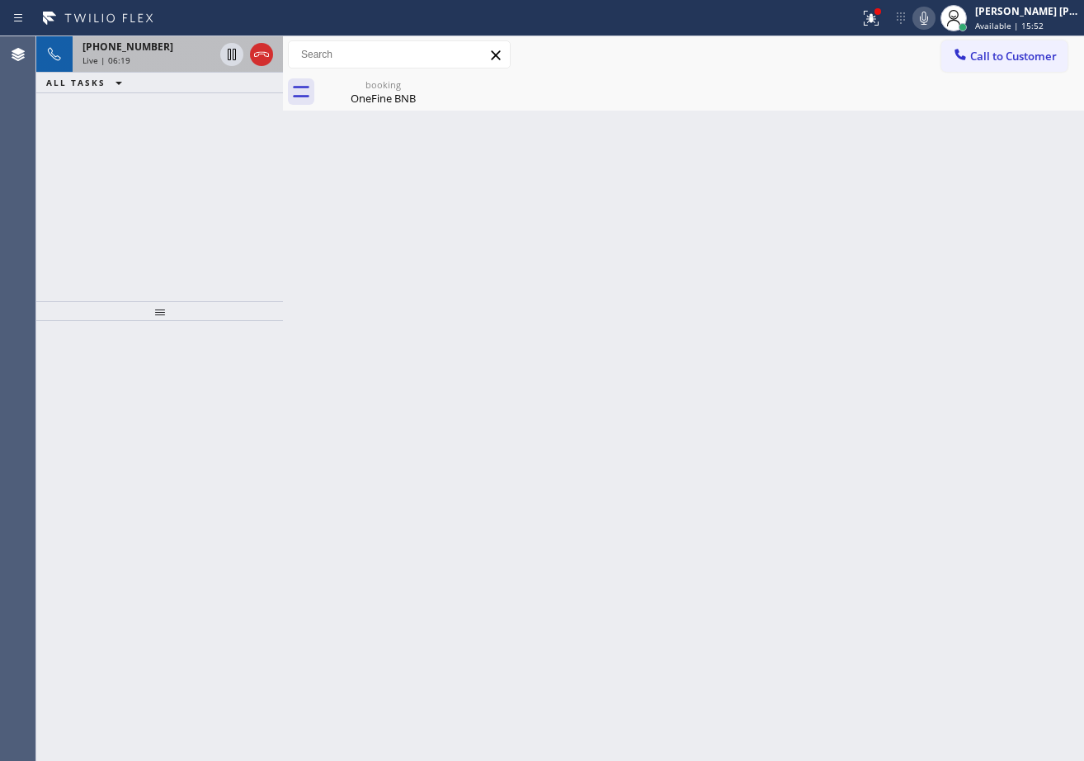
click at [177, 42] on div "[PHONE_NUMBER]" at bounding box center [147, 47] width 131 height 14
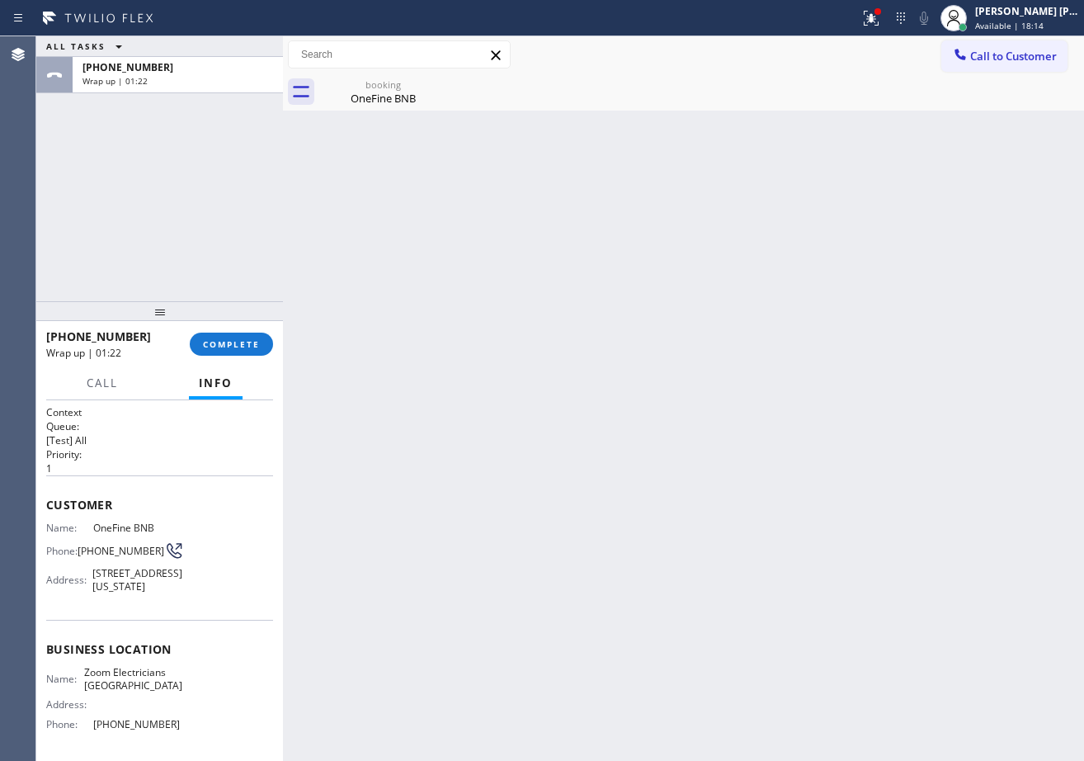
click at [203, 232] on div "ALL TASKS ALL TASKS ACTIVE TASKS TASKS IN WRAP UP [PHONE_NUMBER] Wrap up | 01:22" at bounding box center [159, 168] width 247 height 265
click at [242, 348] on span "COMPLETE" at bounding box center [231, 344] width 57 height 12
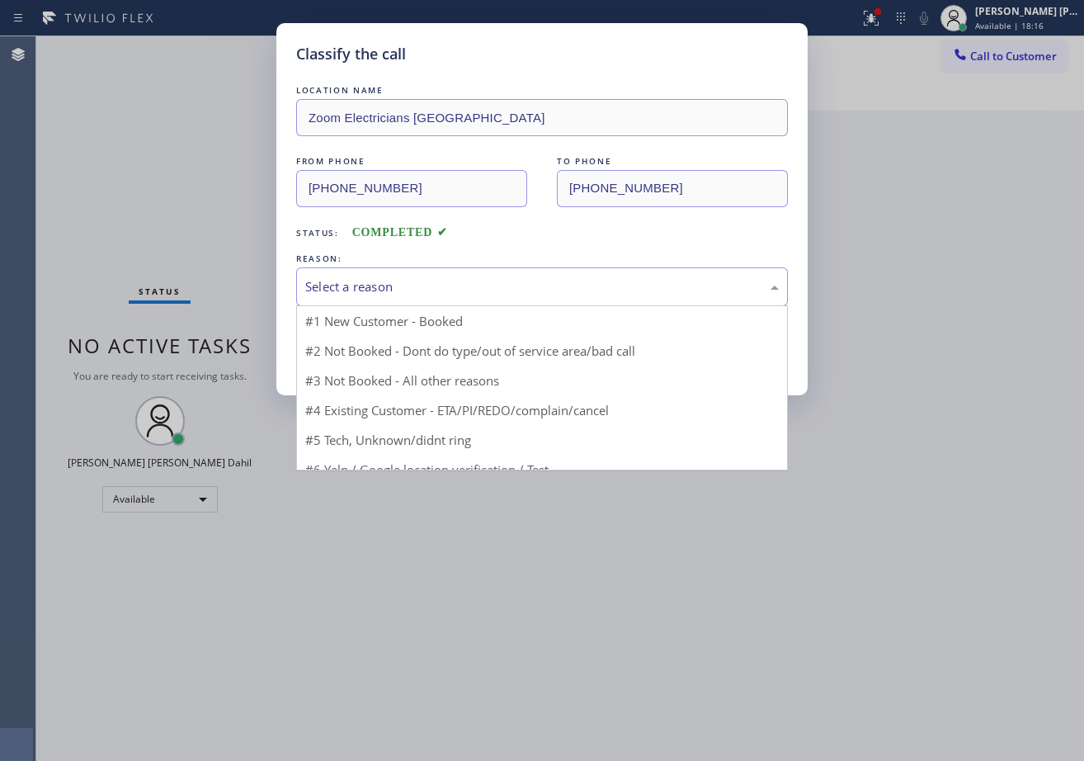
click at [350, 286] on div "Select a reason" at bounding box center [541, 286] width 473 height 19
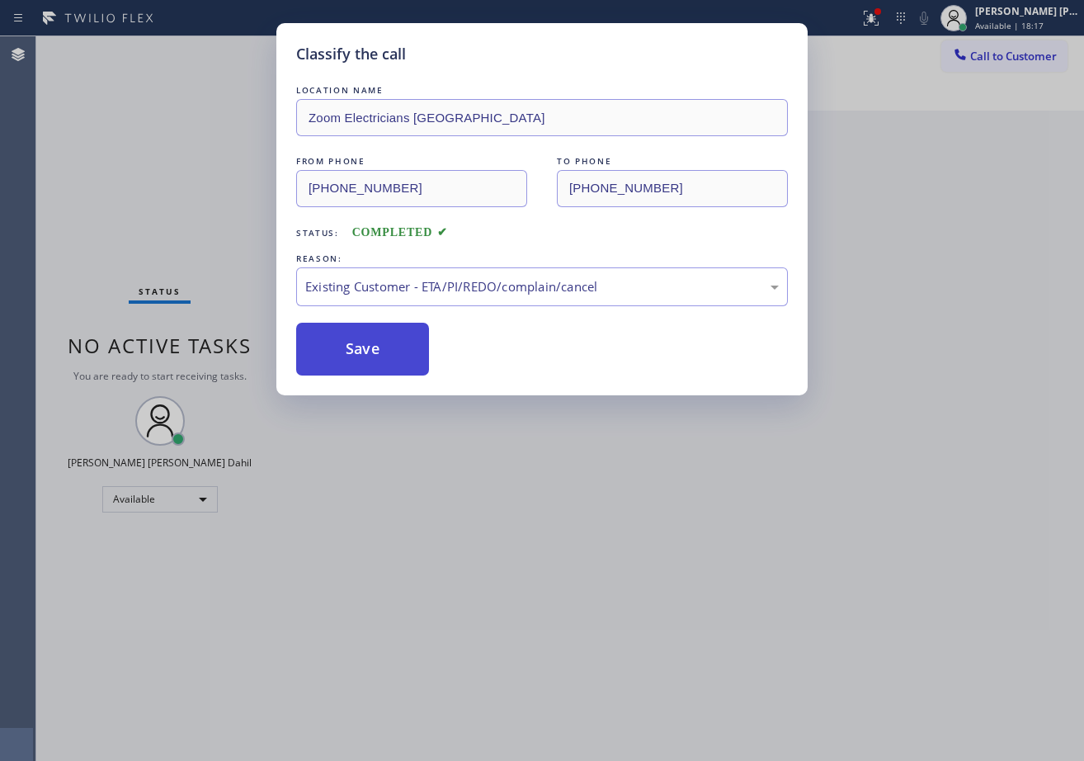
click at [345, 347] on button "Save" at bounding box center [362, 349] width 133 height 53
click at [345, 346] on button "Save" at bounding box center [362, 349] width 133 height 53
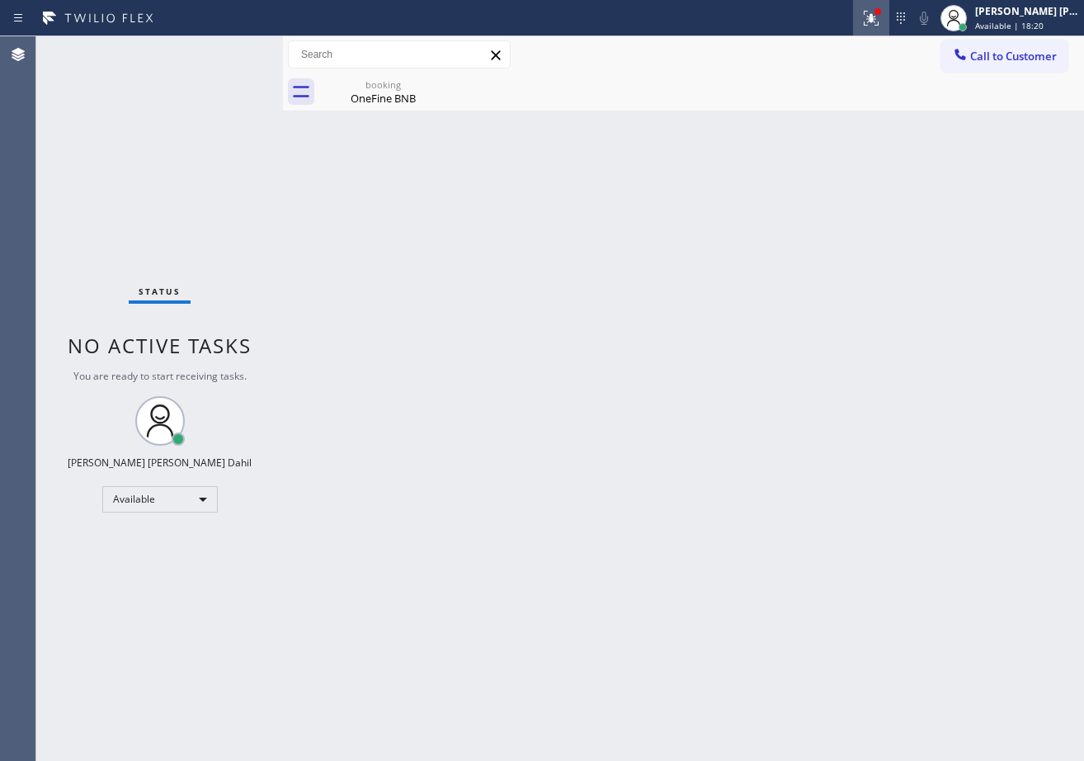
click at [876, 16] on icon at bounding box center [871, 16] width 10 height 6
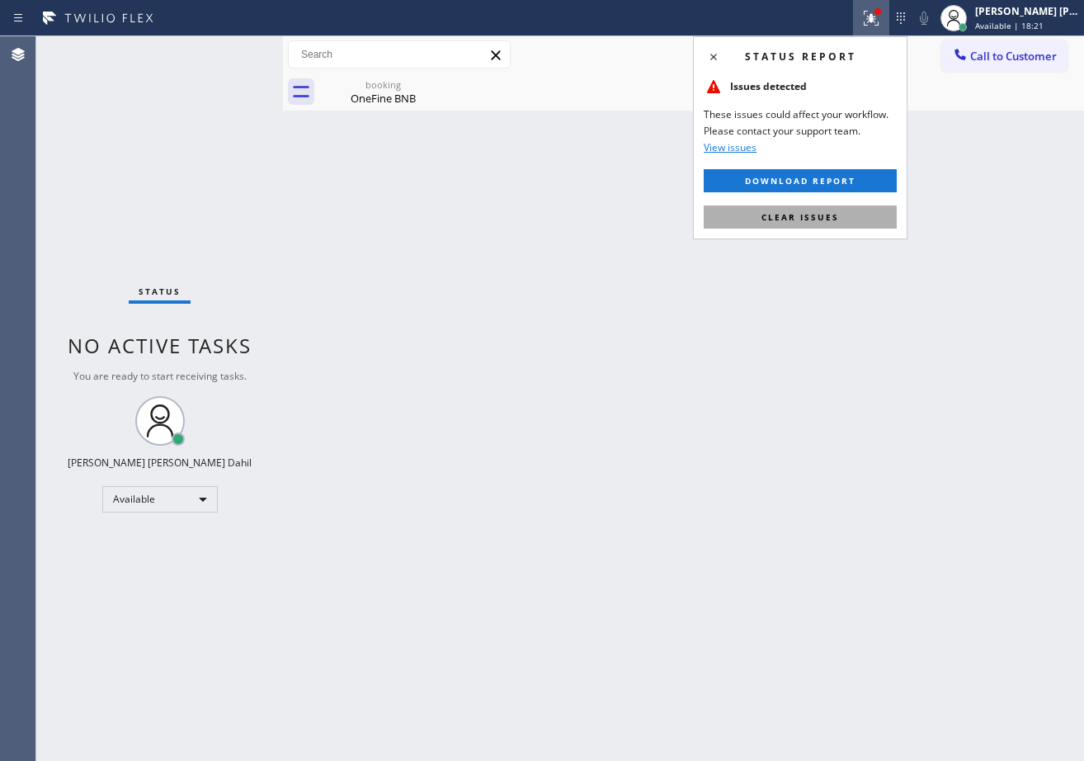
click at [787, 221] on span "Clear issues" at bounding box center [800, 217] width 78 height 12
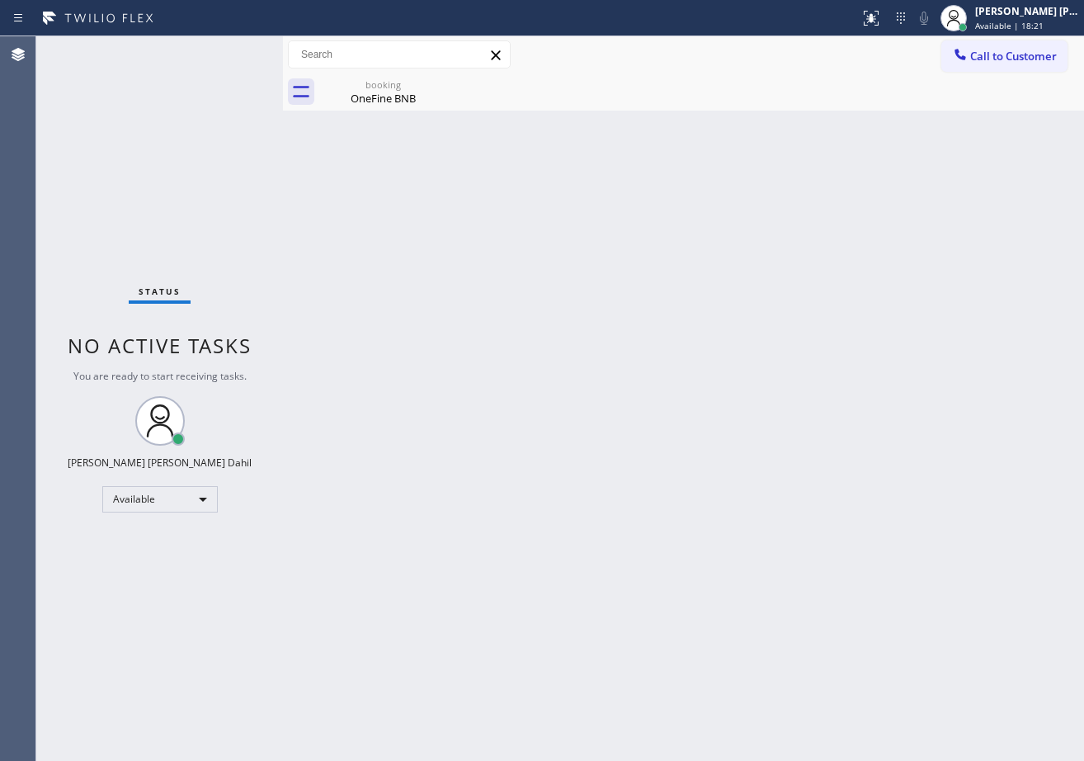
drag, startPoint x: 396, startPoint y: 96, endPoint x: 564, endPoint y: 236, distance: 219.1
click at [399, 96] on div "OneFine BNB" at bounding box center [383, 98] width 125 height 15
drag, startPoint x: 564, startPoint y: 236, endPoint x: 880, endPoint y: 356, distance: 337.8
click at [576, 247] on div "Back to Dashboard Change Sender ID Customers Technicians Select a contact Outbo…" at bounding box center [683, 398] width 801 height 724
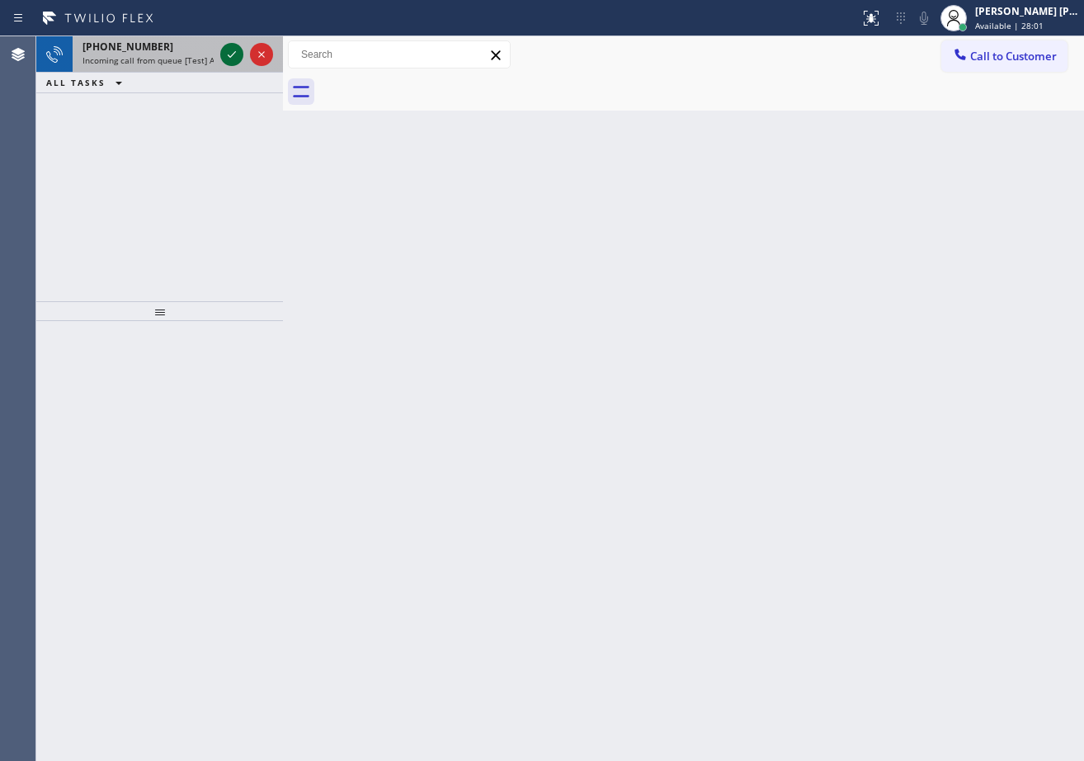
click at [231, 54] on icon at bounding box center [232, 55] width 20 height 20
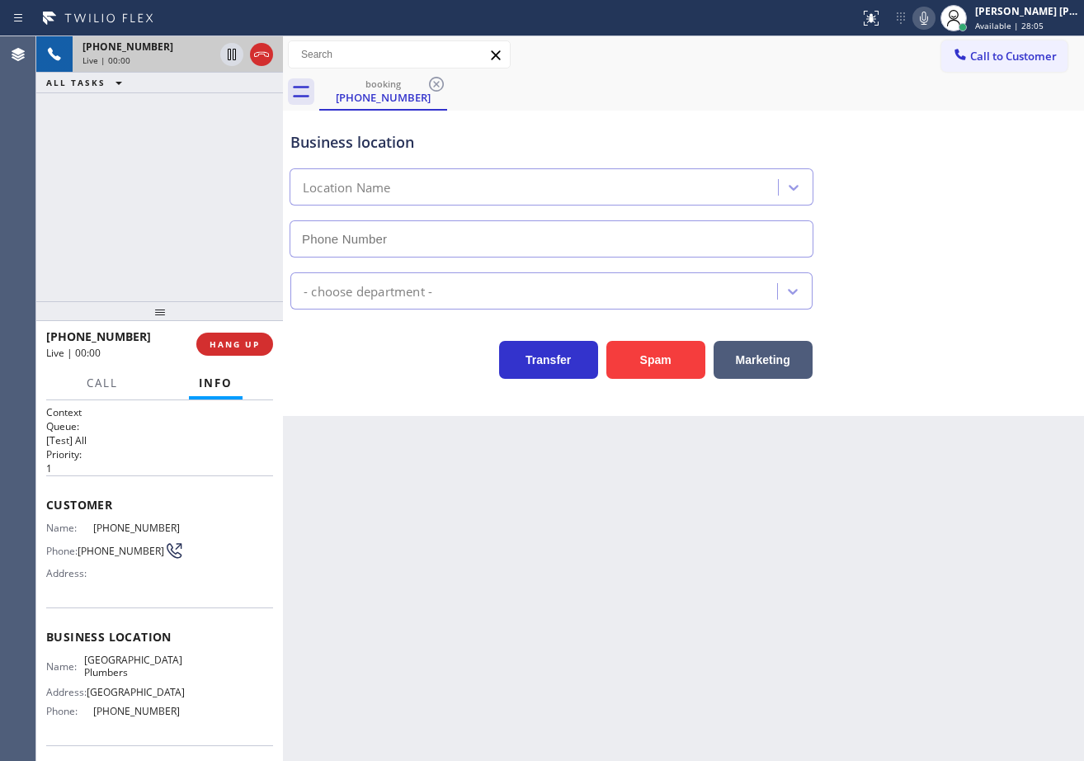
type input "[PHONE_NUMBER]"
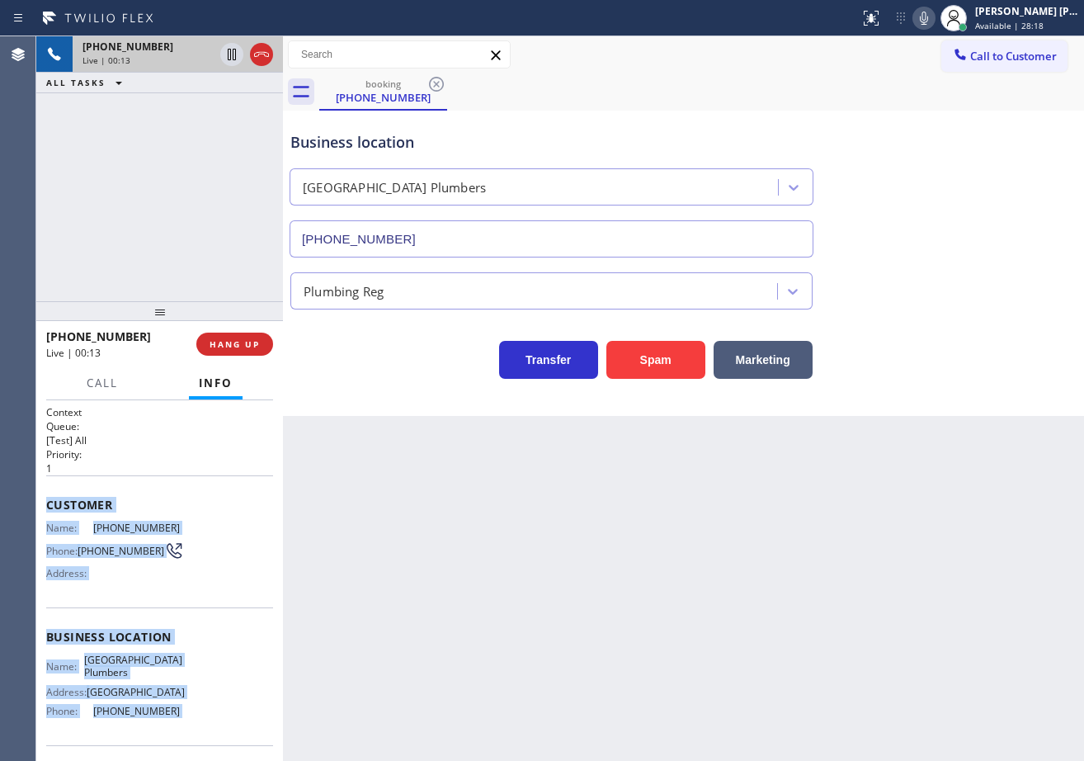
scroll to position [114, 0]
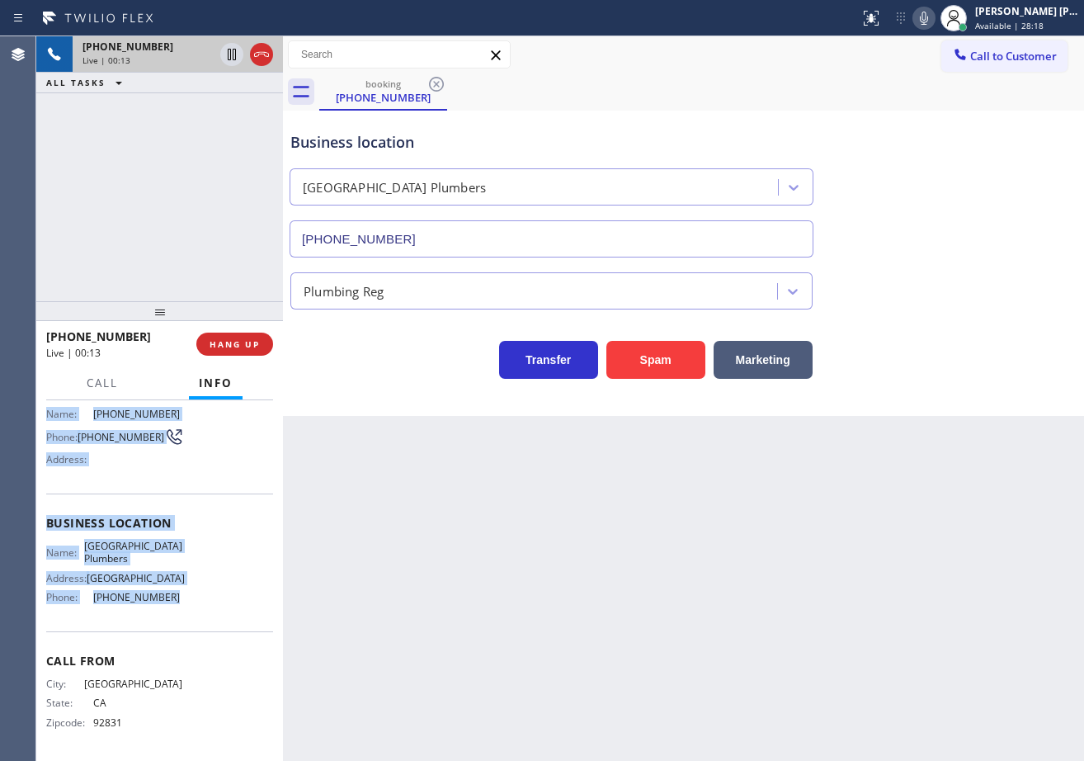
drag, startPoint x: 197, startPoint y: 794, endPoint x: 615, endPoint y: 556, distance: 480.3
click at [200, 618] on div "Context Queue: [Test] All Priority: 1 Customer Name: [PHONE_NUMBER] Phone: [PHO…" at bounding box center [159, 580] width 247 height 360
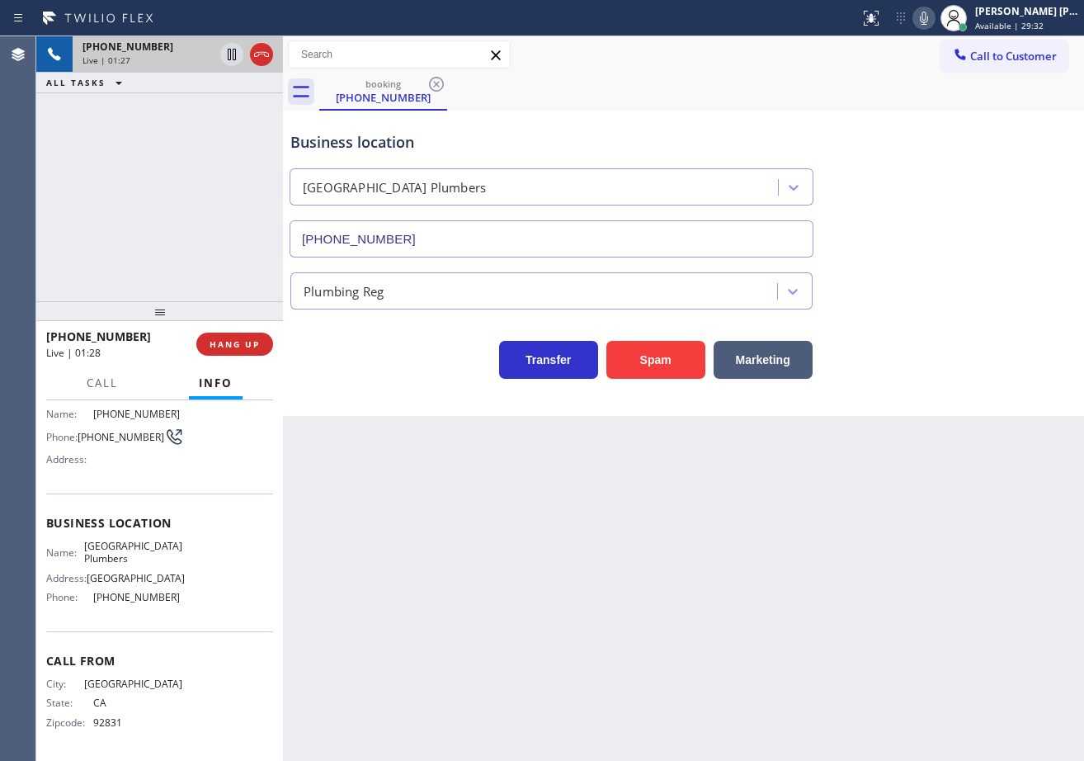
click at [978, 255] on div "Business location [GEOGRAPHIC_DATA] [PHONE_NUMBER]" at bounding box center [683, 182] width 793 height 149
click at [934, 23] on icon at bounding box center [924, 18] width 20 height 20
click at [225, 56] on icon at bounding box center [232, 55] width 20 height 20
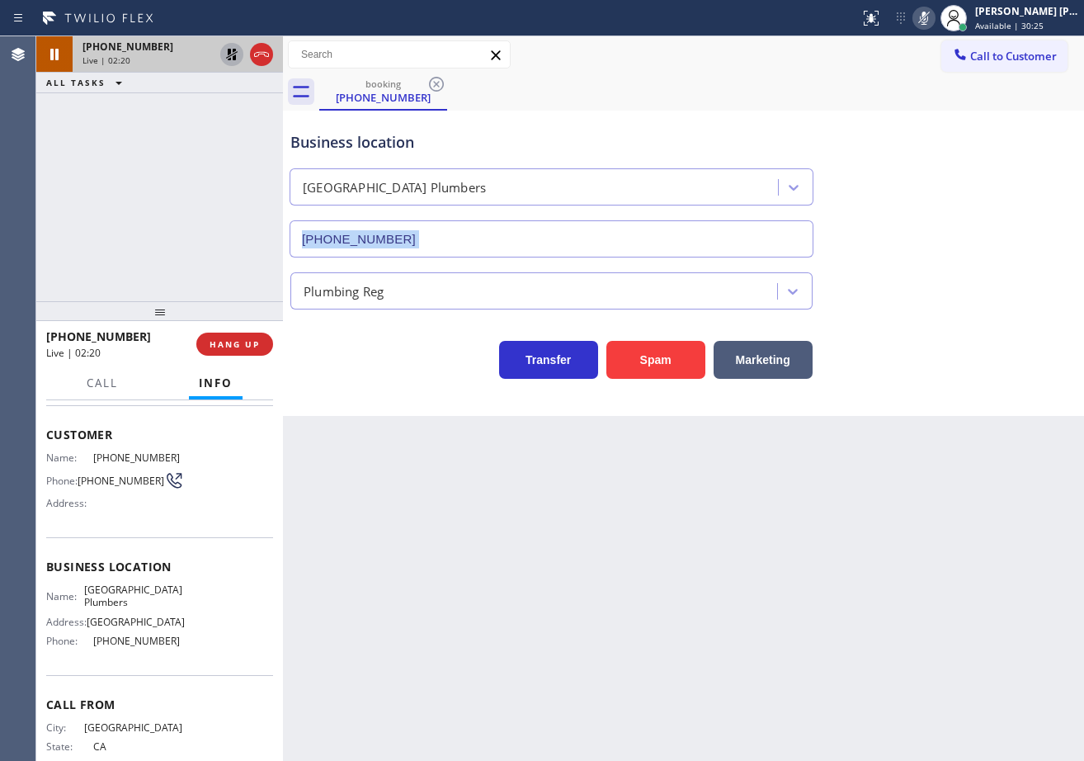
scroll to position [0, 0]
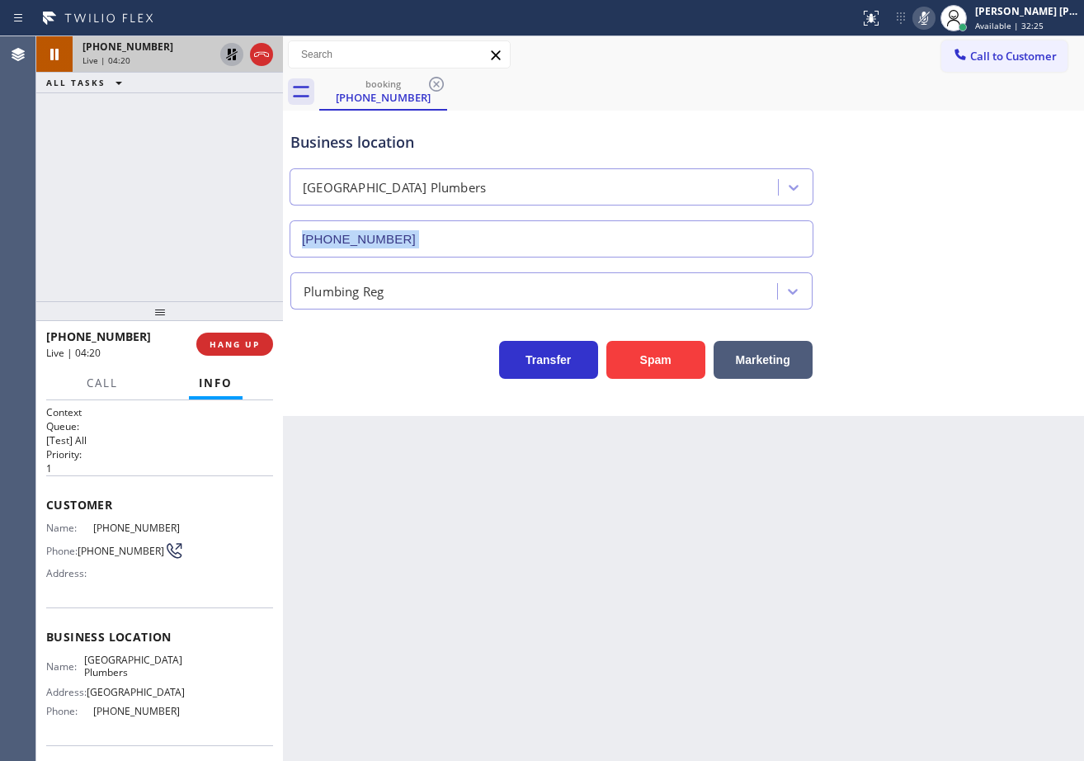
click at [231, 60] on icon at bounding box center [232, 55] width 20 height 20
click at [934, 21] on icon at bounding box center [924, 18] width 20 height 20
click at [973, 186] on div "Business location [GEOGRAPHIC_DATA] [PHONE_NUMBER]" at bounding box center [683, 182] width 793 height 149
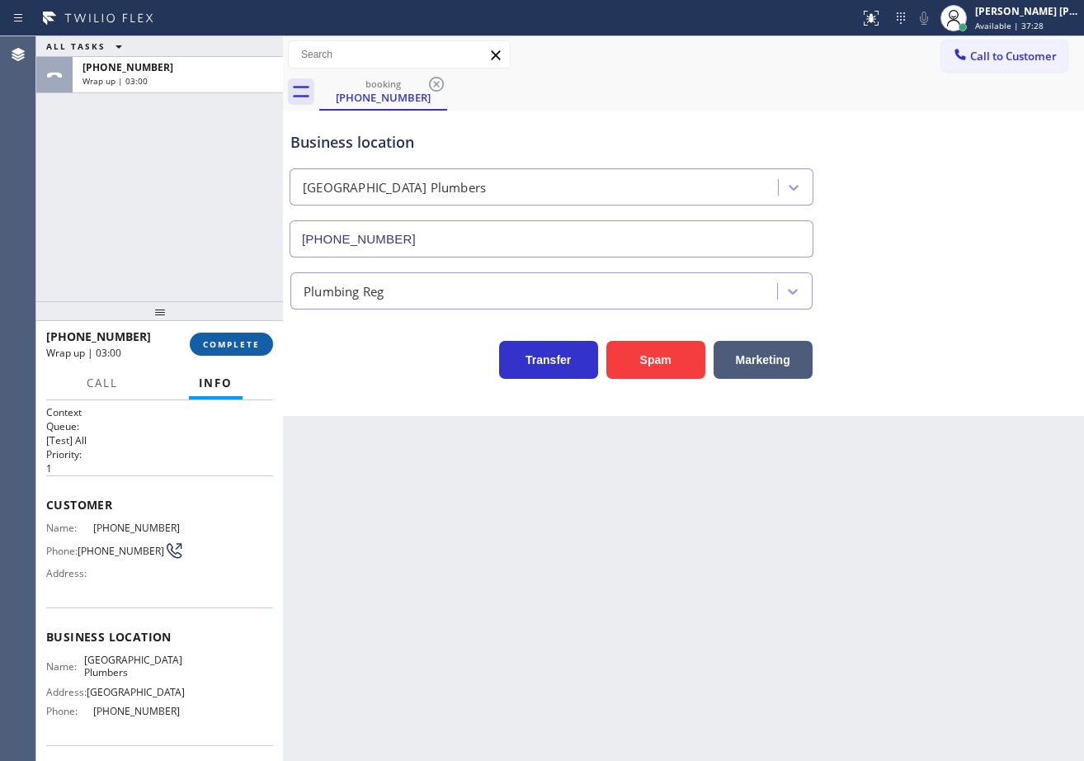
click at [207, 357] on div "[PHONE_NUMBER] Wrap up | 03:00 COMPLETE" at bounding box center [159, 344] width 227 height 43
click at [217, 353] on button "COMPLETE" at bounding box center [231, 343] width 83 height 23
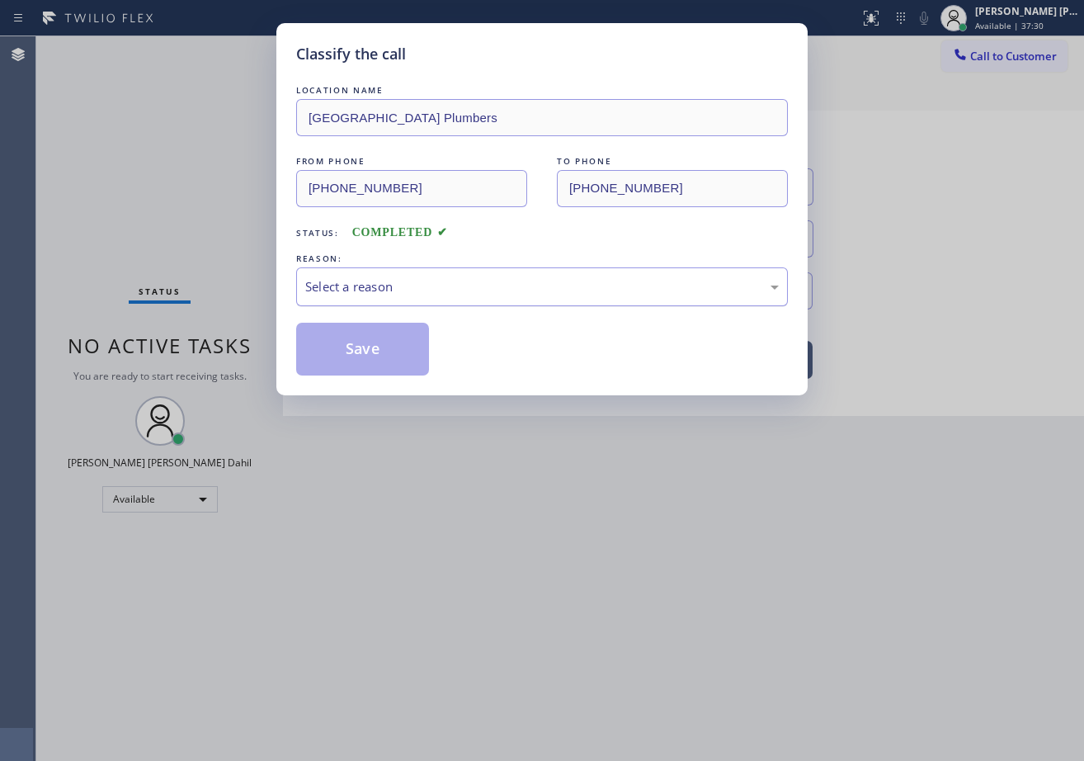
click at [363, 294] on div "Select a reason" at bounding box center [541, 286] width 473 height 19
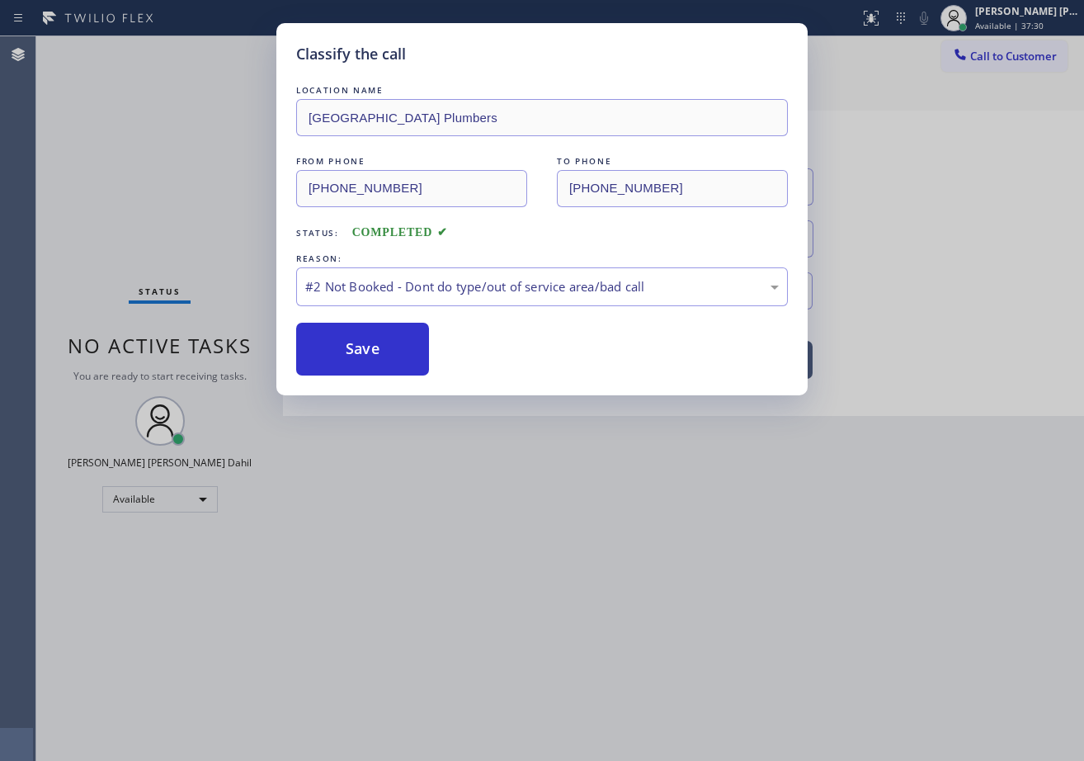
click at [364, 354] on button "Save" at bounding box center [362, 349] width 133 height 53
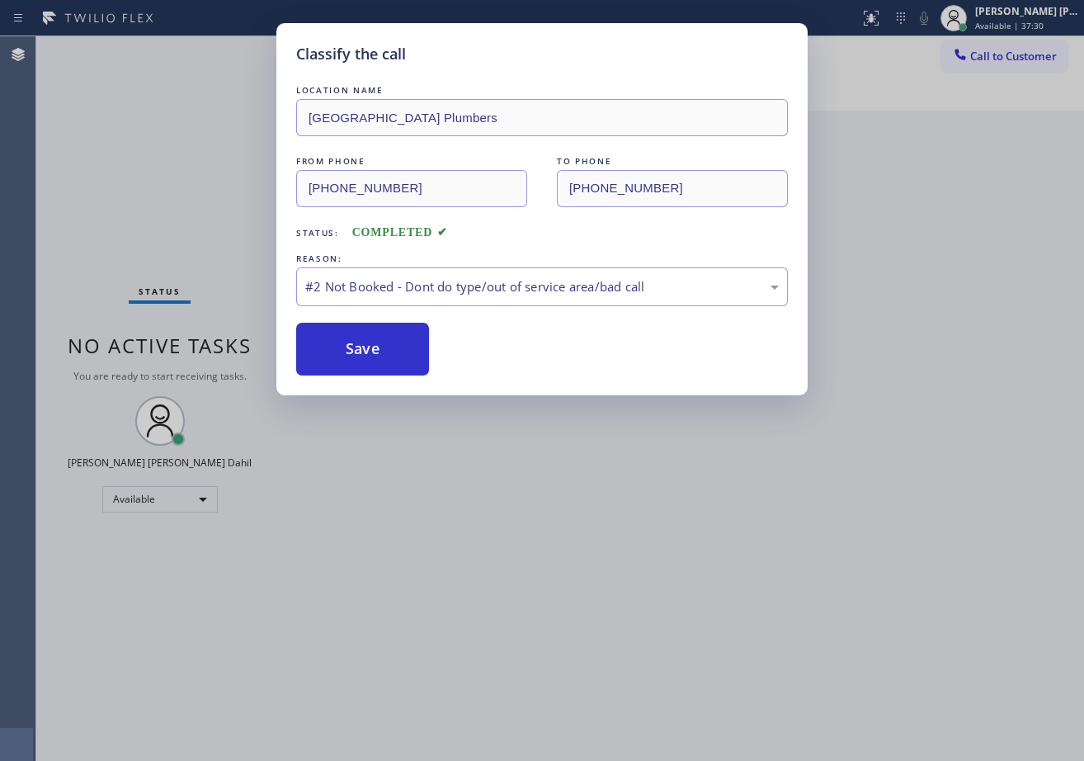
drag, startPoint x: 365, startPoint y: 355, endPoint x: 902, endPoint y: 354, distance: 537.8
click at [372, 355] on button "Save" at bounding box center [362, 349] width 133 height 53
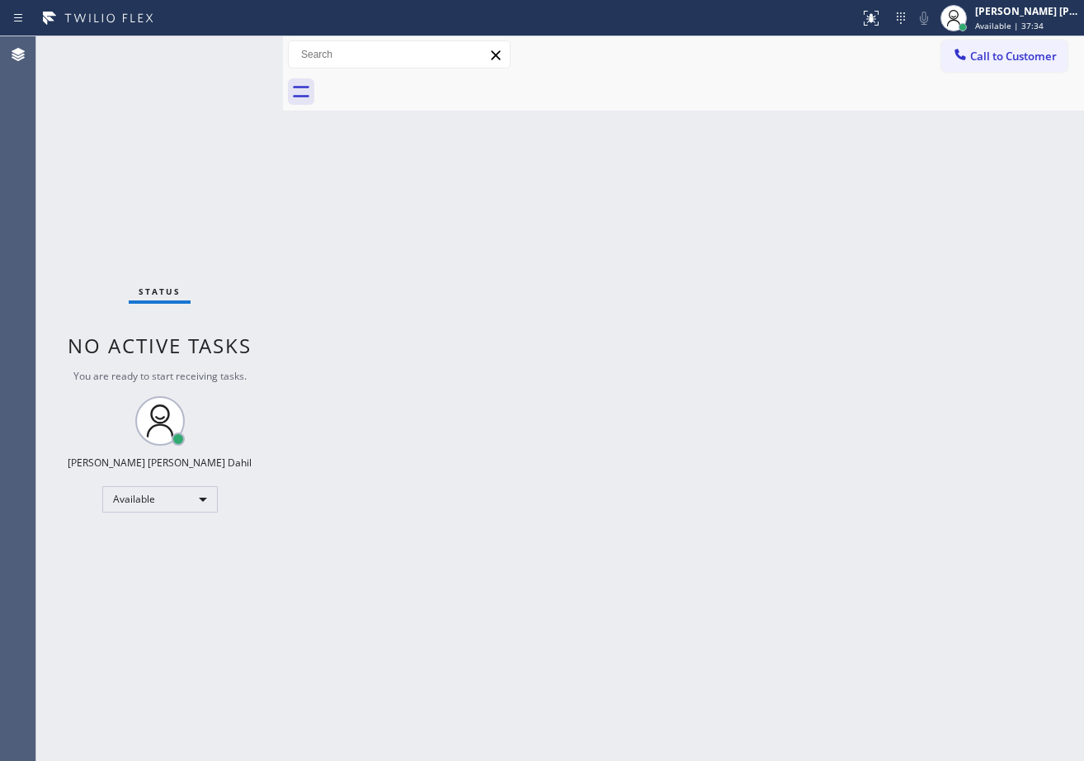
click at [577, 554] on div "Back to Dashboard Change Sender ID Customers Technicians Select a contact Outbo…" at bounding box center [683, 398] width 801 height 724
drag, startPoint x: 761, startPoint y: 92, endPoint x: 905, endPoint y: 168, distance: 163.1
click at [761, 92] on div at bounding box center [701, 91] width 765 height 37
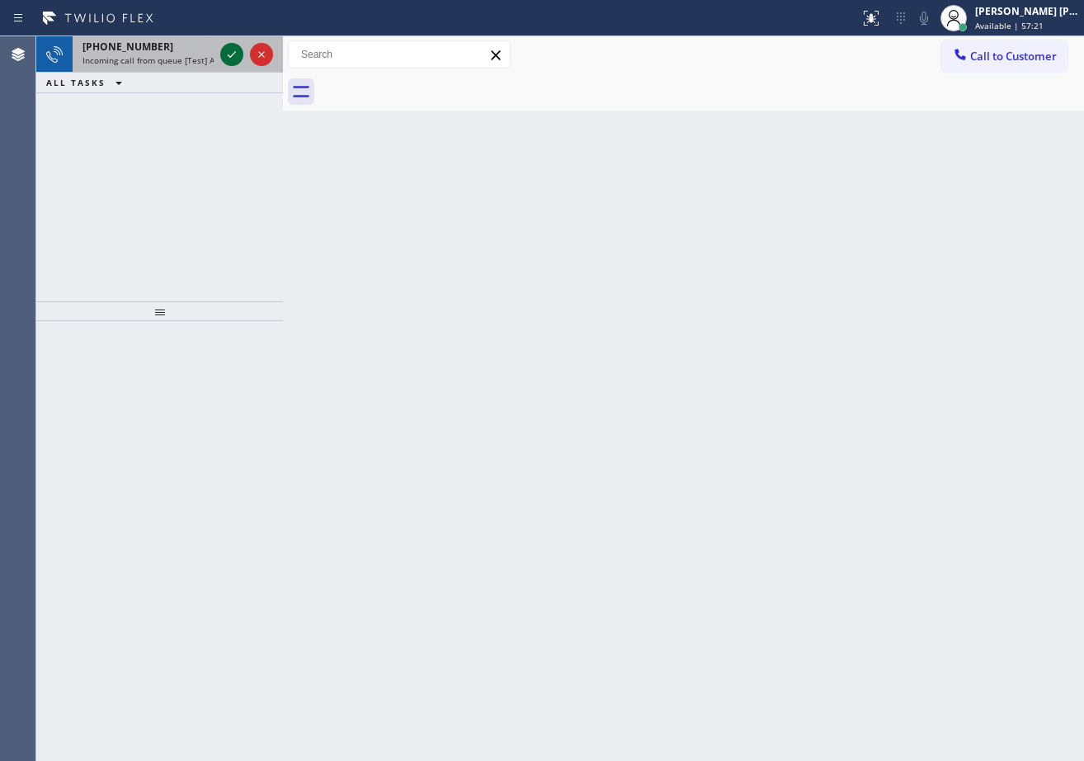
click at [228, 55] on icon at bounding box center [232, 55] width 20 height 20
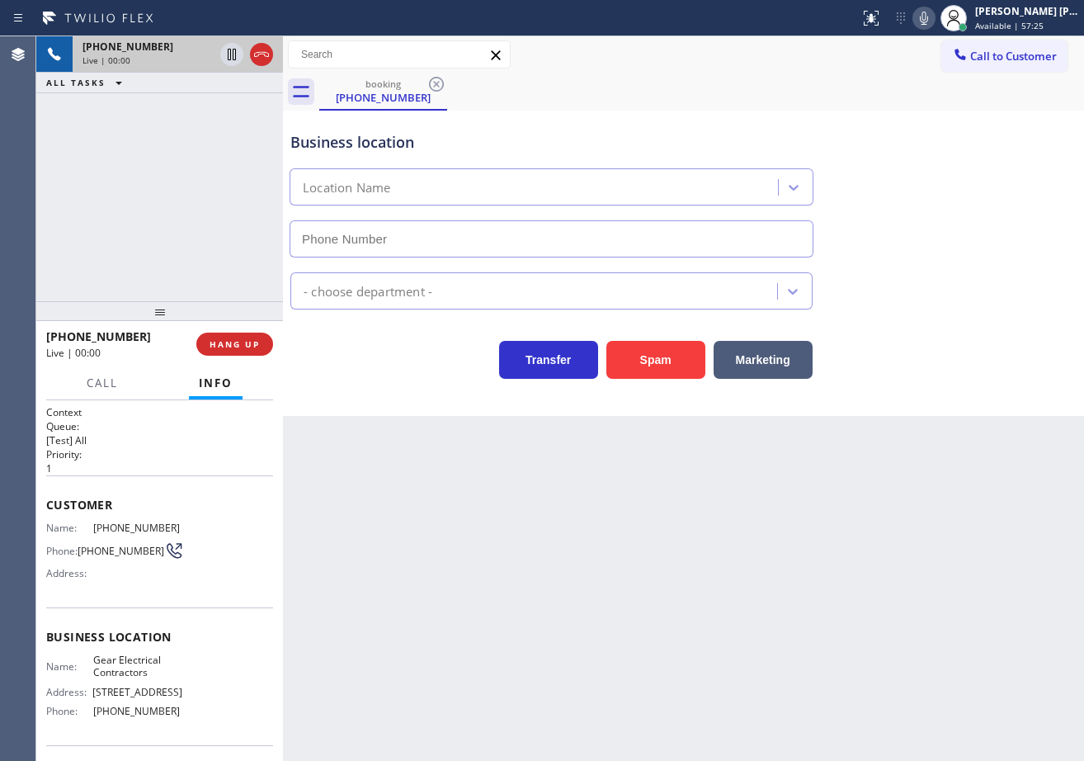
type input "[PHONE_NUMBER]"
click at [462, 549] on div "Back to Dashboard Change Sender ID Customers Technicians Select a contact Outbo…" at bounding box center [683, 398] width 801 height 724
click at [700, 609] on div "Back to Dashboard Change Sender ID Customers Technicians Select a contact Outbo…" at bounding box center [683, 398] width 801 height 724
click at [205, 257] on div "[PHONE_NUMBER] Live | 01:27 ALL TASKS ALL TASKS ACTIVE TASKS TASKS IN WRAP UP" at bounding box center [159, 168] width 247 height 265
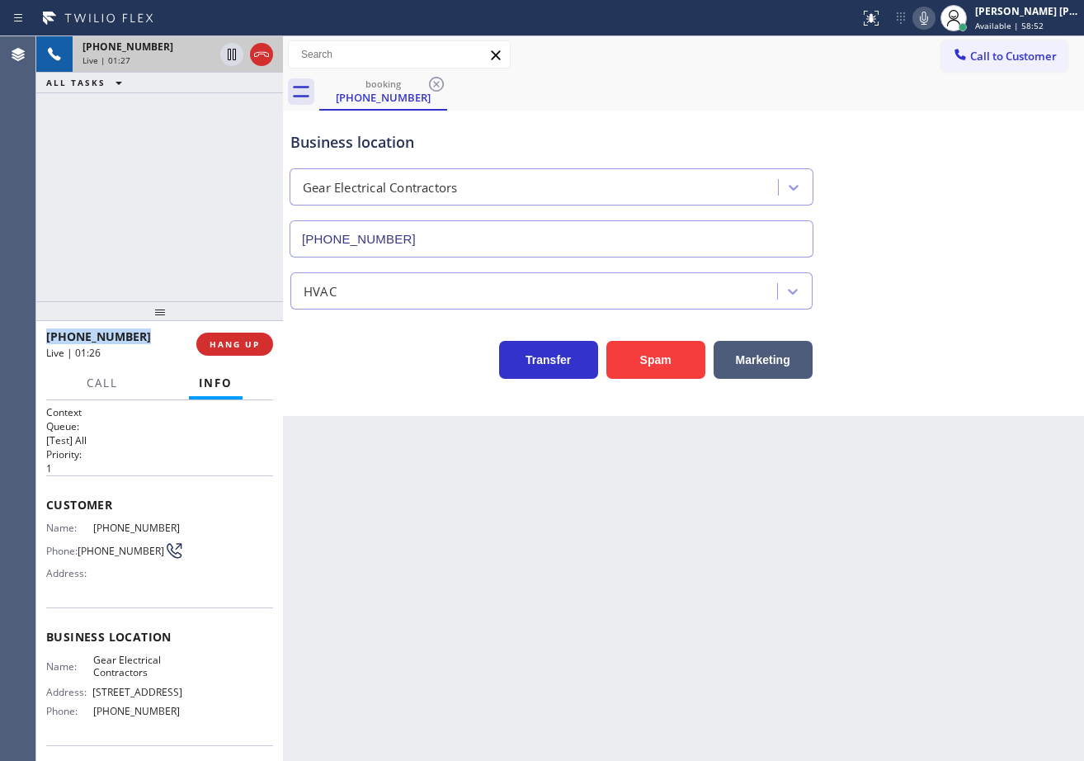
click at [205, 257] on div "[PHONE_NUMBER] Live | 01:27 ALL TASKS ALL TASKS ACTIVE TASKS TASKS IN WRAP UP" at bounding box center [159, 168] width 247 height 265
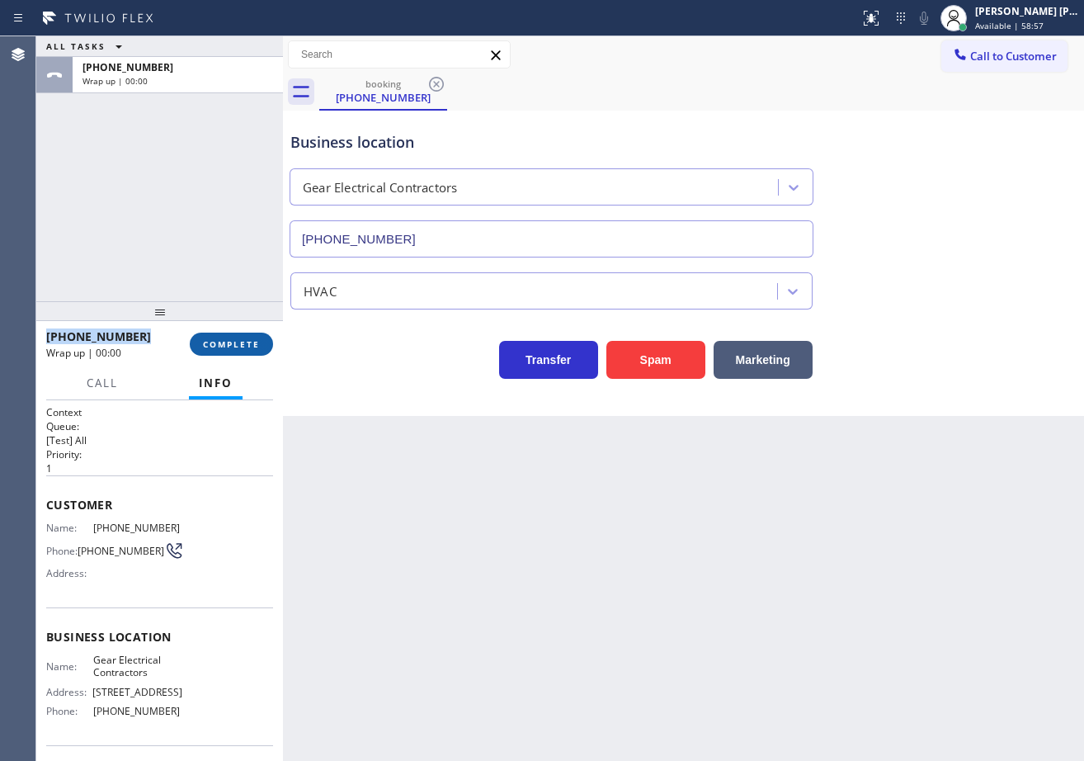
click at [195, 335] on button "COMPLETE" at bounding box center [231, 343] width 83 height 23
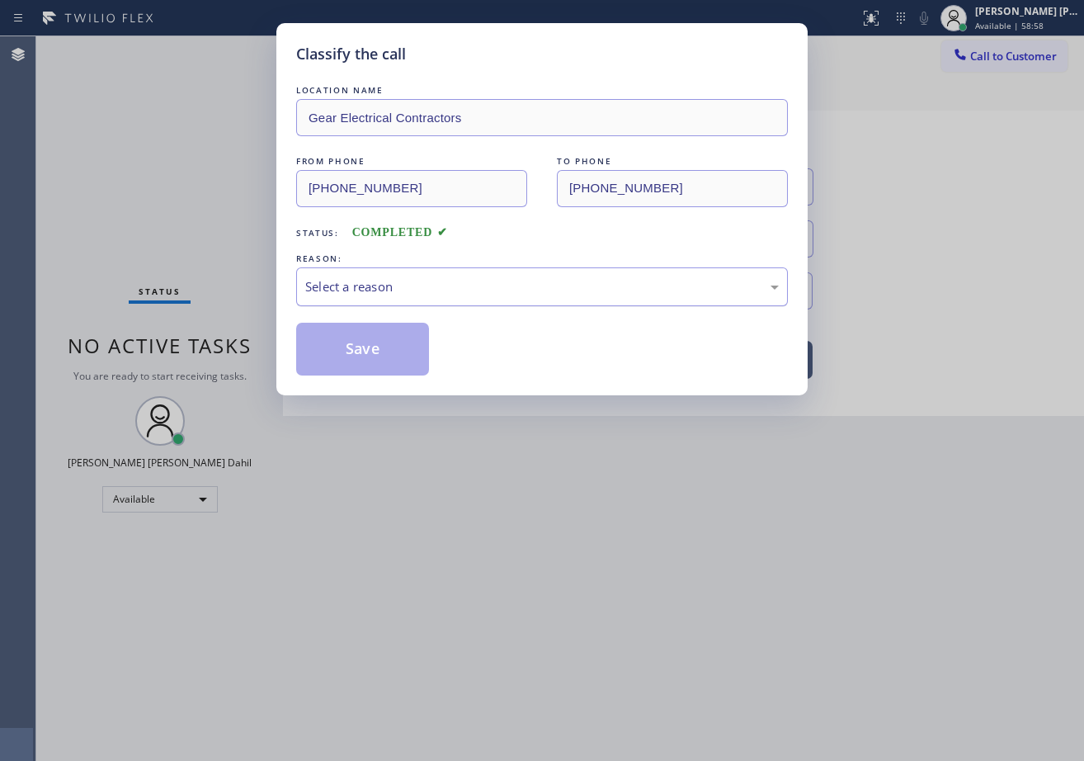
click at [327, 277] on div "Select a reason" at bounding box center [542, 286] width 492 height 39
click at [369, 341] on button "Save" at bounding box center [362, 349] width 133 height 53
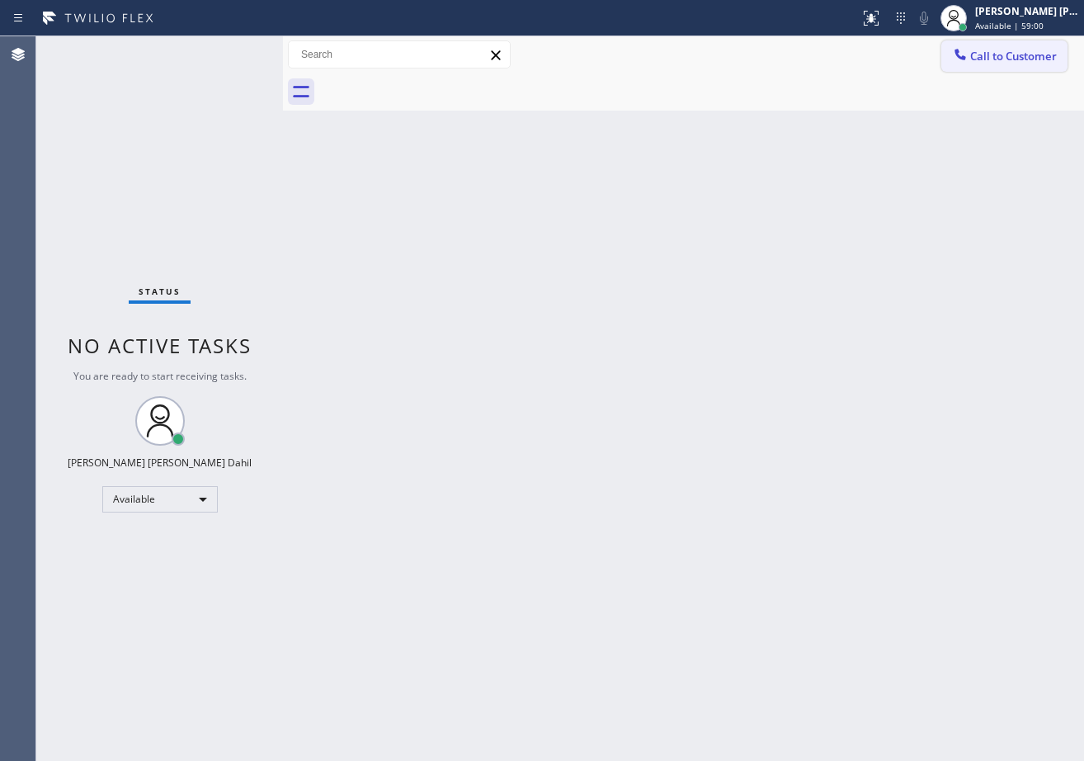
click at [996, 56] on span "Call to Customer" at bounding box center [1013, 56] width 87 height 15
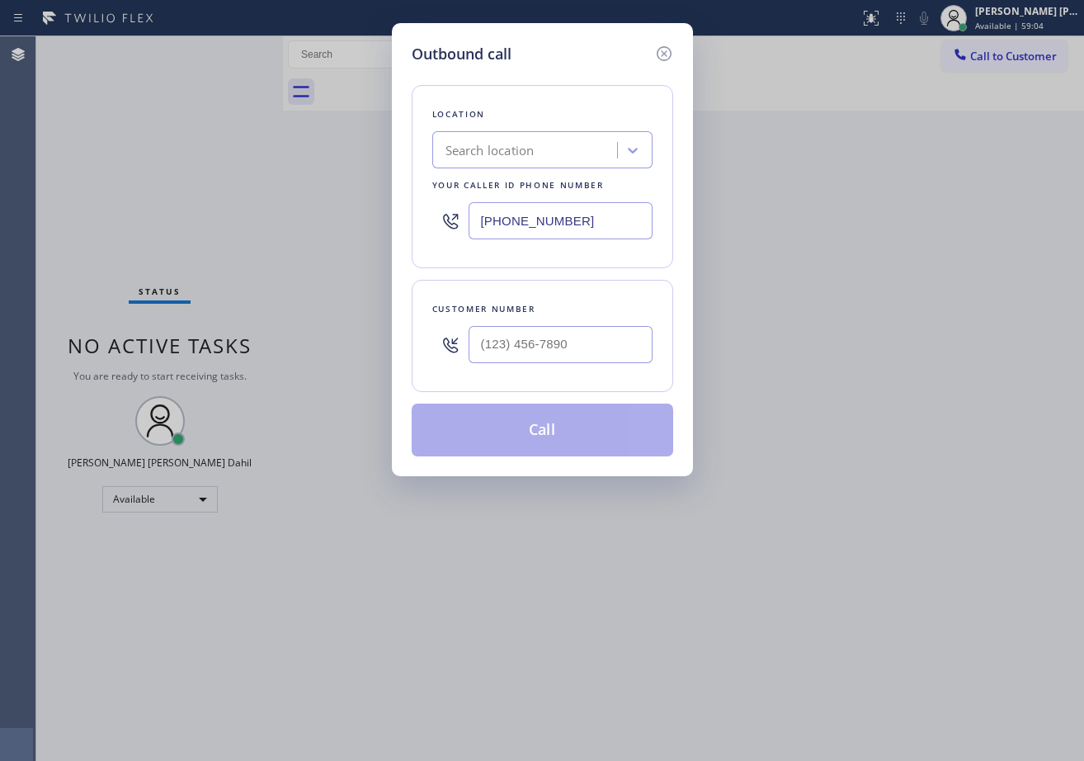
click at [579, 356] on input "text" at bounding box center [561, 344] width 184 height 37
paste input "682) 221-2990"
type input "[PHONE_NUMBER]"
click at [569, 217] on input "[PHONE_NUMBER]" at bounding box center [561, 220] width 184 height 37
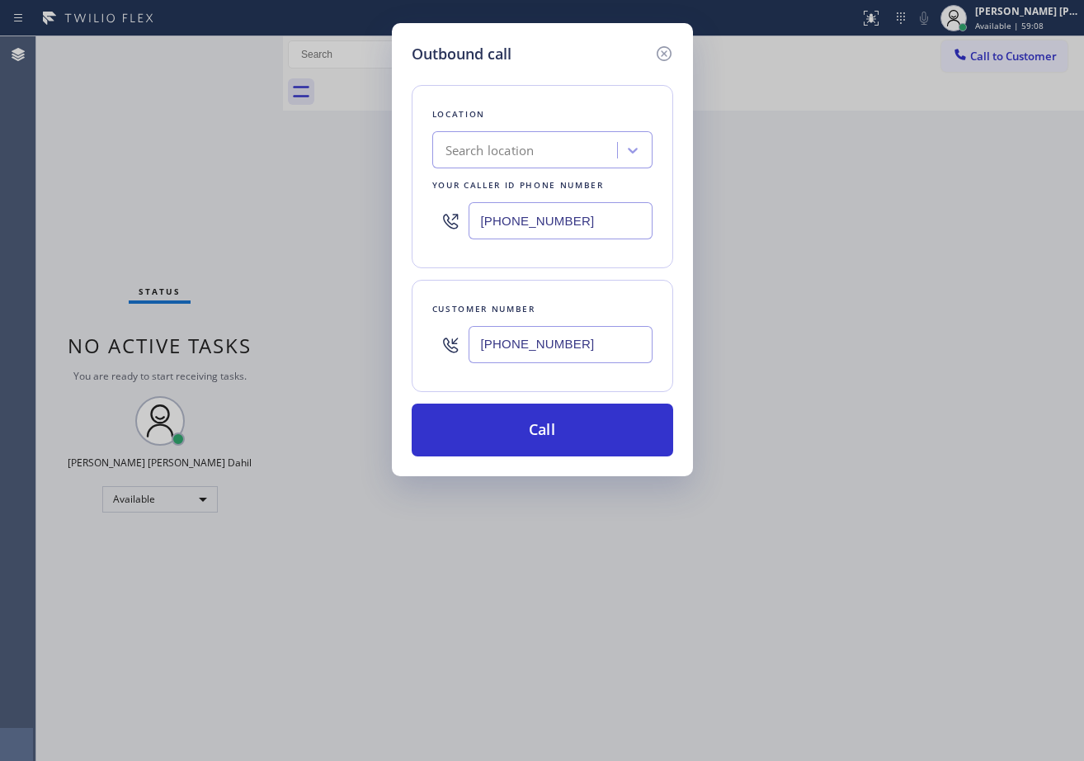
click at [912, 259] on div "Outbound call Location Search location Your caller id phone number [PHONE_NUMBE…" at bounding box center [542, 380] width 1084 height 761
click at [662, 52] on icon at bounding box center [663, 53] width 15 height 15
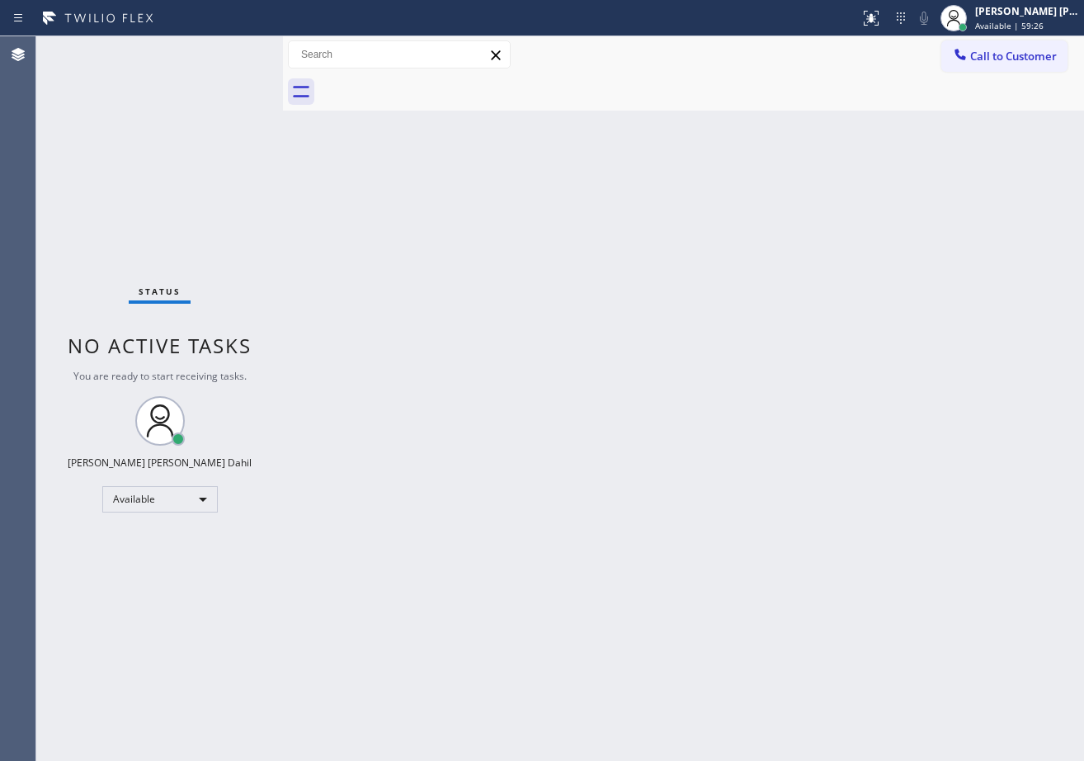
drag, startPoint x: 1001, startPoint y: 53, endPoint x: 978, endPoint y: 68, distance: 26.8
click at [1001, 52] on span "Call to Customer" at bounding box center [1013, 56] width 87 height 15
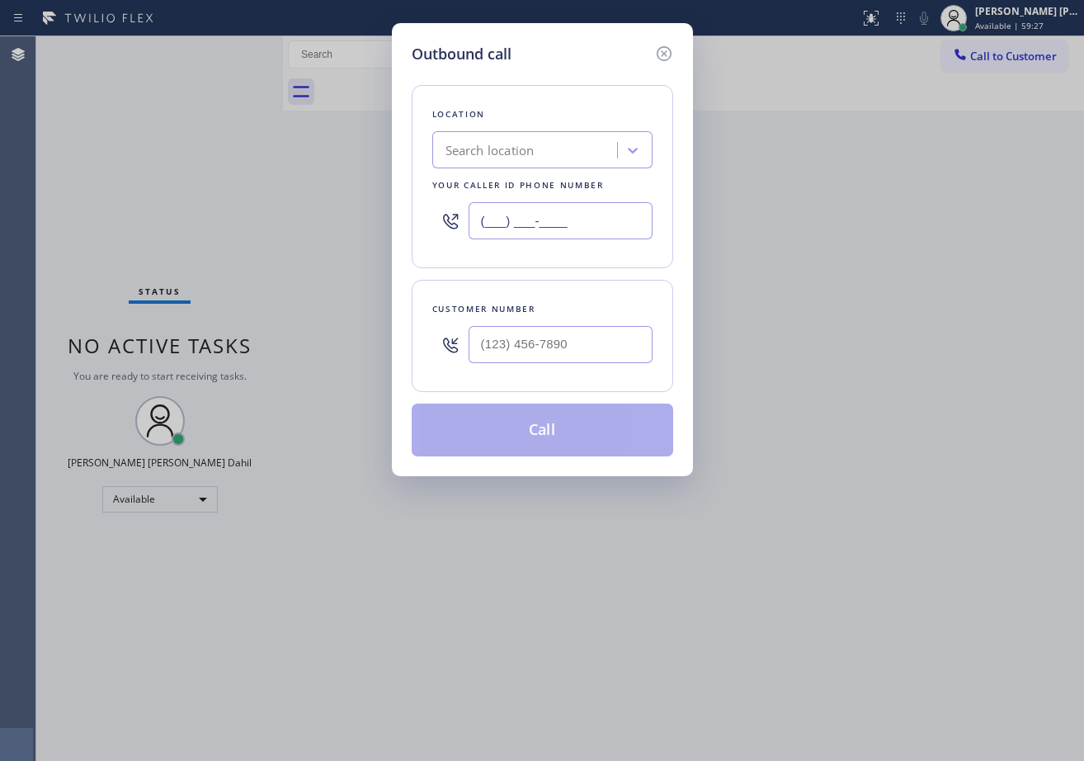
click at [577, 213] on input "(___) ___-____" at bounding box center [561, 220] width 184 height 37
paste input "682) 268-8174"
click at [667, 280] on div "Customer number" at bounding box center [542, 336] width 261 height 112
click at [603, 219] on input "[PHONE_NUMBER]" at bounding box center [561, 220] width 184 height 37
paste input "text"
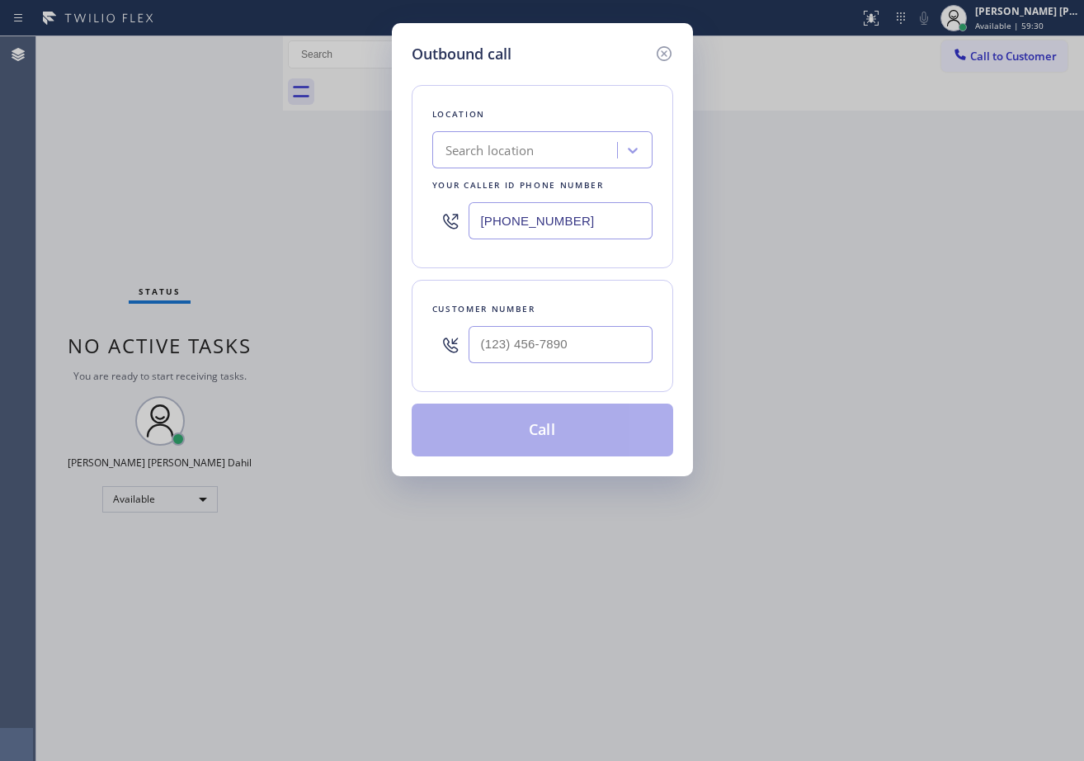
click at [663, 272] on div "Location Search location Your caller id phone number [PHONE_NUMBER] Customer nu…" at bounding box center [542, 260] width 261 height 391
click at [622, 218] on input "[PHONE_NUMBER]" at bounding box center [561, 220] width 184 height 37
click at [623, 218] on input "[PHONE_NUMBER]" at bounding box center [561, 220] width 184 height 37
paste input "817) 904-5397"
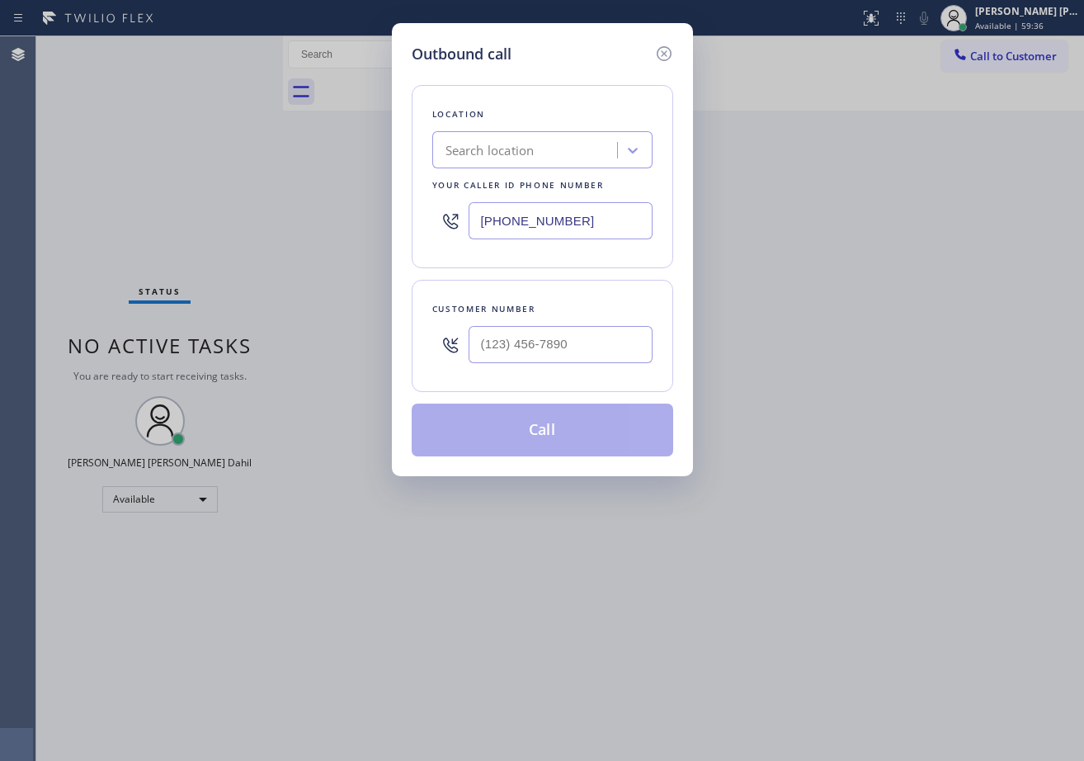
type input "[PHONE_NUMBER]"
click at [670, 273] on div "Location Search location Your caller id phone number [PHONE_NUMBER] Customer nu…" at bounding box center [542, 260] width 261 height 391
click at [536, 355] on input "(___) ___-____" at bounding box center [561, 344] width 184 height 37
paste input "682) 221-2990"
type input "[PHONE_NUMBER]"
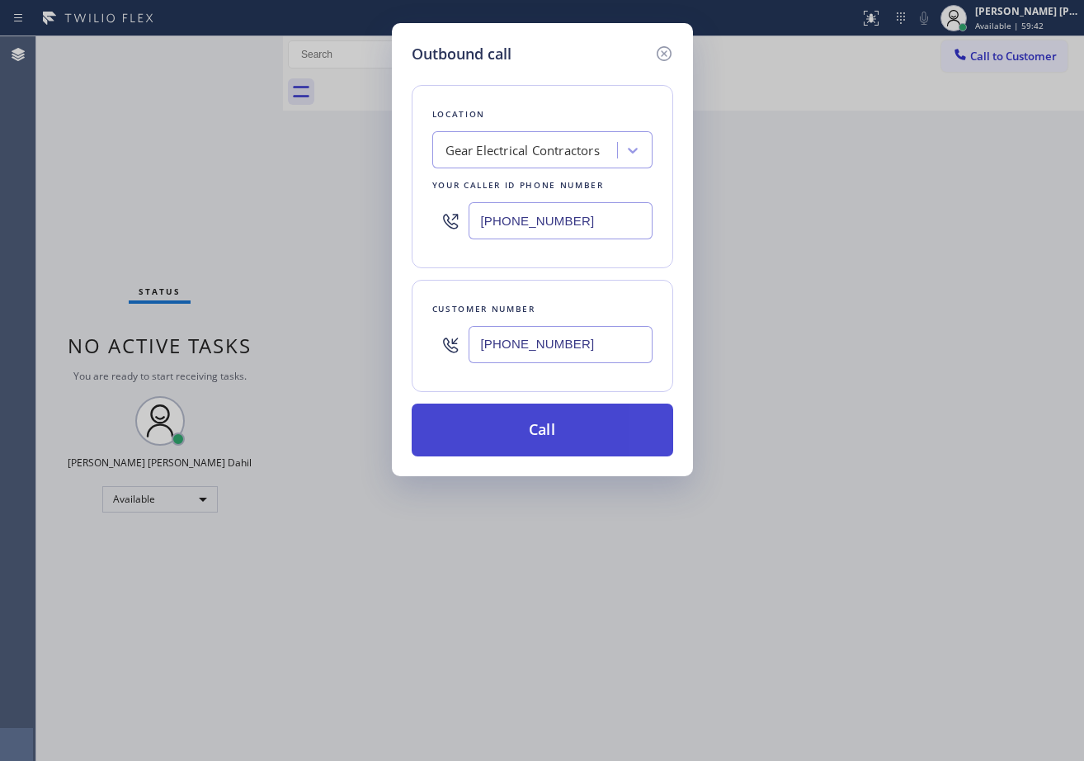
click at [546, 422] on button "Call" at bounding box center [542, 429] width 261 height 53
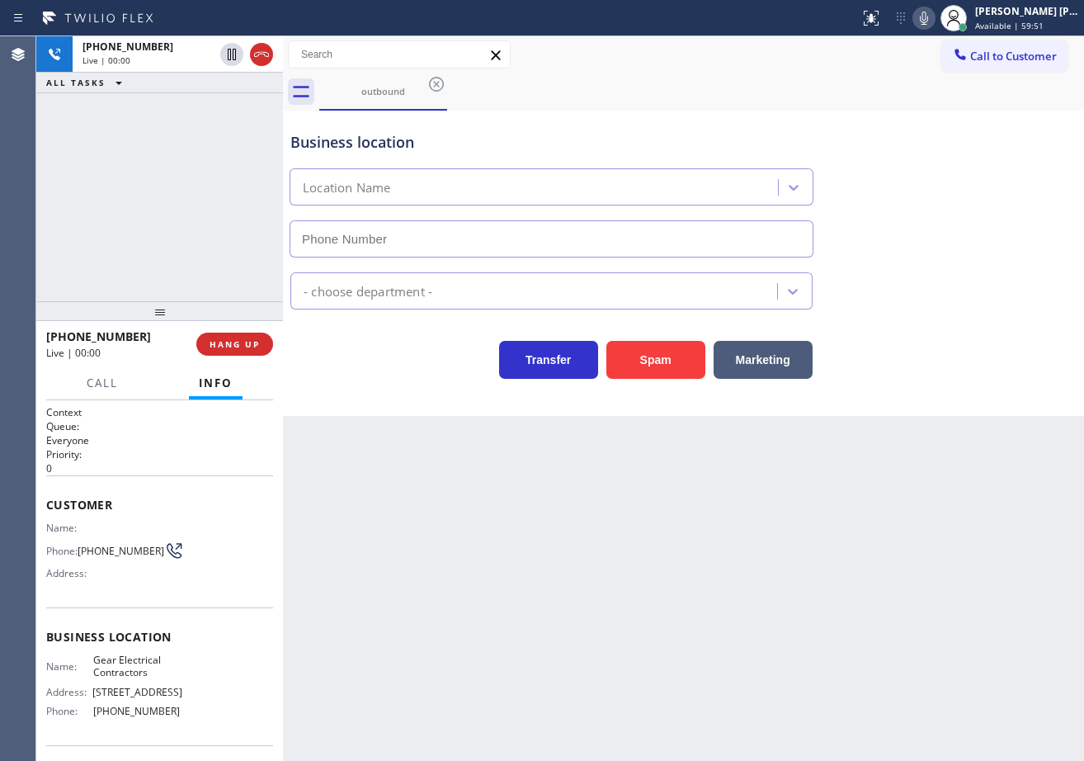
type input "[PHONE_NUMBER]"
click at [818, 116] on div "Business location Gear Electrical Contractors [PHONE_NUMBER]" at bounding box center [683, 182] width 793 height 149
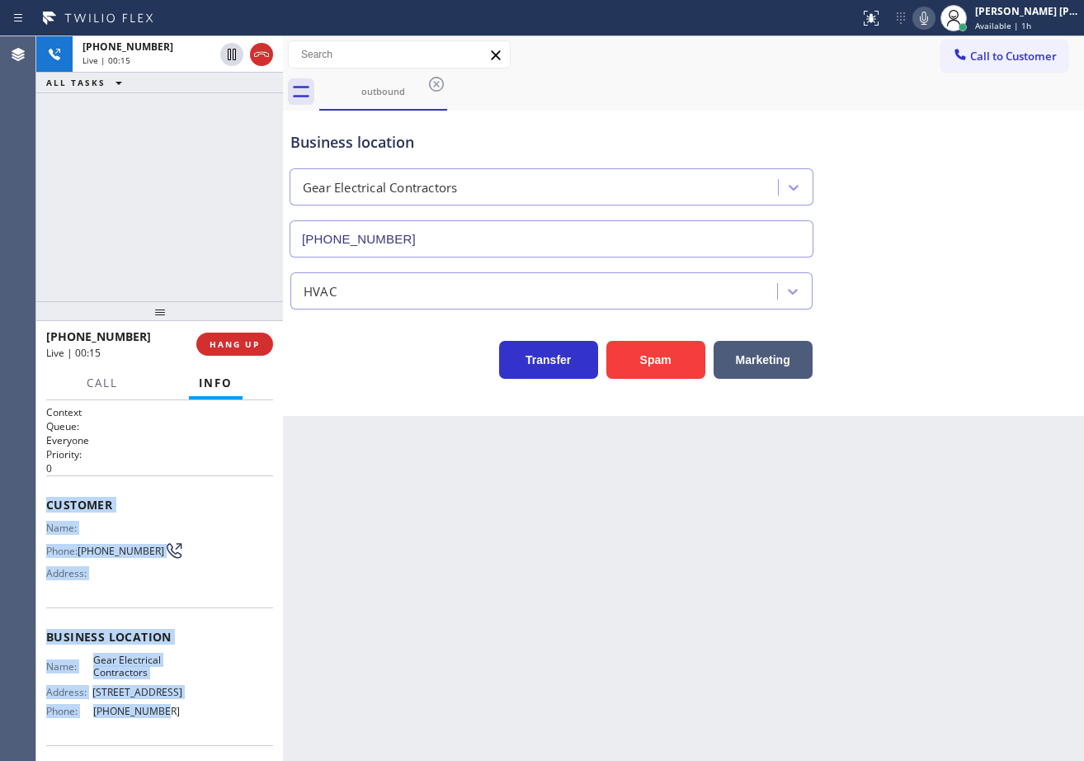
scroll to position [153, 0]
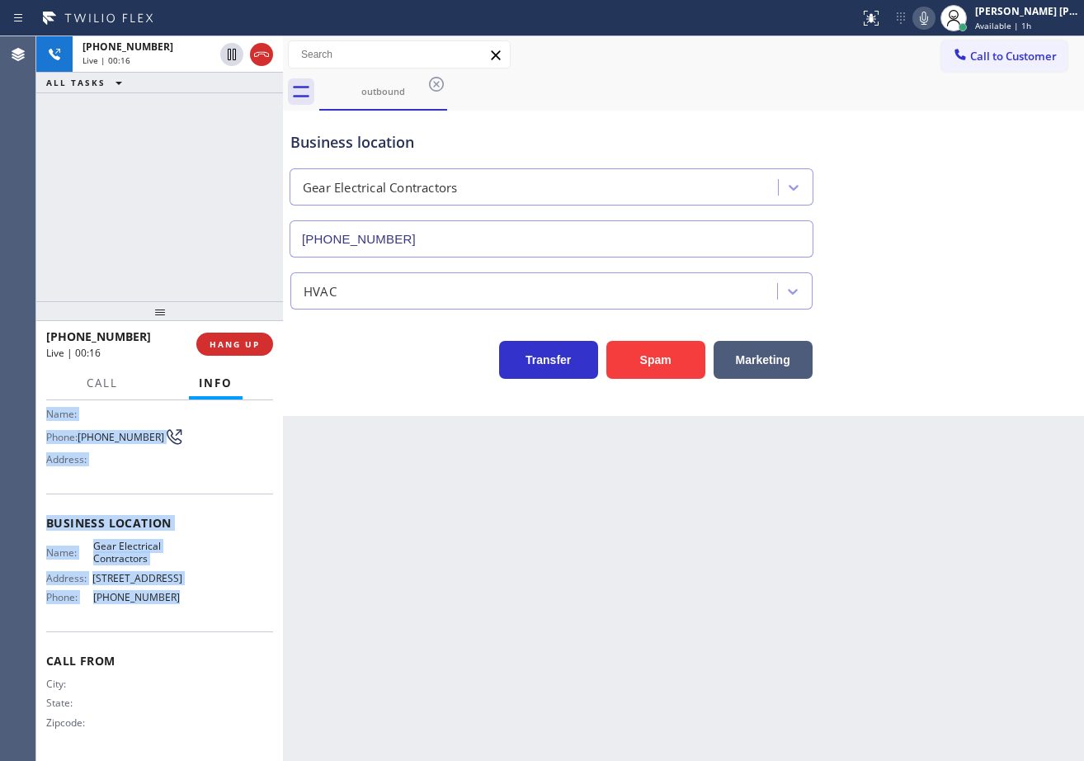
drag, startPoint x: 44, startPoint y: 502, endPoint x: 815, endPoint y: 500, distance: 771.3
click at [189, 604] on div "Context Queue: Everyone Priority: 0 Customer Name: Phone: [PHONE_NUMBER] Addres…" at bounding box center [159, 580] width 247 height 360
copy div "Customer Name: Phone: [PHONE_NUMBER] Address: Business location Name: Gear Elec…"
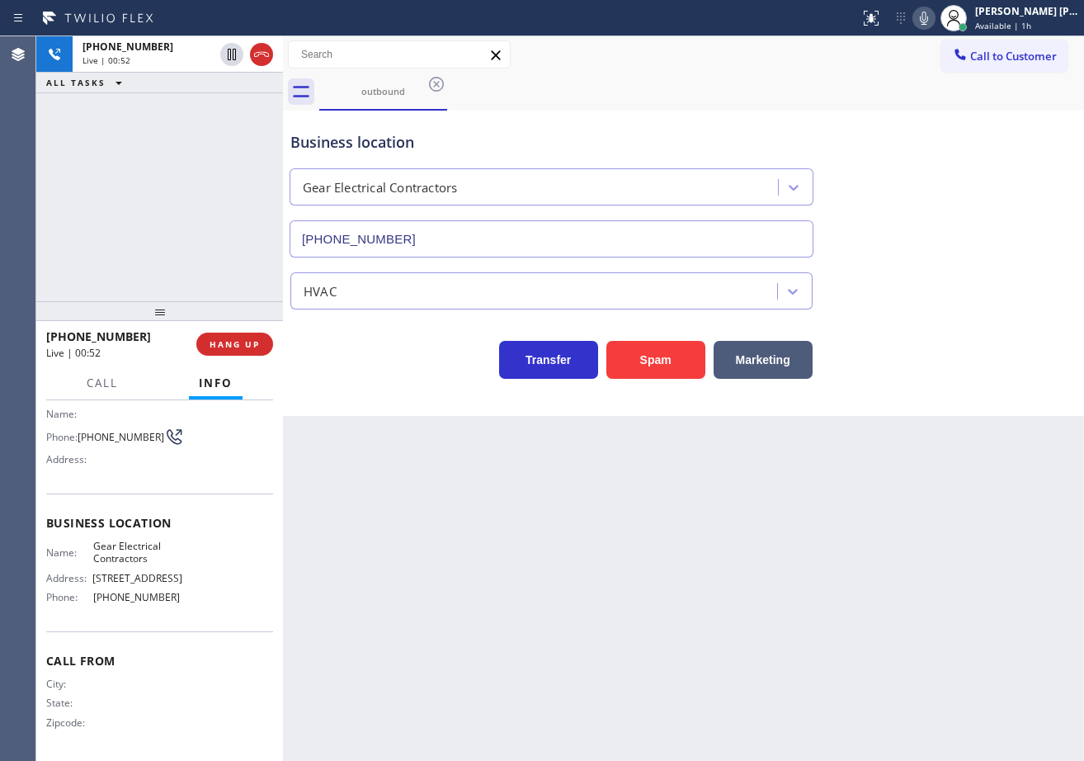
click at [817, 544] on div "Back to Dashboard Change Sender ID Customers Technicians Select a contact Outbo…" at bounding box center [683, 398] width 801 height 724
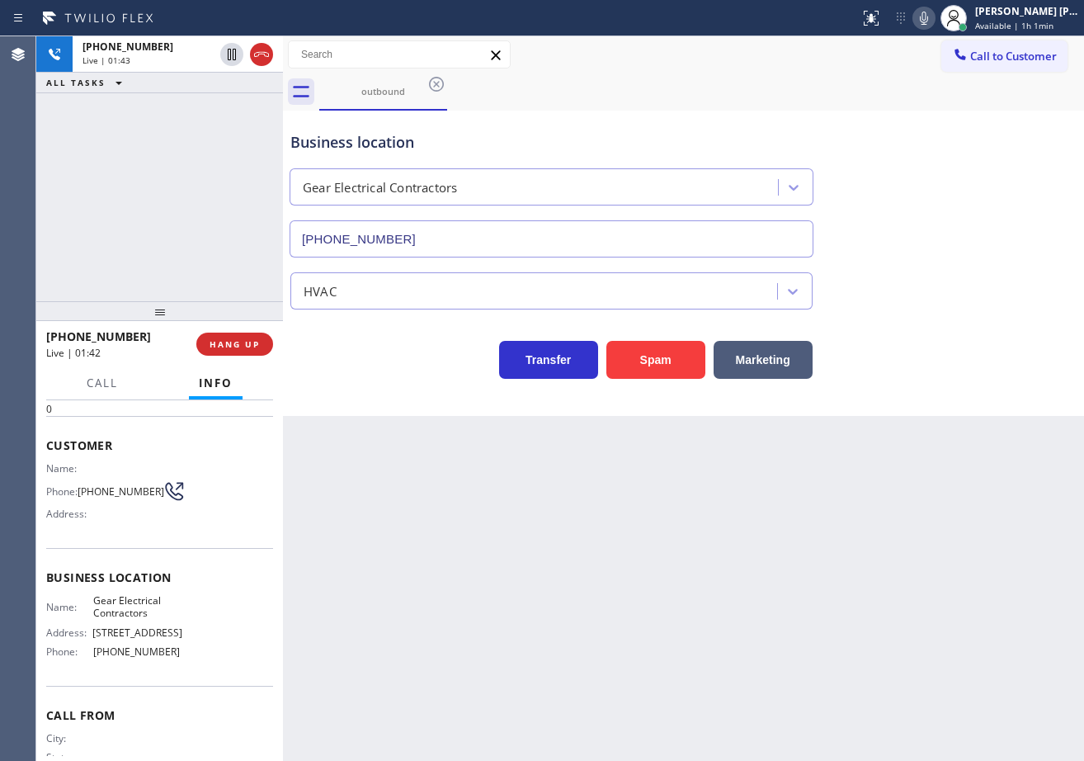
scroll to position [0, 0]
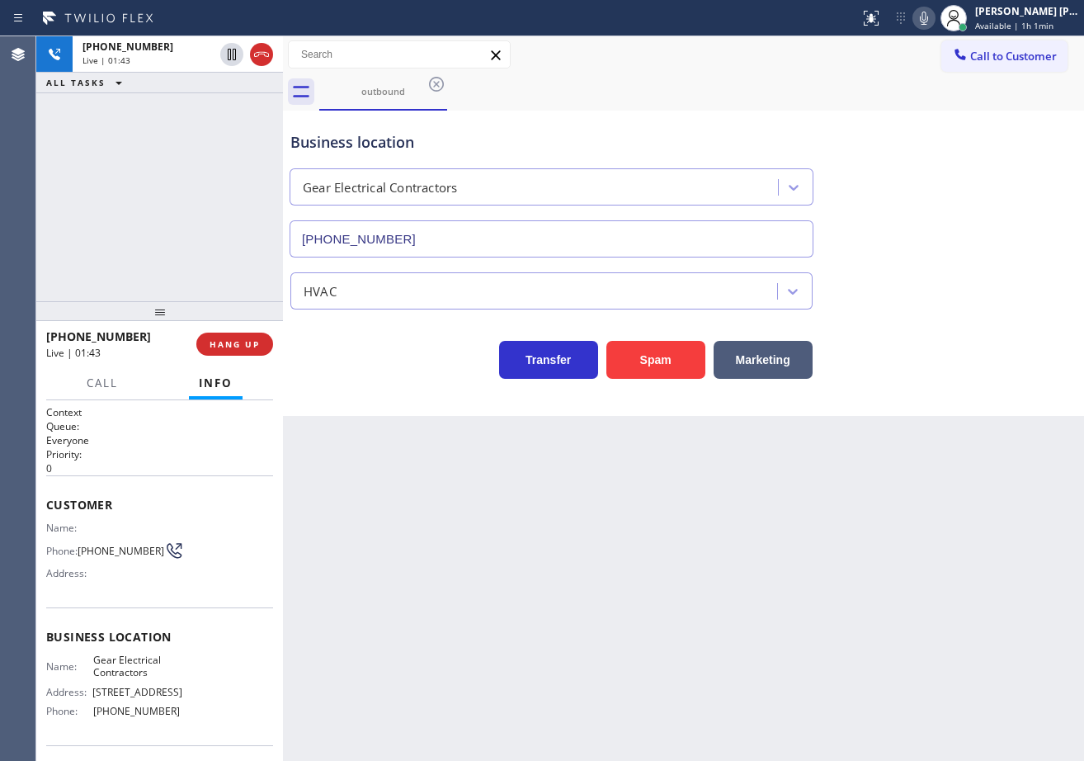
click at [149, 268] on div "[PHONE_NUMBER] Live | 01:43 ALL TASKS ALL TASKS ACTIVE TASKS TASKS IN WRAP UP" at bounding box center [159, 168] width 247 height 265
click at [934, 17] on icon at bounding box center [924, 18] width 20 height 20
click at [911, 148] on div "Business location Gear Electrical Contractors [PHONE_NUMBER]" at bounding box center [683, 182] width 793 height 149
click at [172, 131] on div "[PHONE_NUMBER] Live | 01:53 ALL TASKS ALL TASKS ACTIVE TASKS TASKS IN WRAP UP" at bounding box center [159, 168] width 247 height 265
click at [228, 57] on icon at bounding box center [232, 55] width 8 height 12
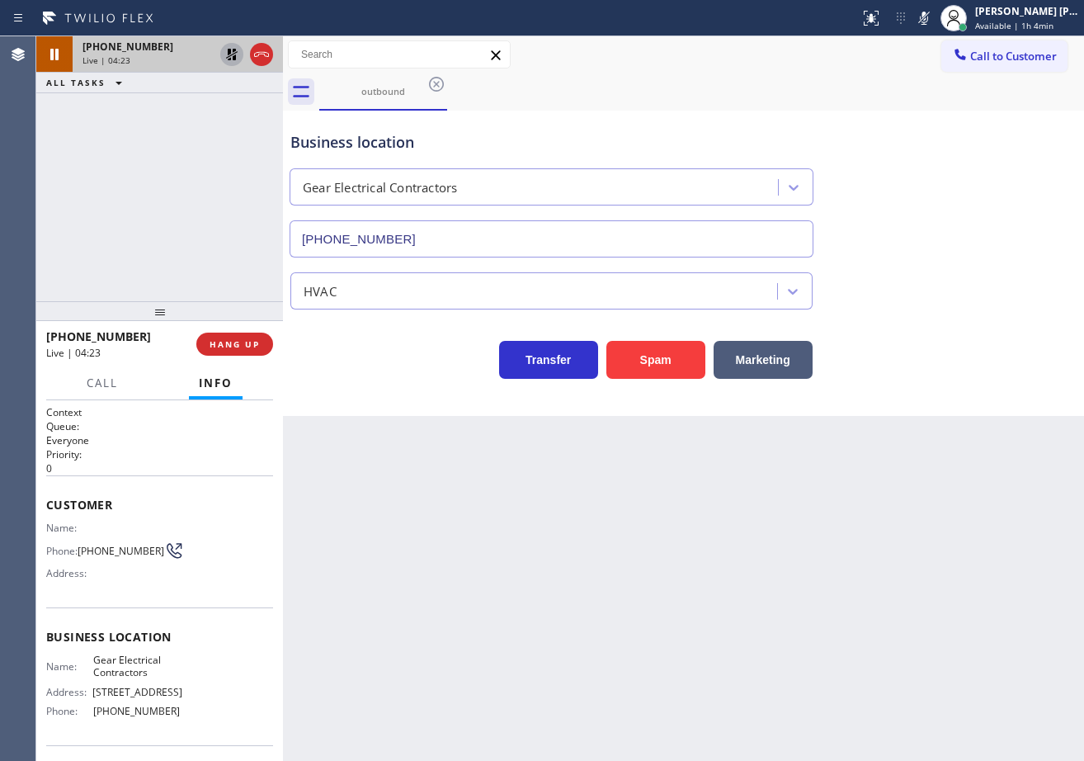
click at [225, 52] on icon at bounding box center [232, 55] width 20 height 20
drag, startPoint x: 940, startPoint y: 11, endPoint x: 950, endPoint y: 54, distance: 44.8
click at [934, 10] on icon at bounding box center [924, 18] width 20 height 20
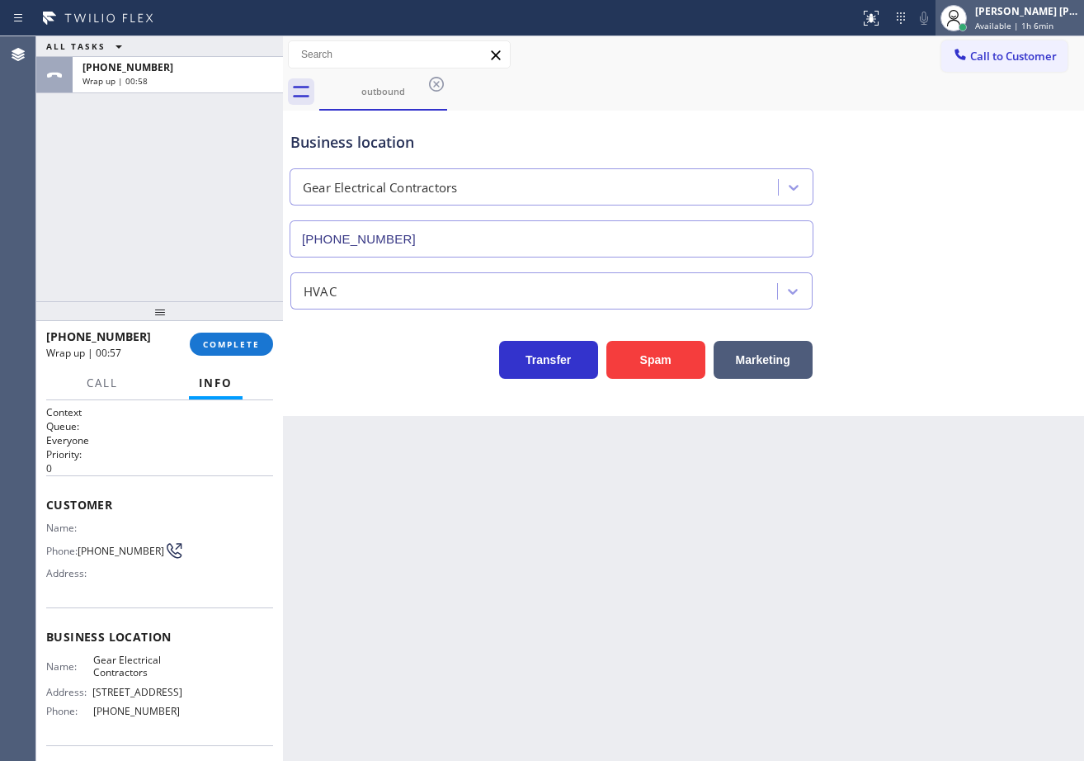
drag, startPoint x: 1004, startPoint y: 17, endPoint x: 1003, endPoint y: 52, distance: 34.7
click at [1004, 17] on div "[PERSON_NAME] [PERSON_NAME] Dahil" at bounding box center [1027, 11] width 104 height 14
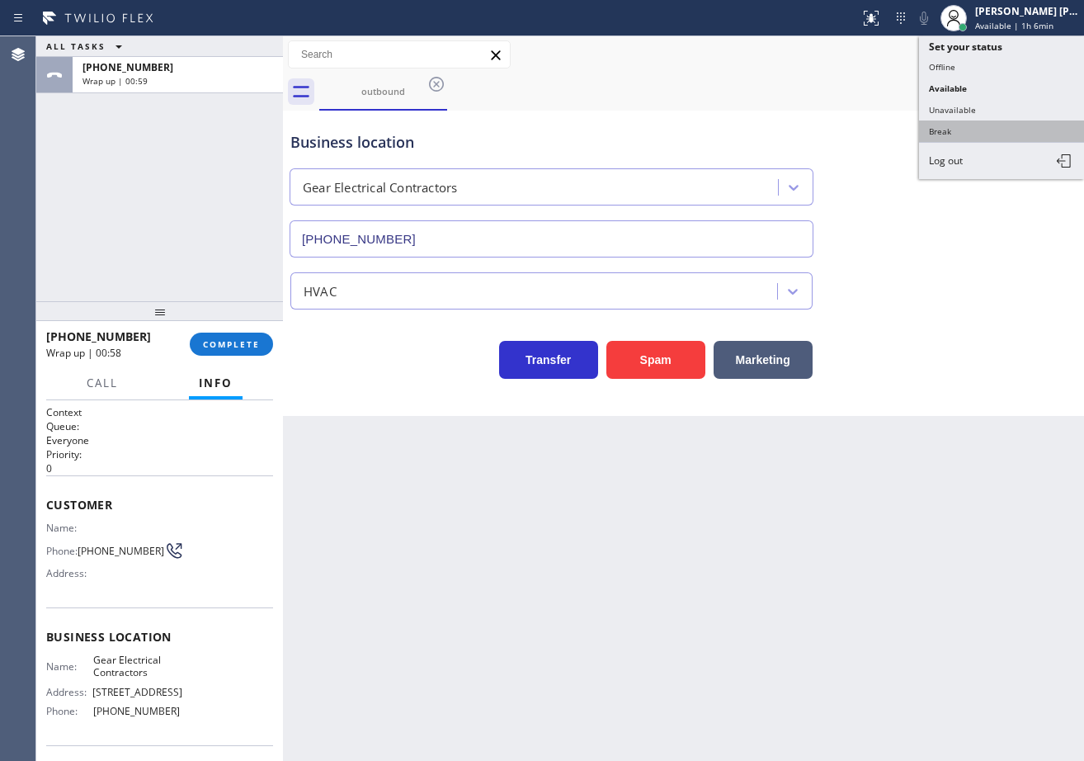
click at [976, 131] on button "Break" at bounding box center [1001, 130] width 165 height 21
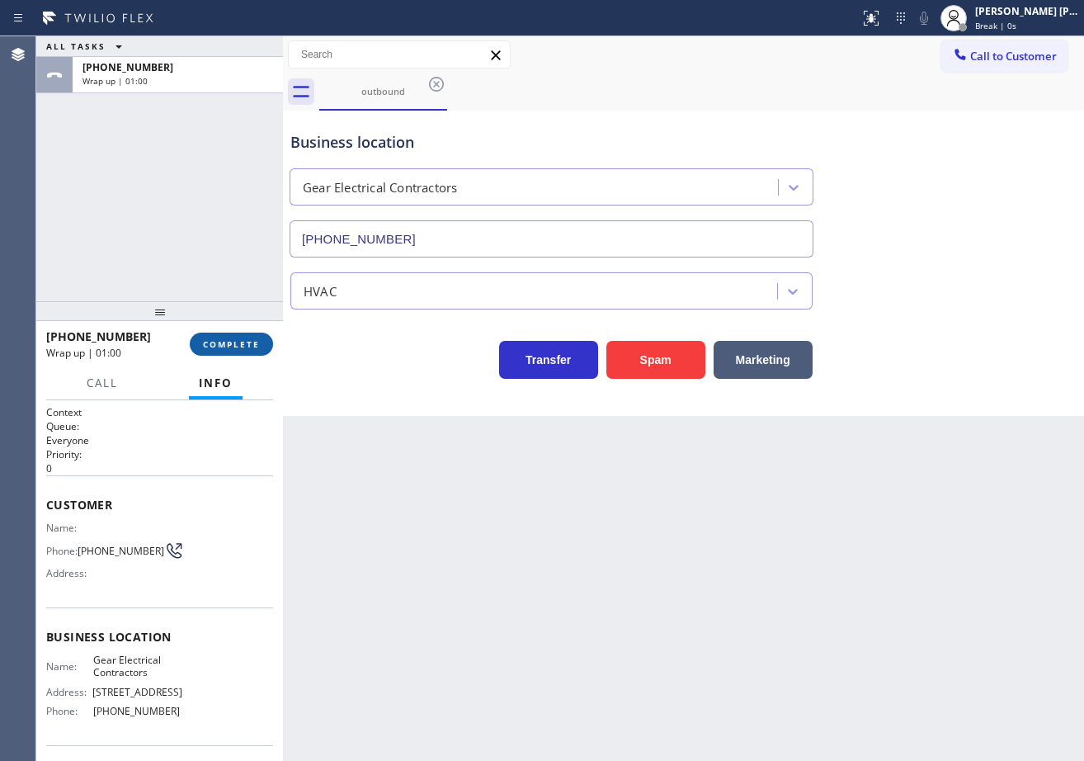
click at [270, 337] on button "COMPLETE" at bounding box center [231, 343] width 83 height 23
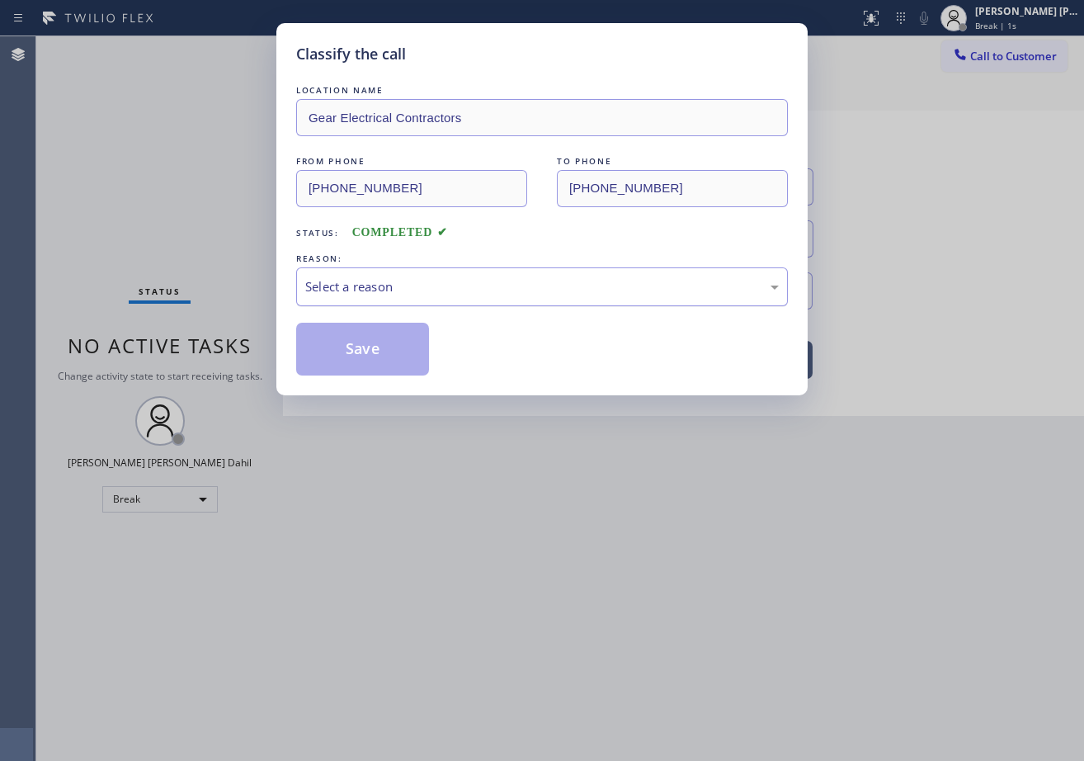
drag, startPoint x: 351, startPoint y: 284, endPoint x: 351, endPoint y: 297, distance: 13.2
click at [351, 285] on div "Select a reason" at bounding box center [541, 286] width 473 height 19
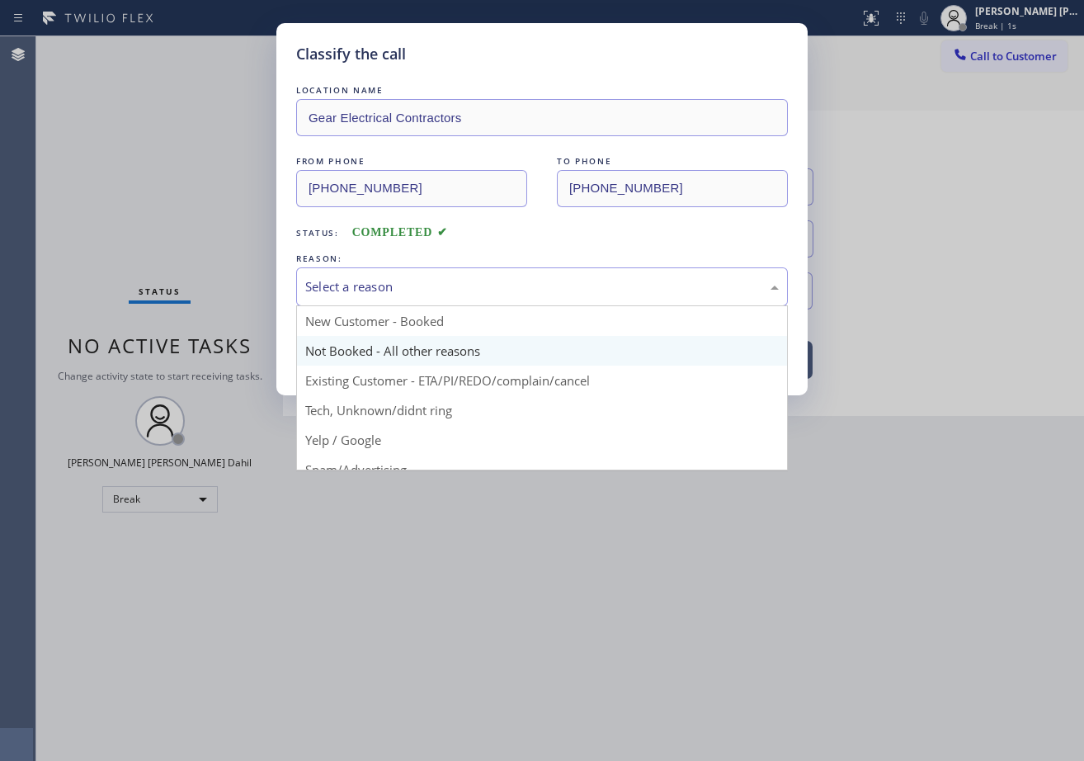
click at [357, 353] on button "Save" at bounding box center [362, 349] width 133 height 53
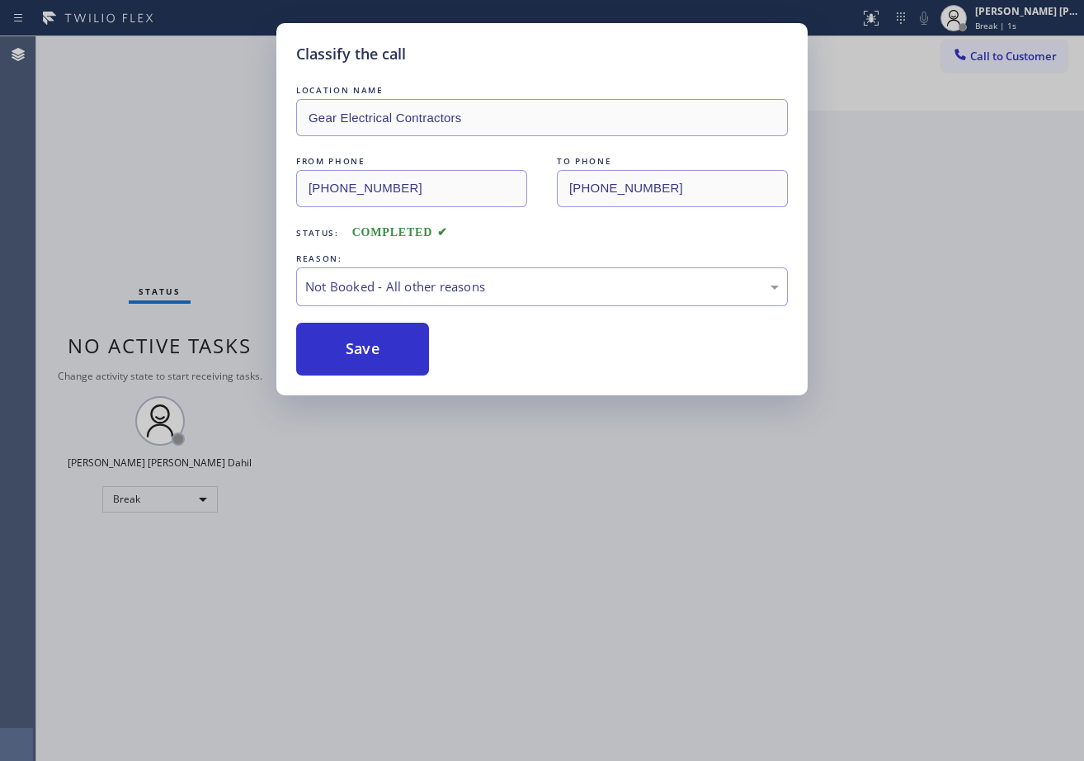
click at [357, 353] on button "Save" at bounding box center [362, 349] width 133 height 53
